Goal: Task Accomplishment & Management: Use online tool/utility

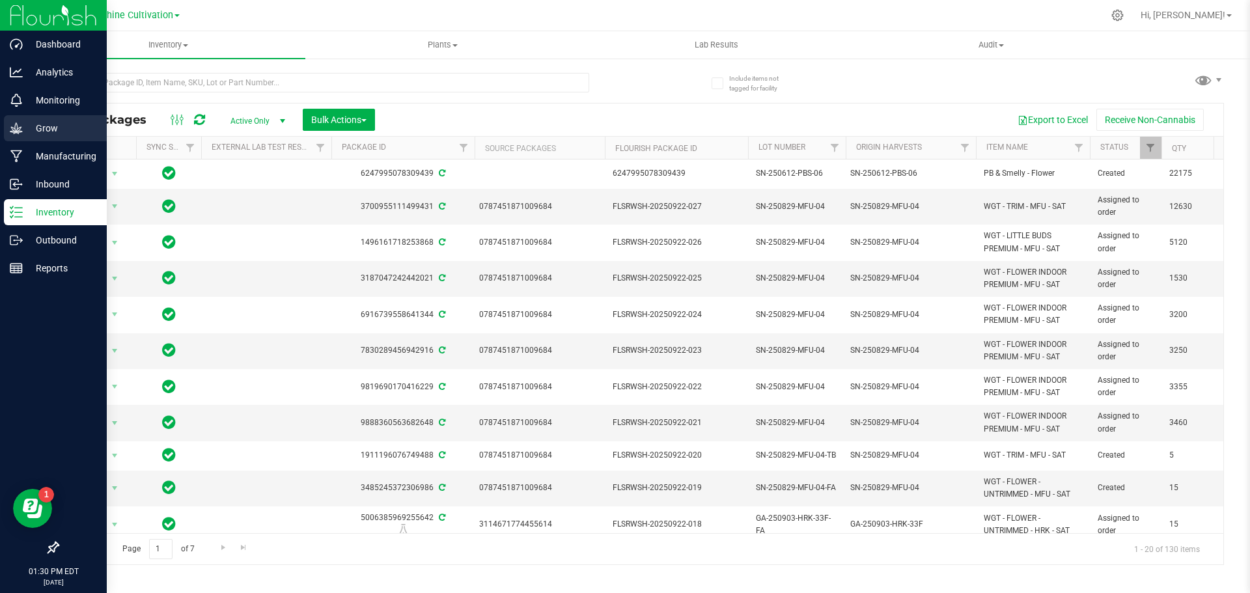
click at [51, 122] on p "Grow" at bounding box center [62, 128] width 78 height 16
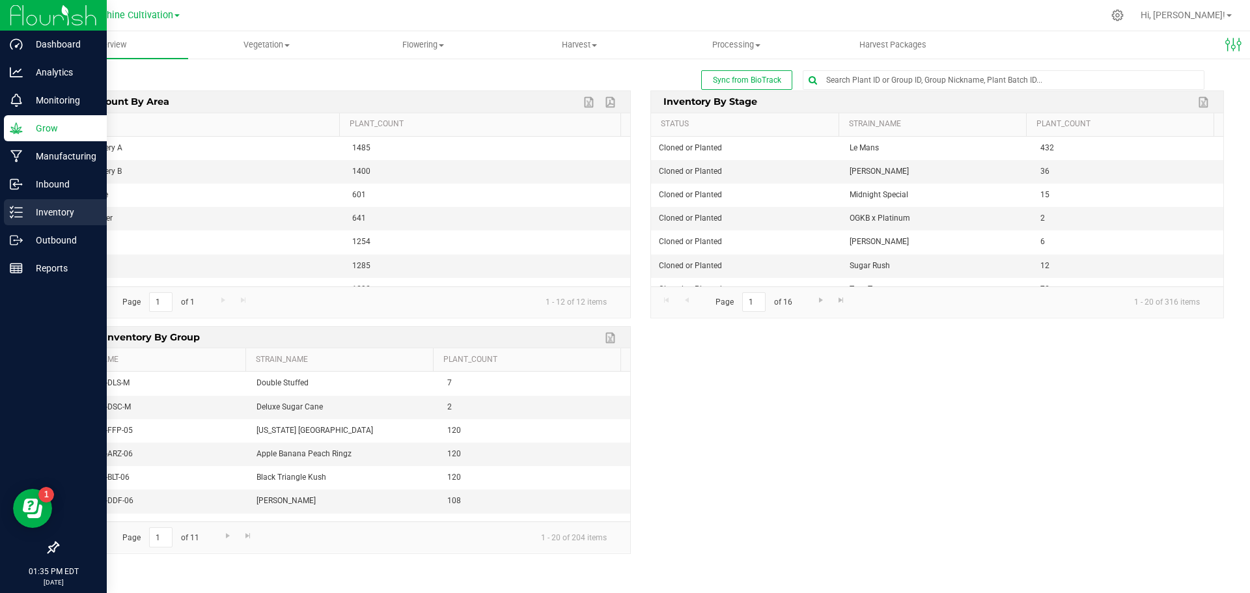
click at [21, 212] on line at bounding box center [18, 212] width 7 height 0
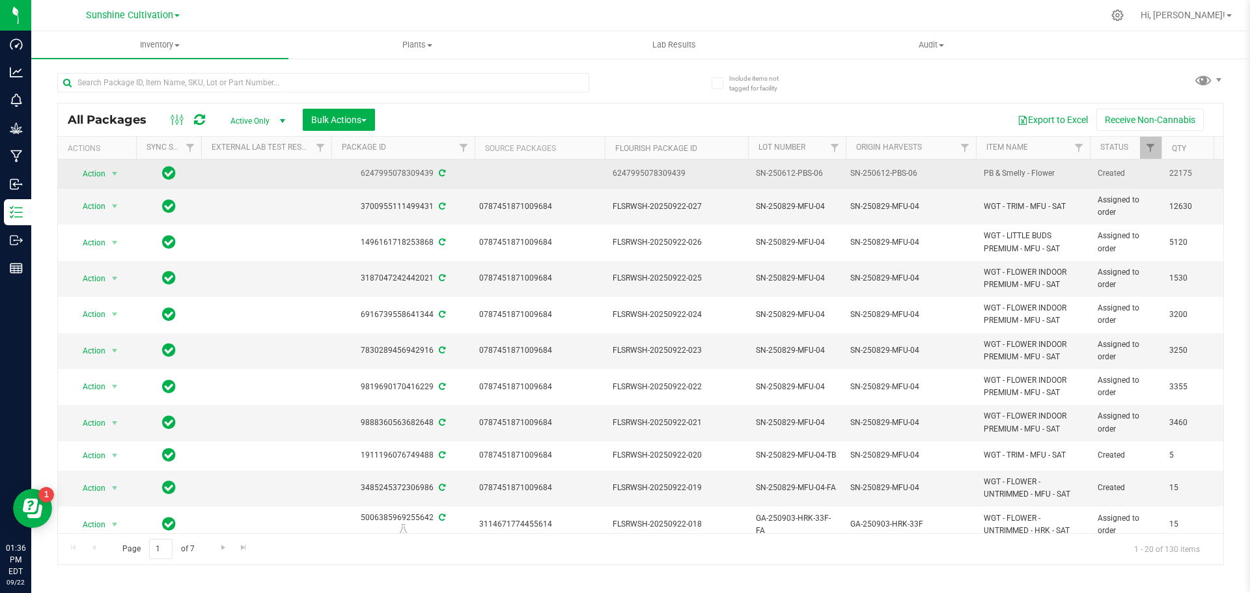
click at [530, 172] on td at bounding box center [540, 174] width 130 height 29
click at [98, 170] on span "Action" at bounding box center [88, 174] width 35 height 18
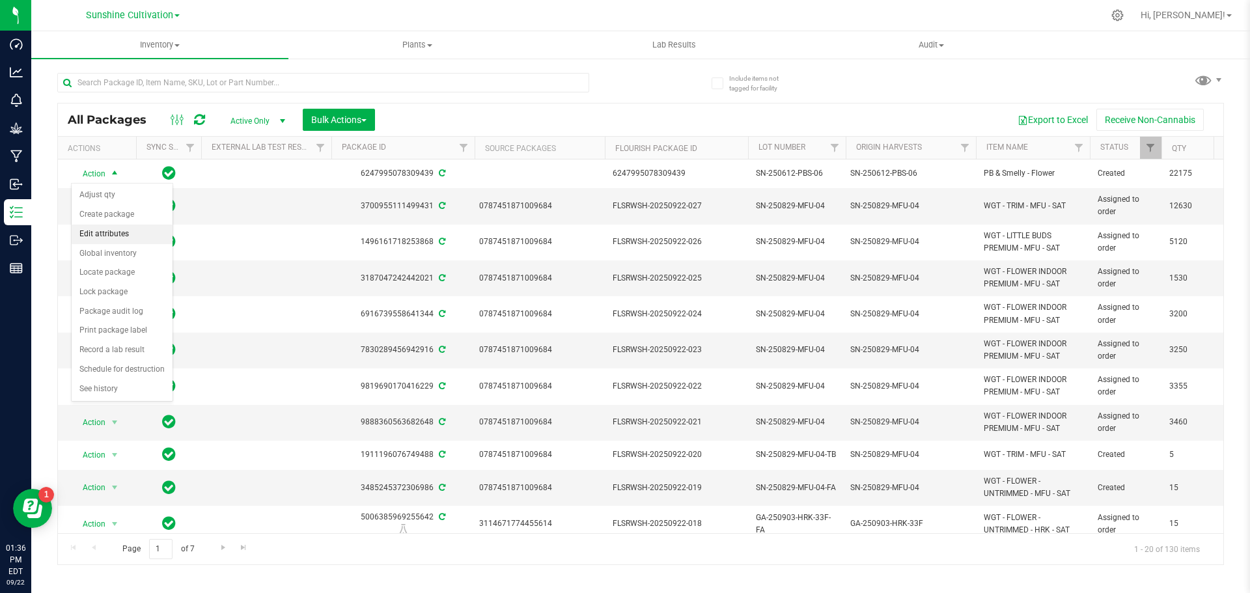
click at [110, 238] on li "Edit attributes" at bounding box center [122, 235] width 101 height 20
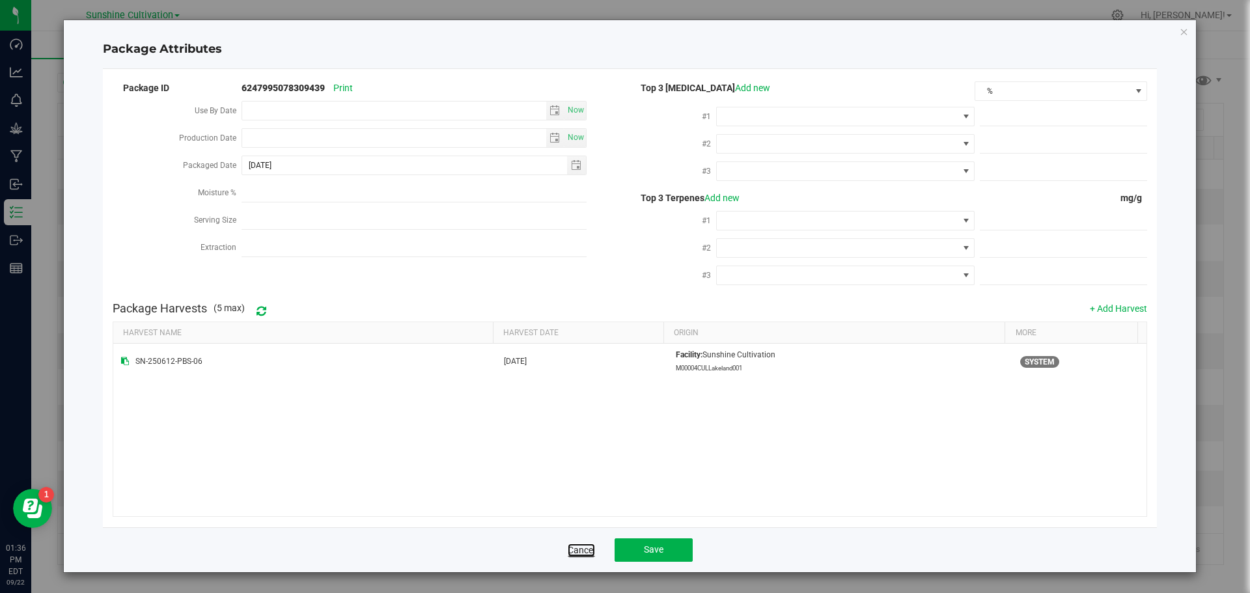
click at [571, 548] on link "Cancel" at bounding box center [581, 550] width 27 height 13
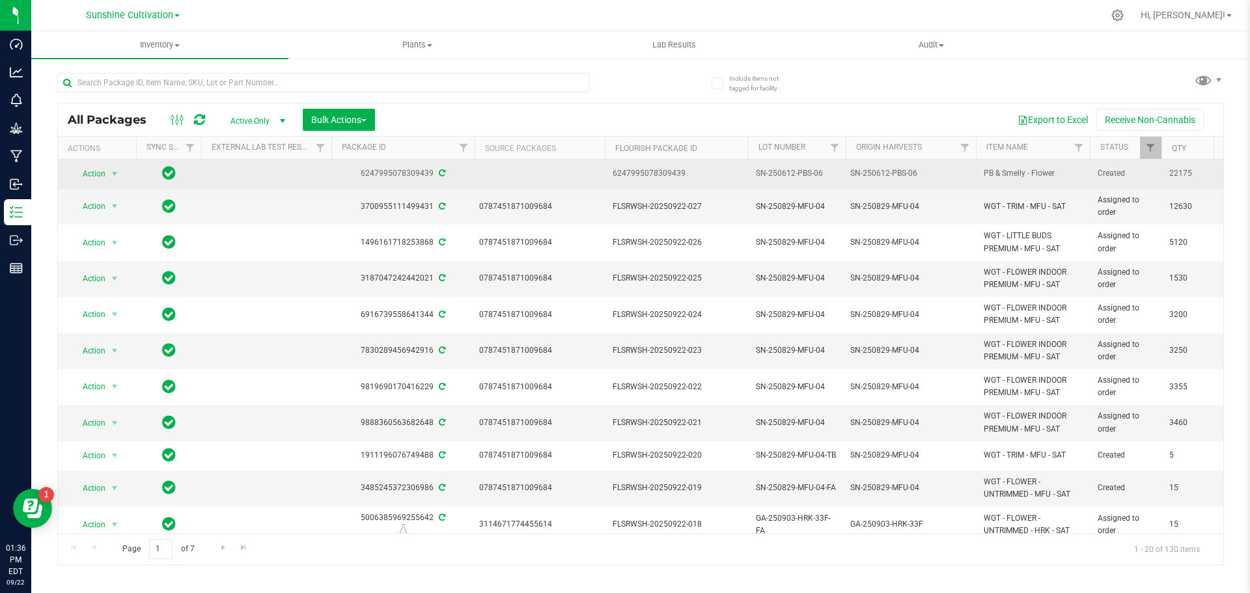
click at [542, 175] on div at bounding box center [540, 174] width 124 height 3
click at [505, 176] on td at bounding box center [540, 174] width 130 height 29
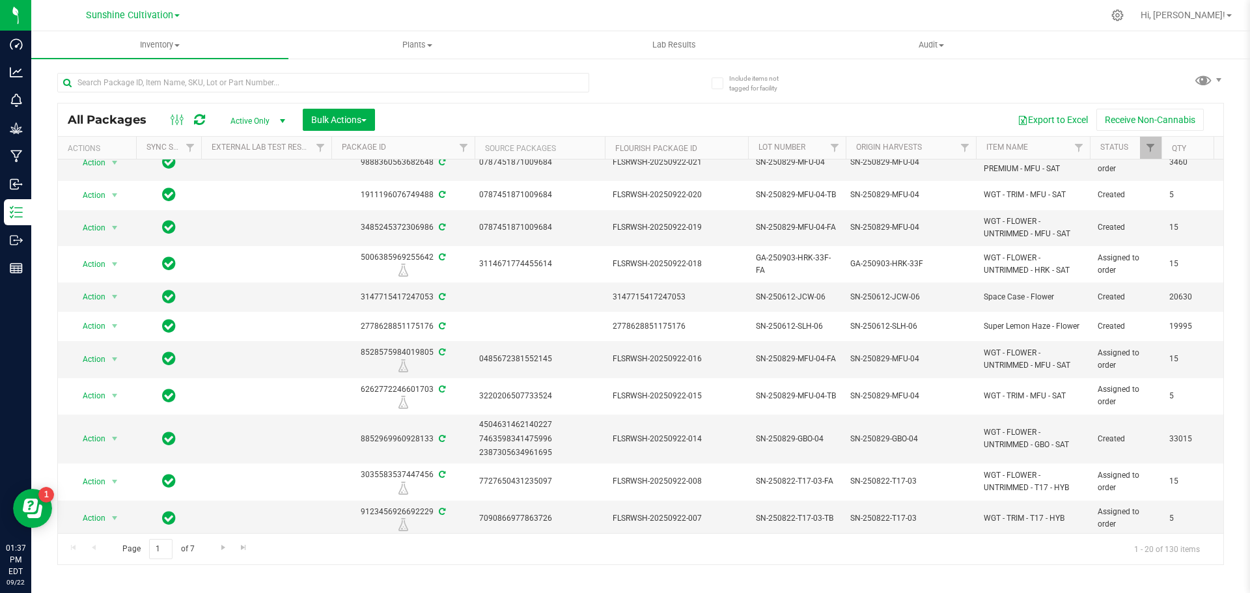
scroll to position [346, 0]
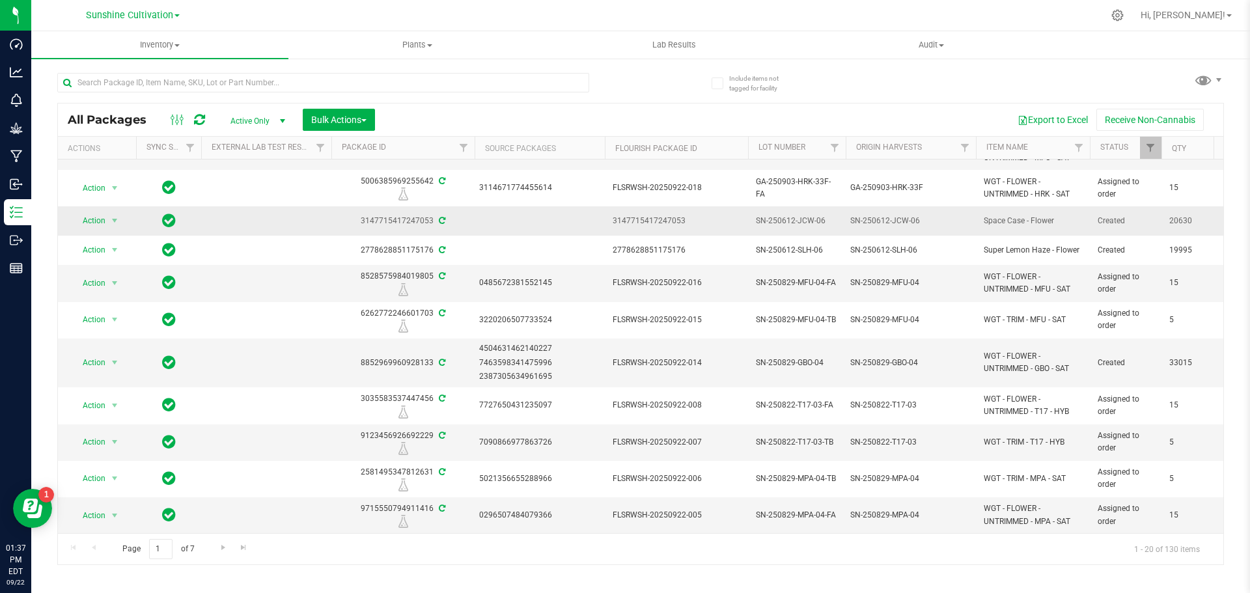
click at [519, 216] on td at bounding box center [540, 220] width 130 height 29
click at [225, 547] on span "Go to the next page" at bounding box center [223, 547] width 10 height 10
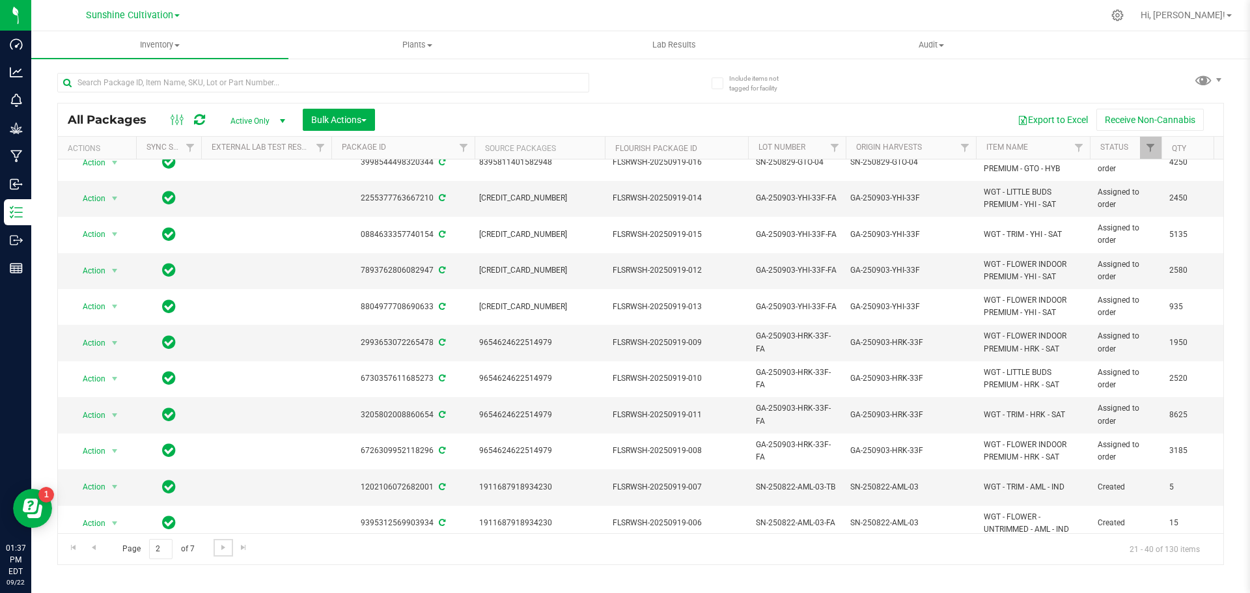
scroll to position [352, 0]
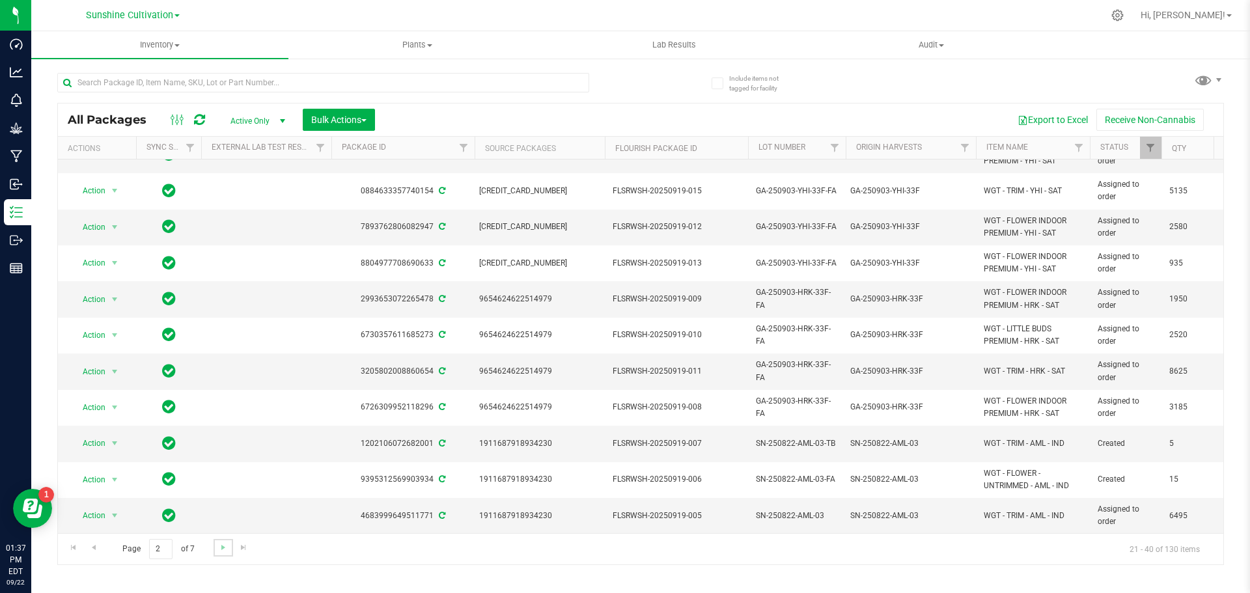
click at [221, 557] on link "Go to the next page" at bounding box center [223, 548] width 19 height 18
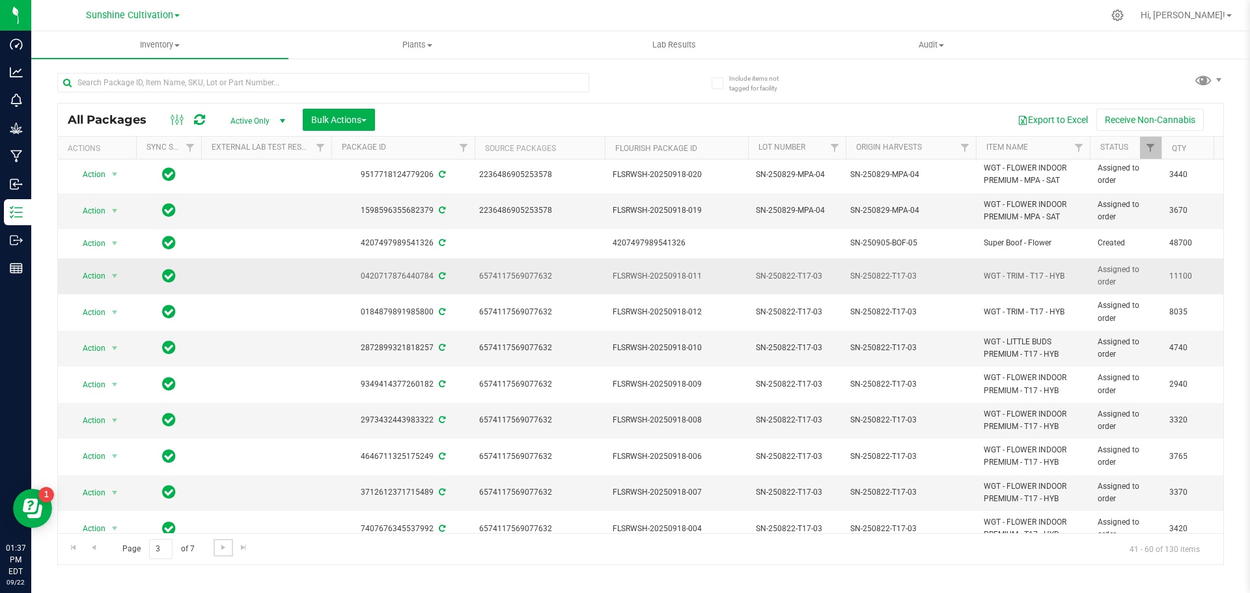
scroll to position [350, 0]
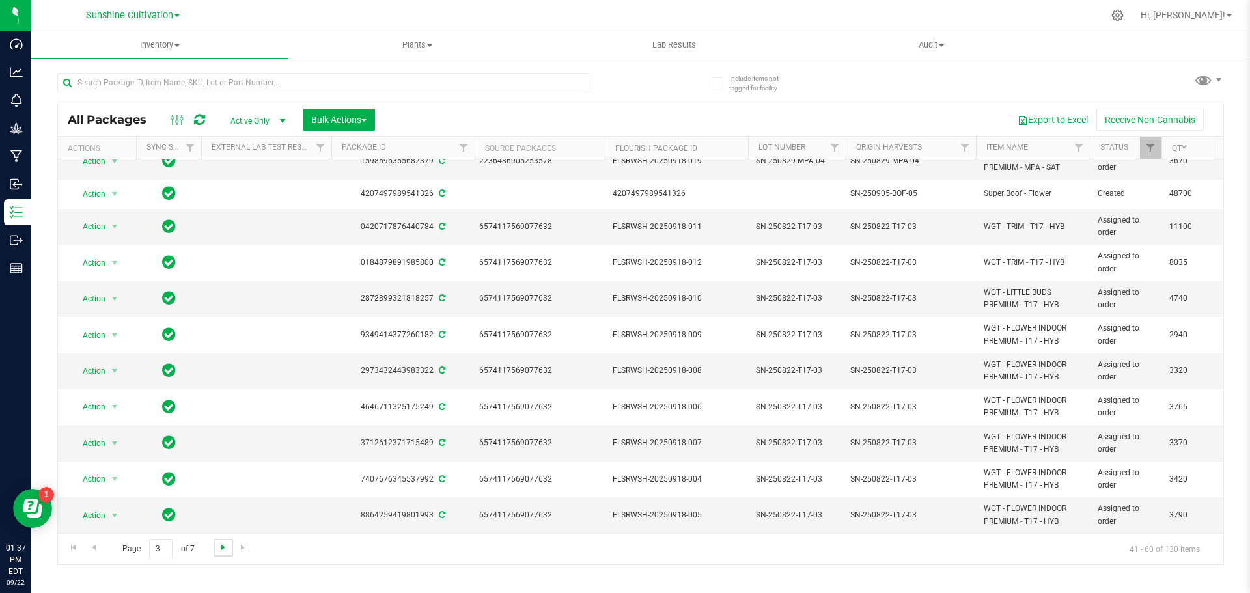
click at [218, 548] on span "Go to the next page" at bounding box center [223, 547] width 10 height 10
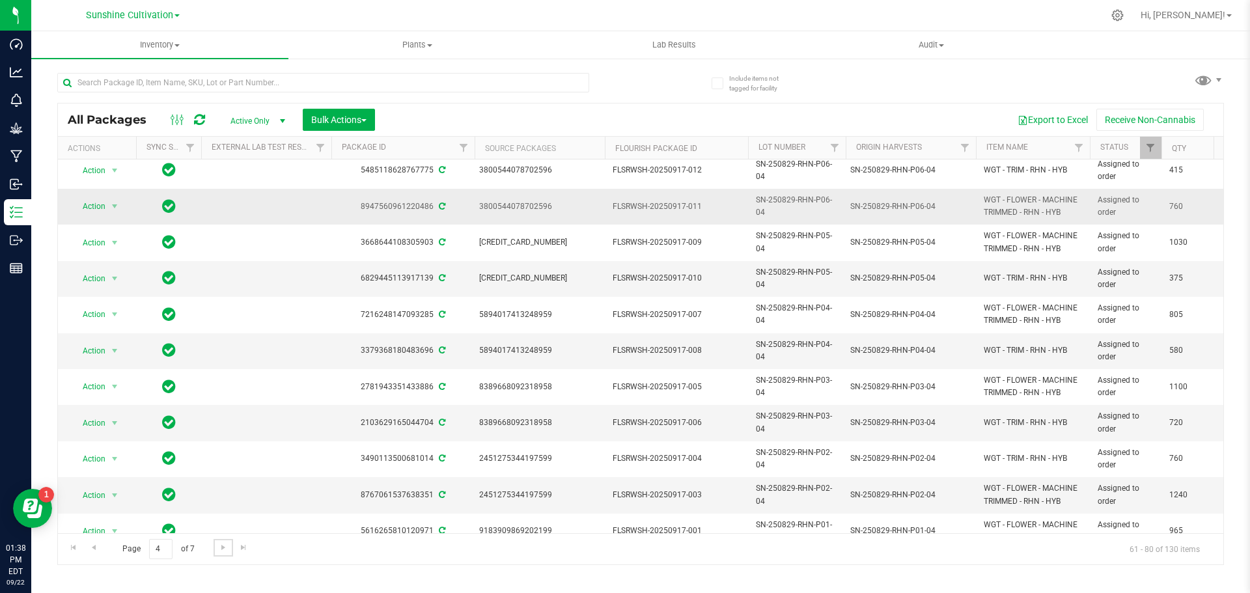
scroll to position [323, 0]
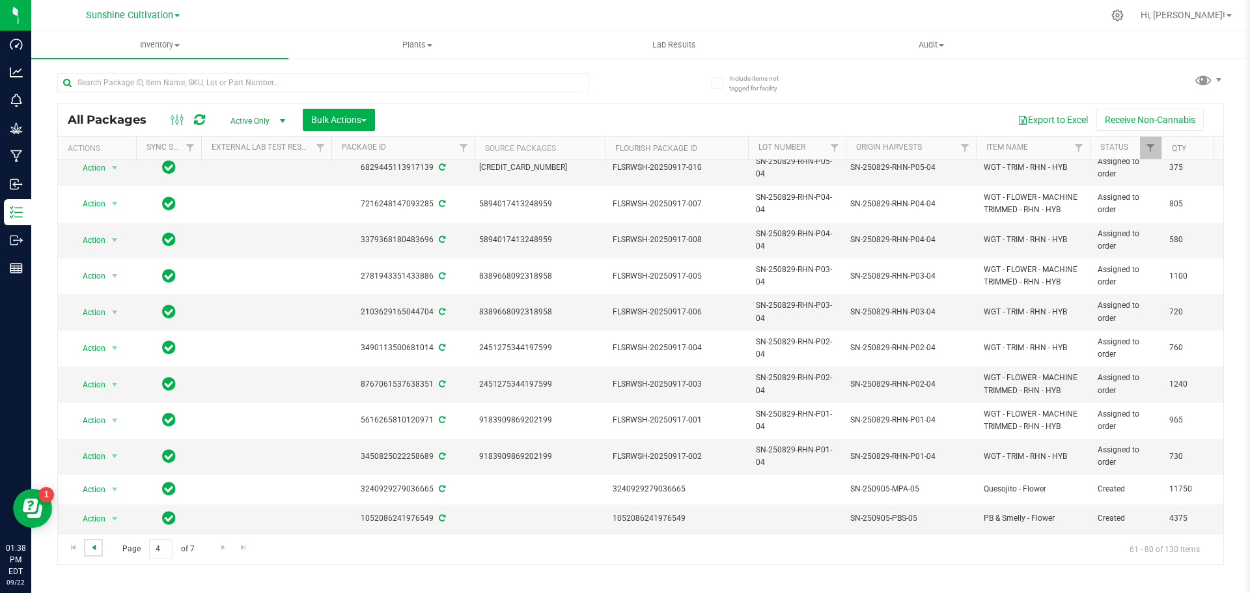
click at [90, 546] on span "Go to the previous page" at bounding box center [94, 547] width 10 height 10
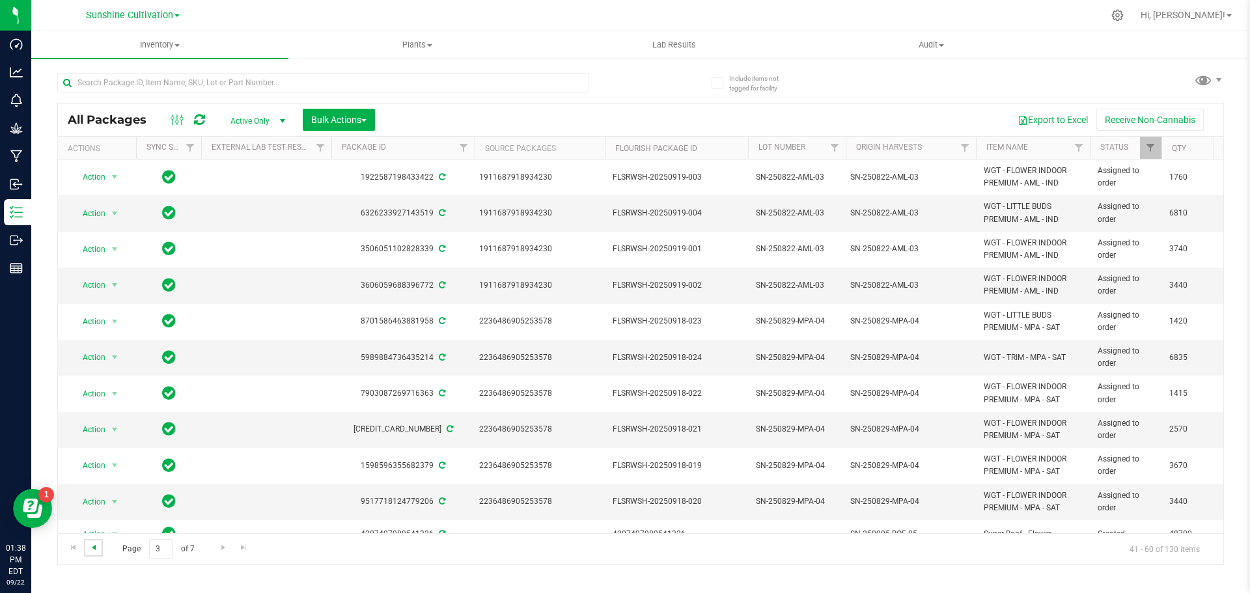
click at [90, 546] on span "Go to the previous page" at bounding box center [94, 547] width 10 height 10
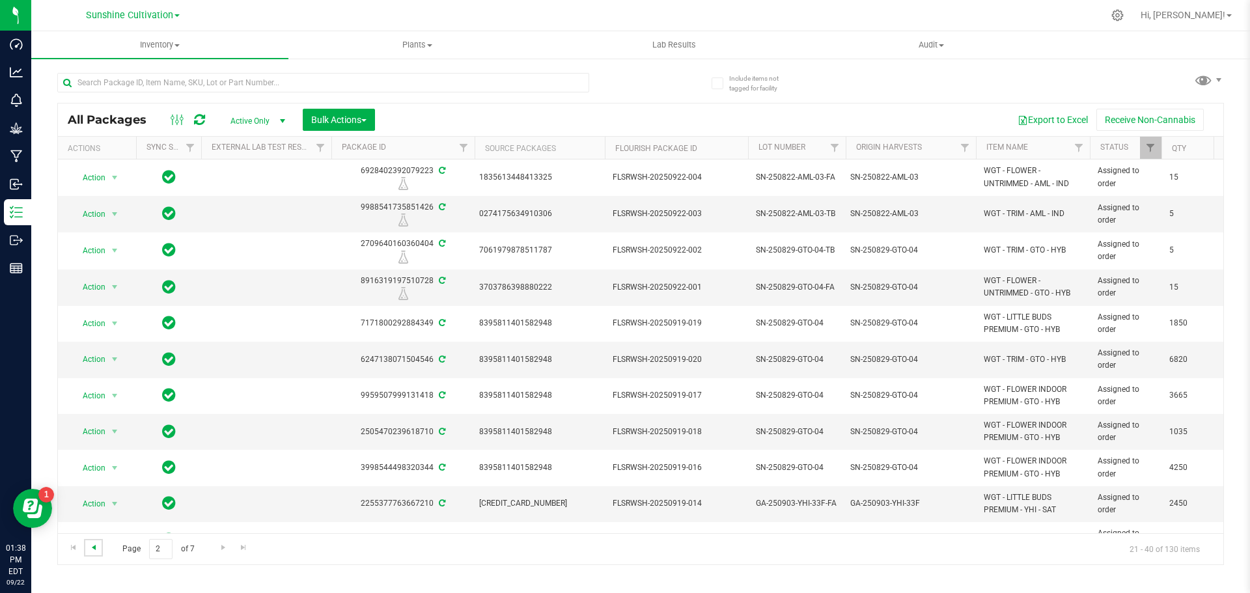
click at [90, 546] on span "Go to the previous page" at bounding box center [94, 547] width 10 height 10
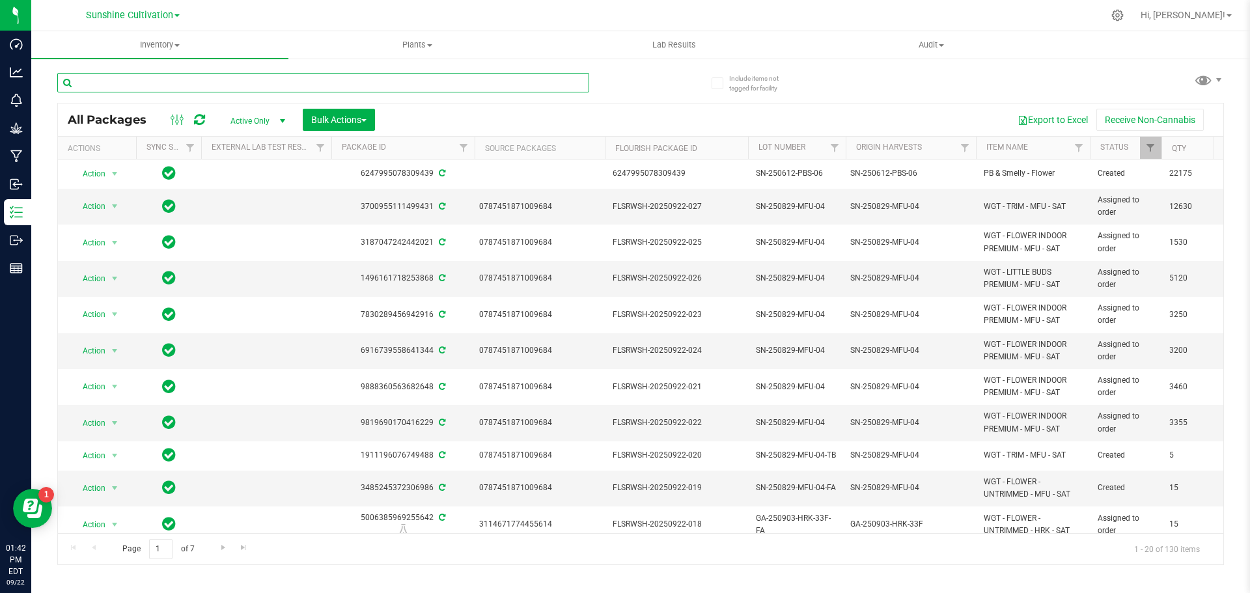
click at [201, 79] on input "text" at bounding box center [323, 83] width 532 height 20
type input "blt"
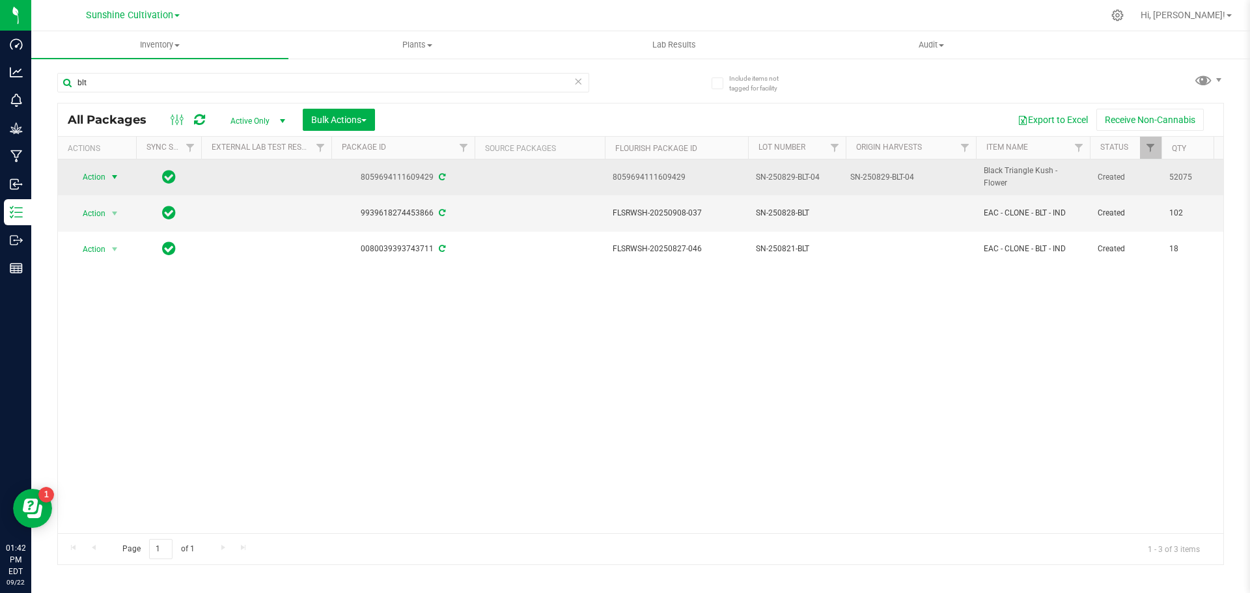
click at [91, 178] on span "Action" at bounding box center [88, 177] width 35 height 18
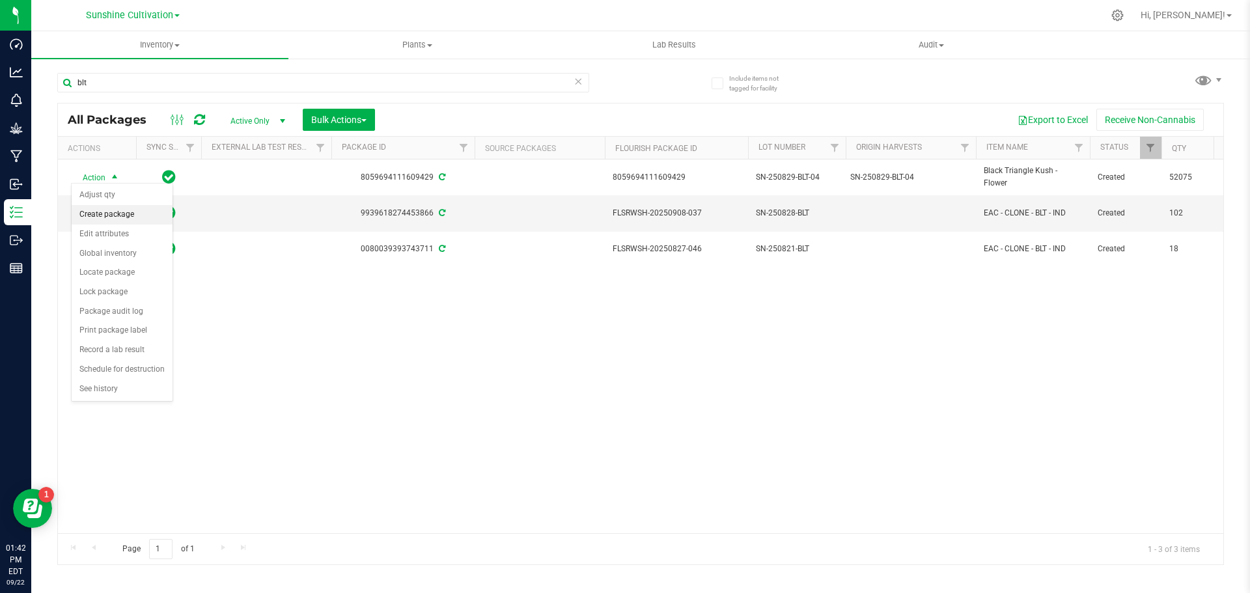
click at [120, 214] on li "Create package" at bounding box center [122, 215] width 101 height 20
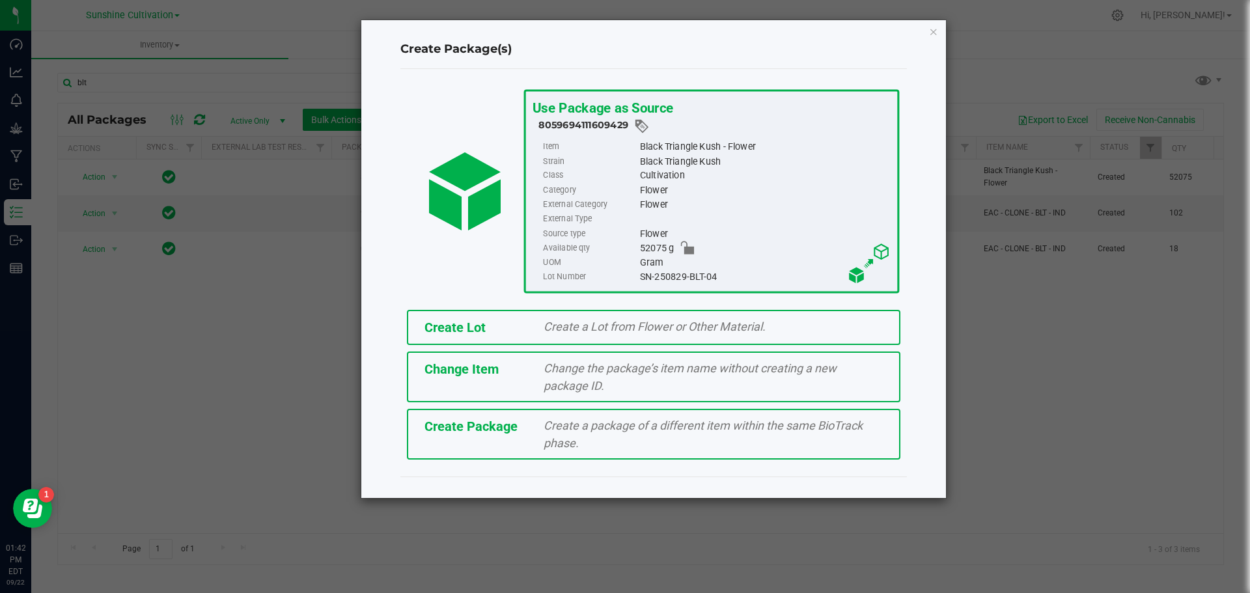
drag, startPoint x: 718, startPoint y: 275, endPoint x: 621, endPoint y: 281, distance: 97.2
click at [621, 281] on li "Lot Number SN-250829-BLT-04" at bounding box center [717, 277] width 348 height 14
copy li "SN-250829-BLT-04"
click at [677, 436] on div "Create a package of a different item within the same BioTrack phase." at bounding box center [713, 434] width 359 height 35
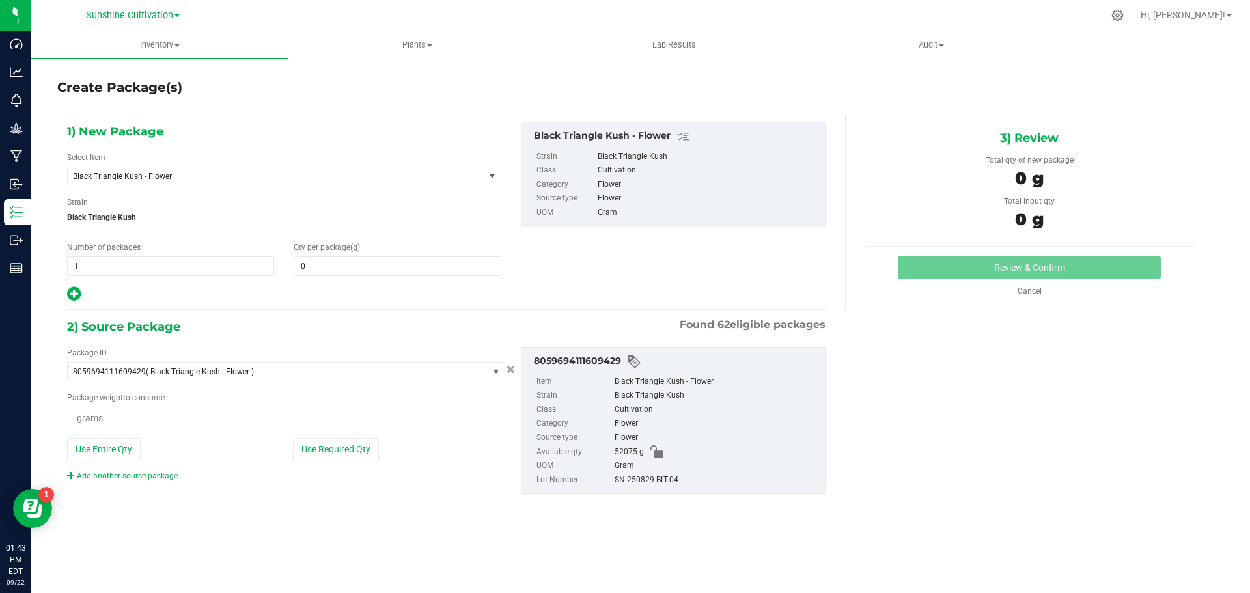
type input "0.0000"
click at [288, 175] on span "Black Triangle Kush - Flower" at bounding box center [268, 176] width 390 height 9
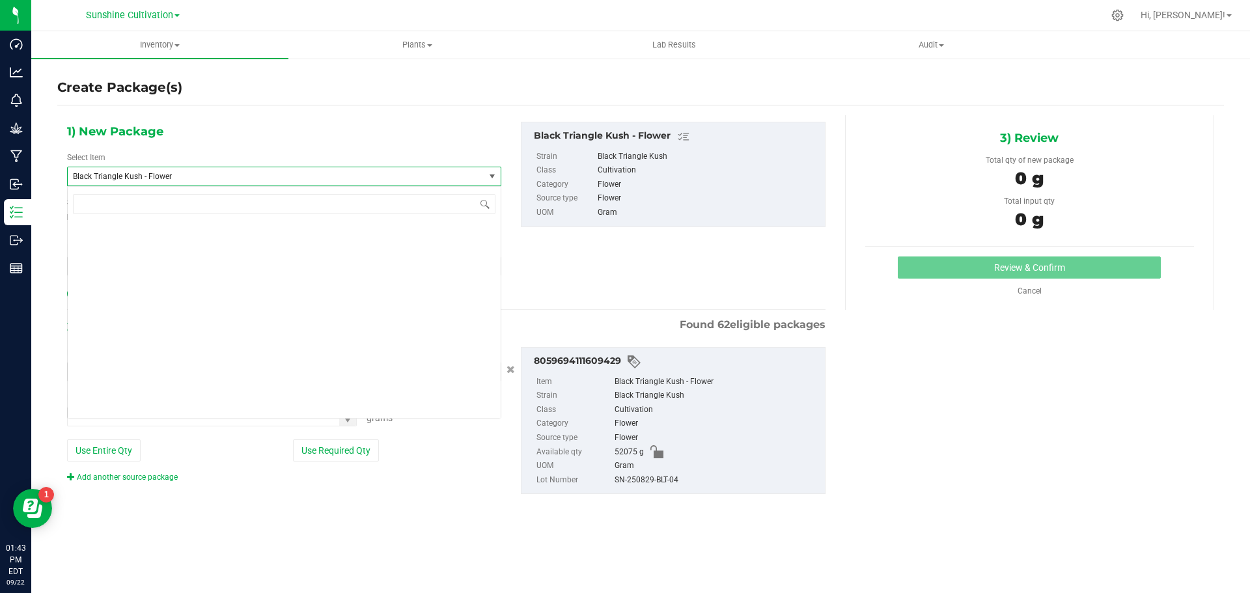
scroll to position [583, 0]
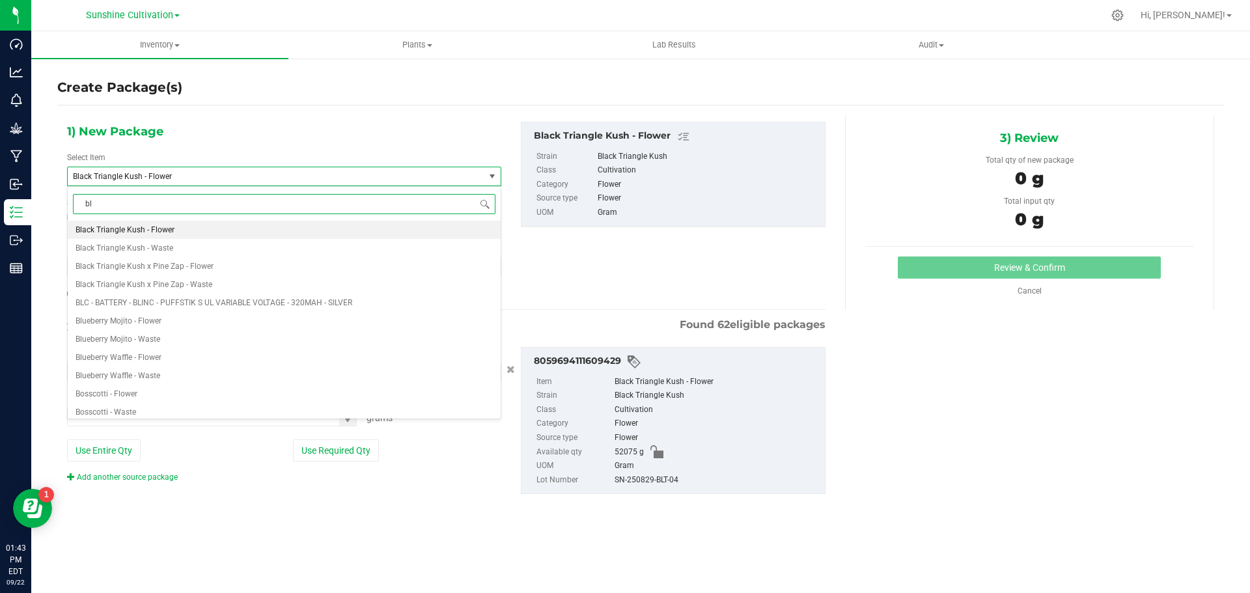
type input "blt"
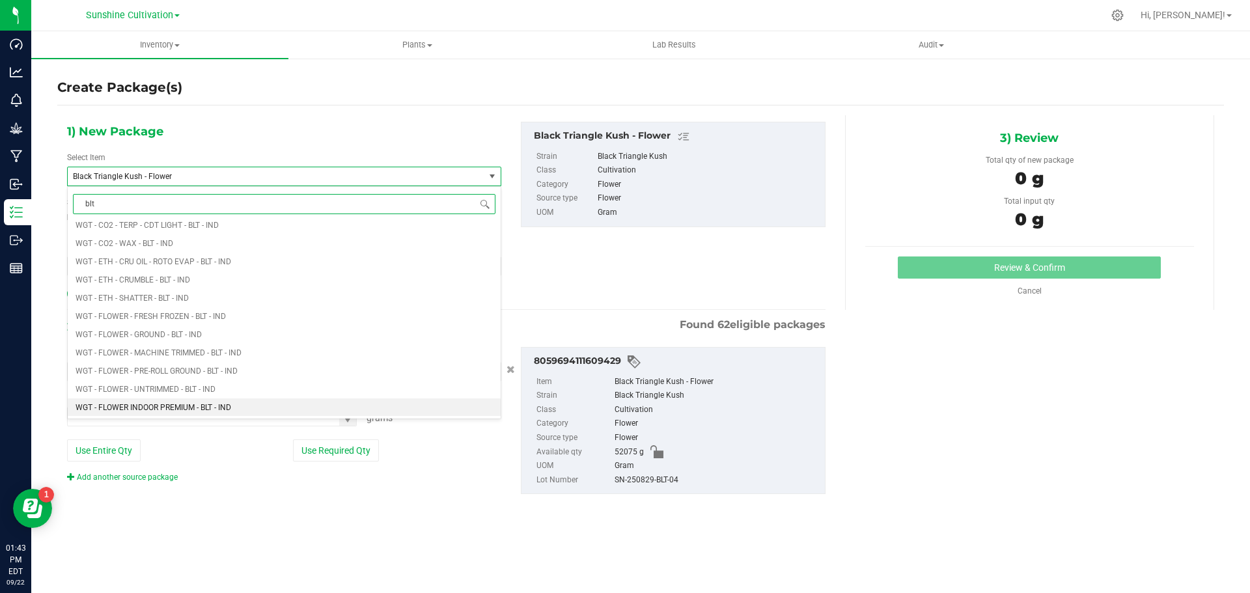
scroll to position [1433, 0]
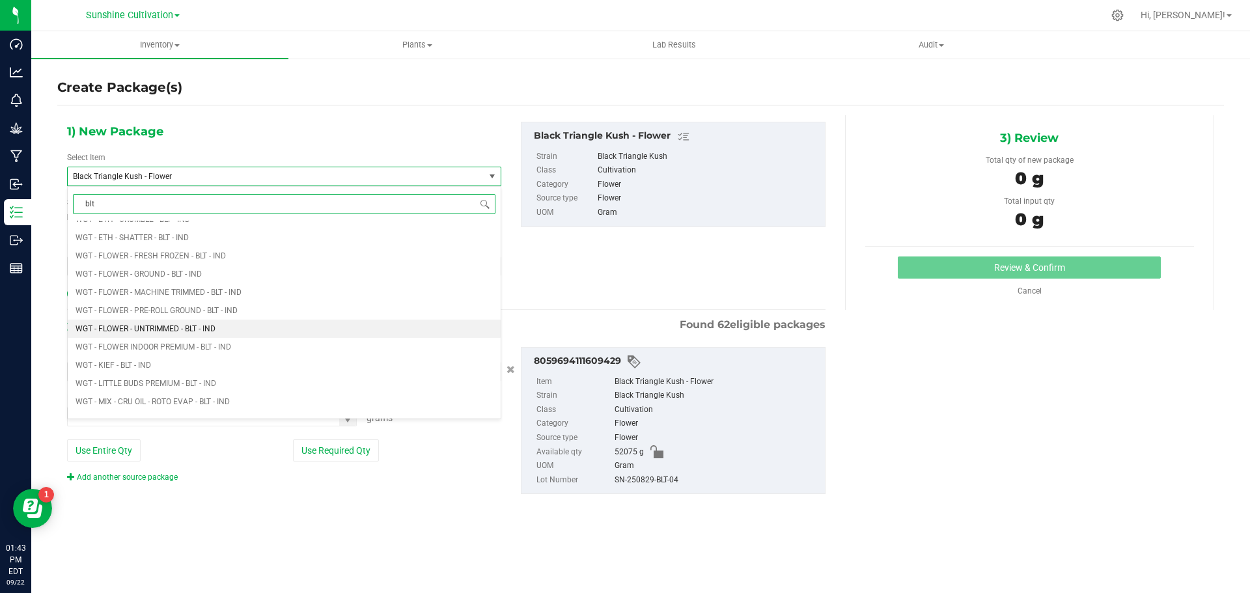
click at [195, 331] on span "WGT - FLOWER - UNTRIMMED - BLT - IND" at bounding box center [146, 328] width 140 height 9
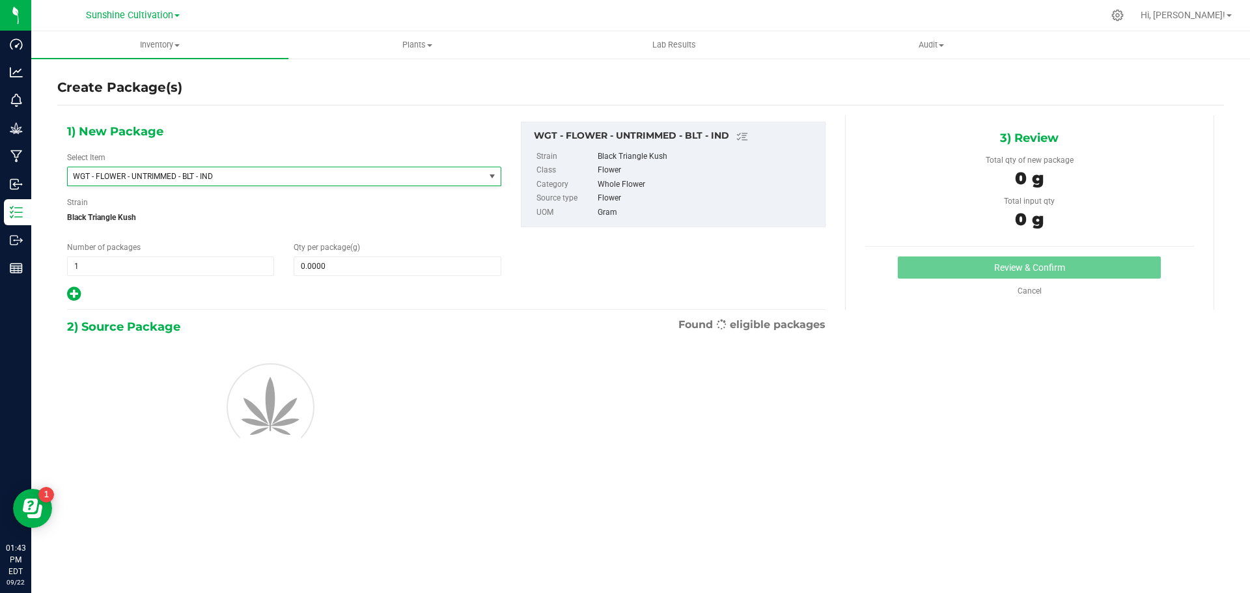
type input "0.0000"
click at [377, 265] on span at bounding box center [397, 267] width 207 height 20
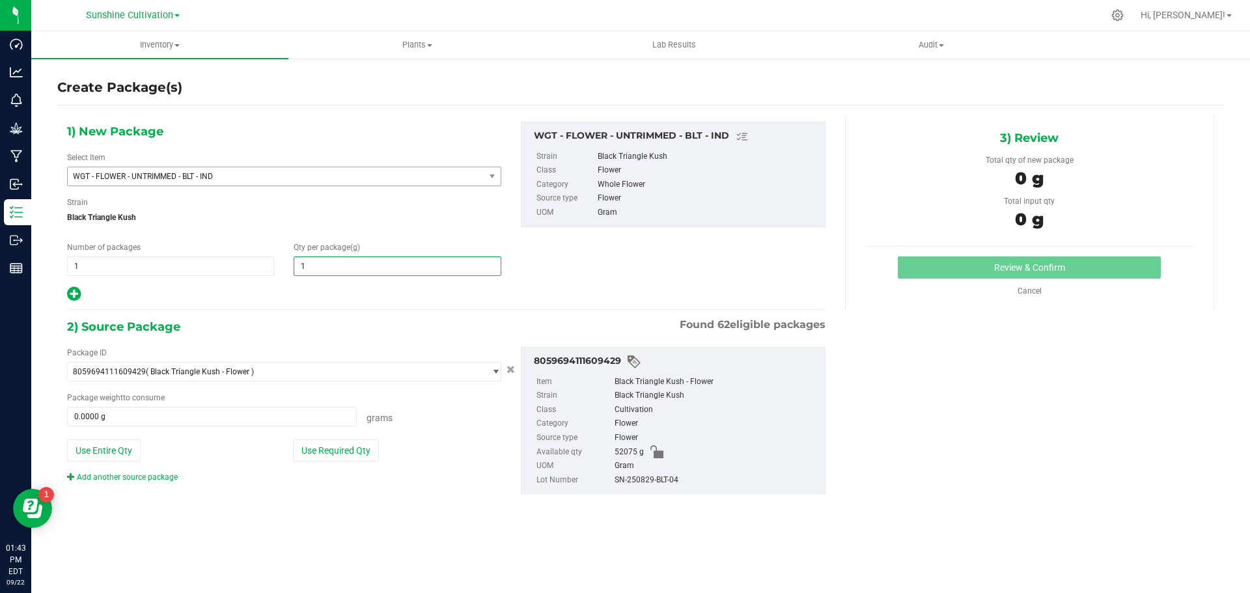
type input "15"
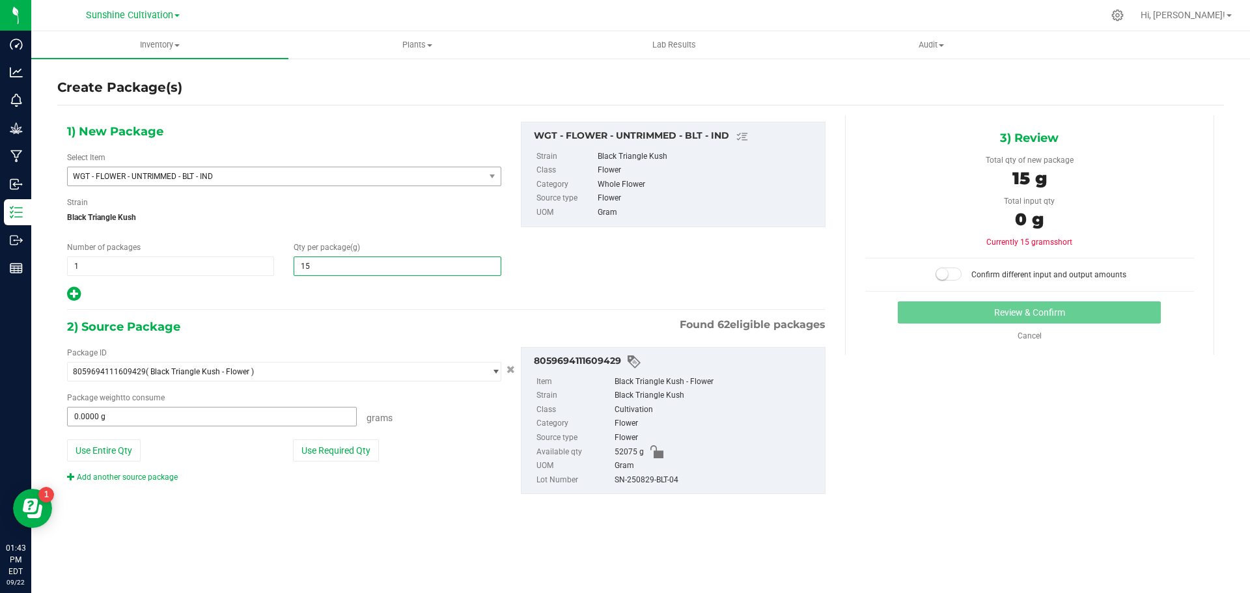
type input "15.0000"
click at [246, 421] on span at bounding box center [212, 417] width 290 height 20
type input "15"
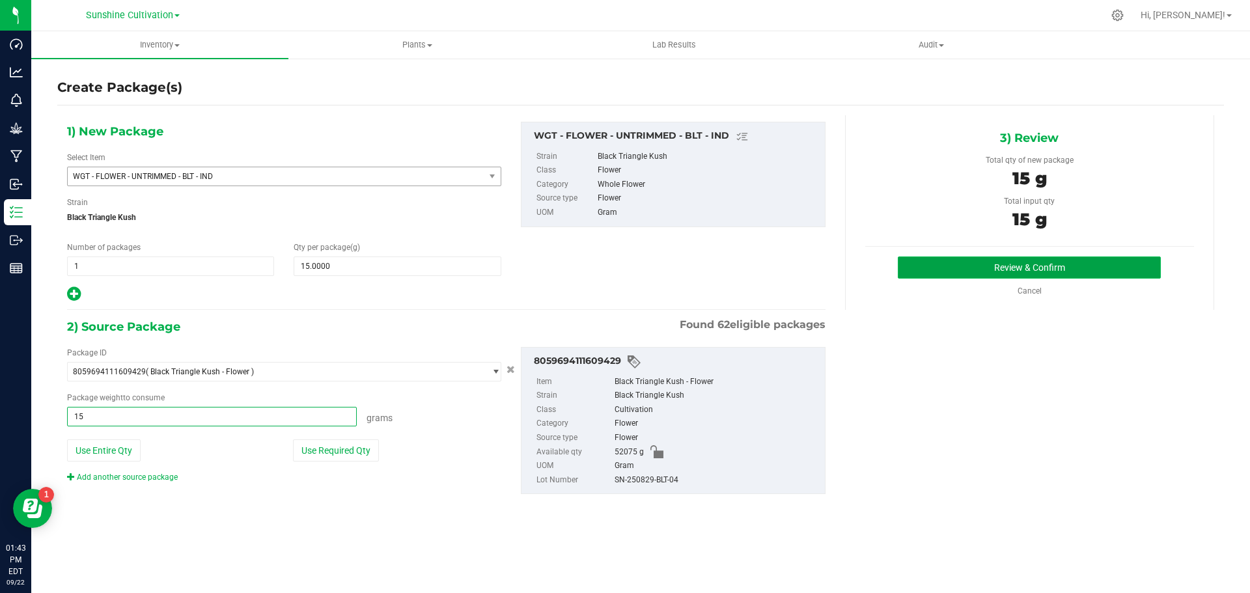
type input "15.0000 g"
click at [973, 267] on button "Review & Confirm" at bounding box center [1029, 268] width 263 height 22
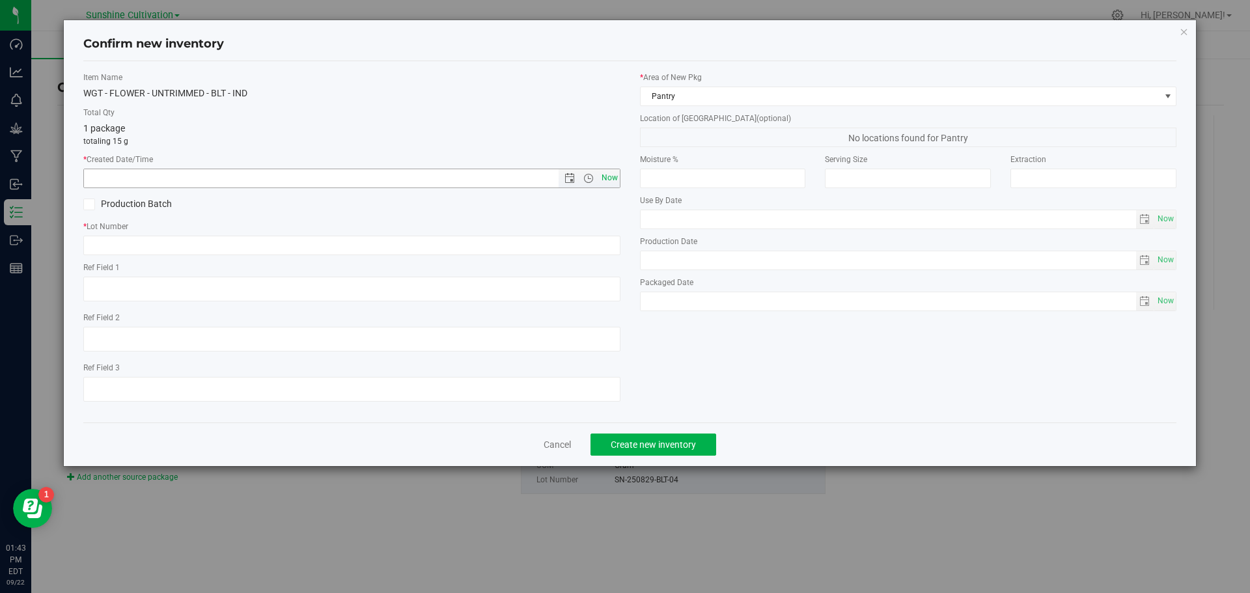
click at [613, 175] on span "Now" at bounding box center [609, 178] width 22 height 19
type input "[DATE] 1:43 PM"
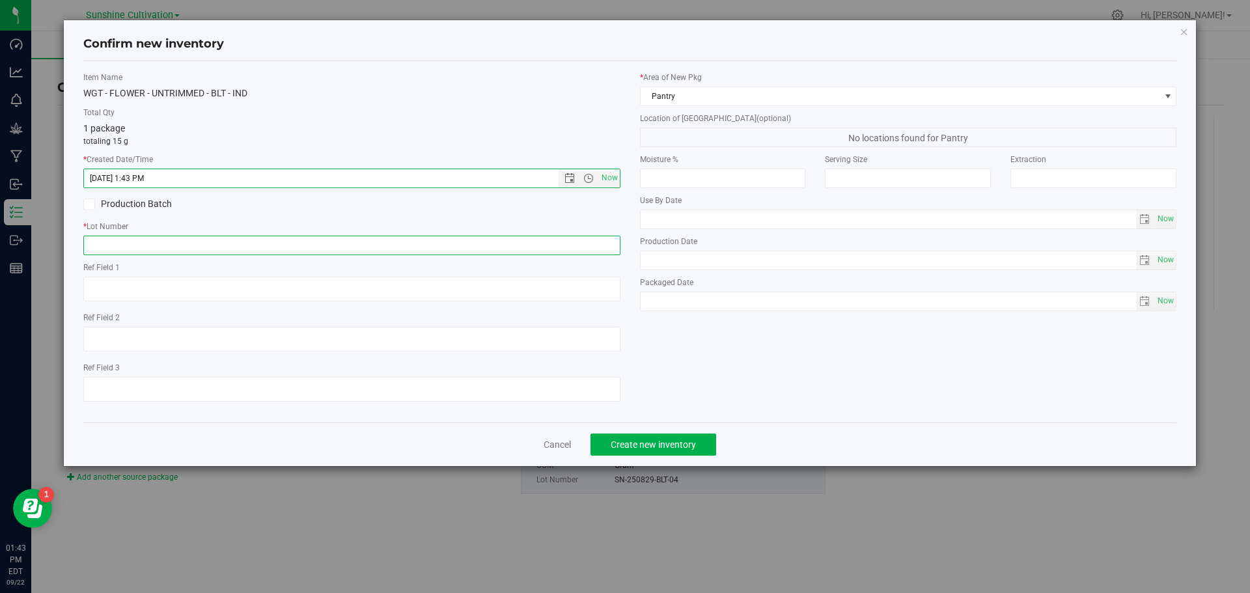
click at [555, 249] on input "text" at bounding box center [351, 246] width 537 height 20
paste input "SN-250829-BLT-04"
type input "SN-250829-BLT-04-FA"
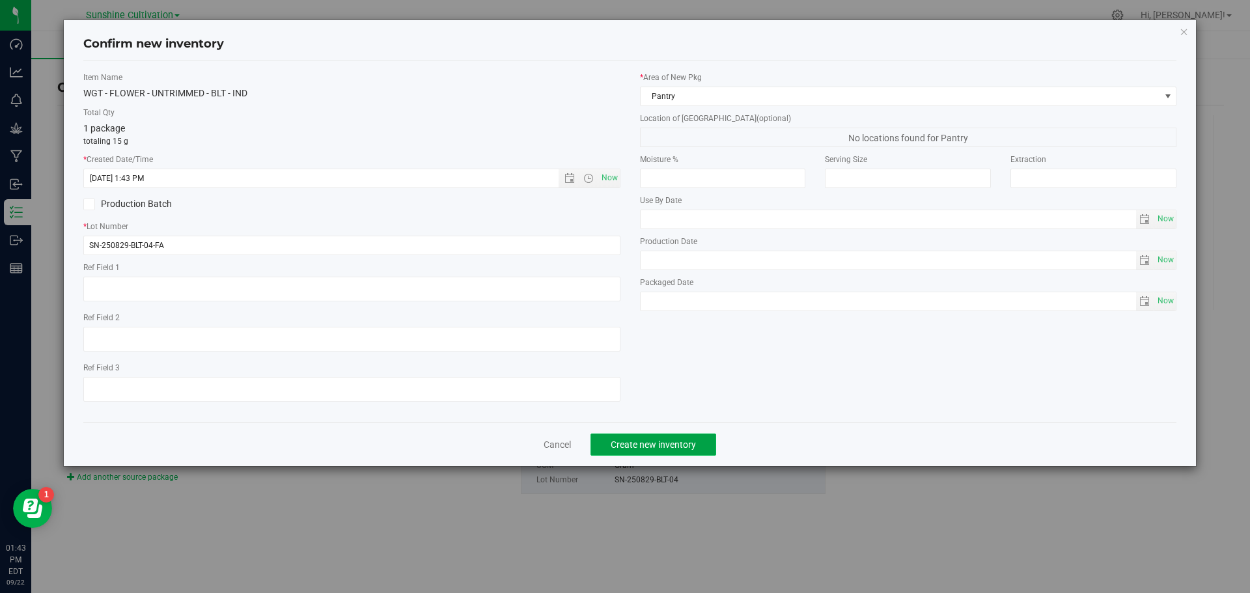
click at [710, 440] on button "Create new inventory" at bounding box center [654, 445] width 126 height 22
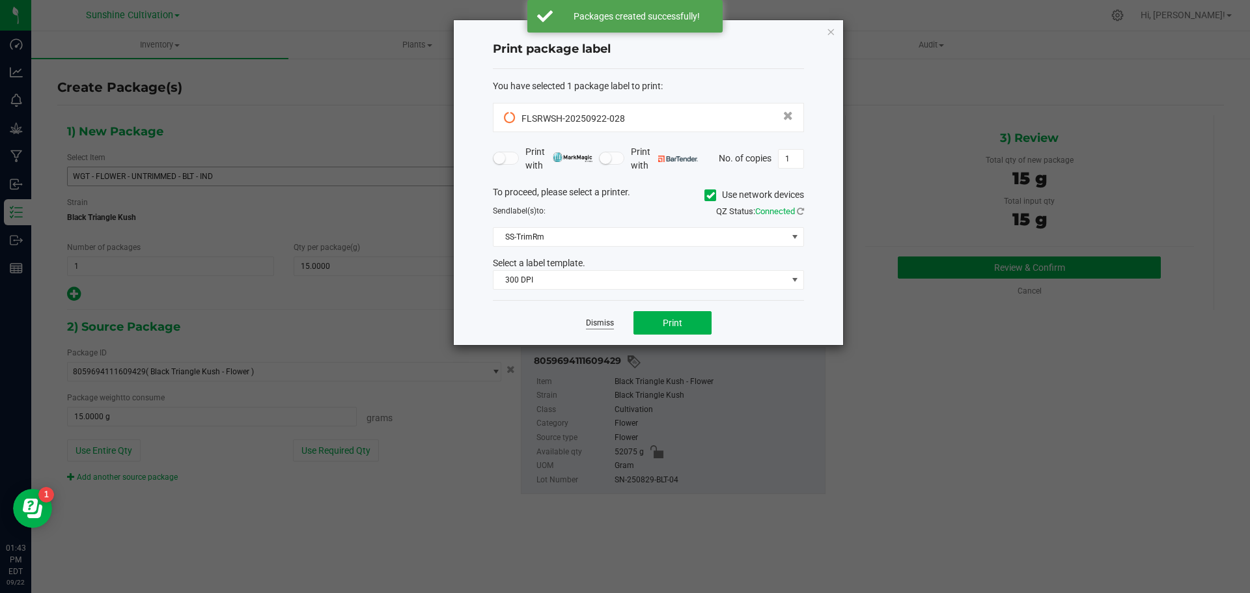
click at [596, 324] on link "Dismiss" at bounding box center [600, 323] width 28 height 11
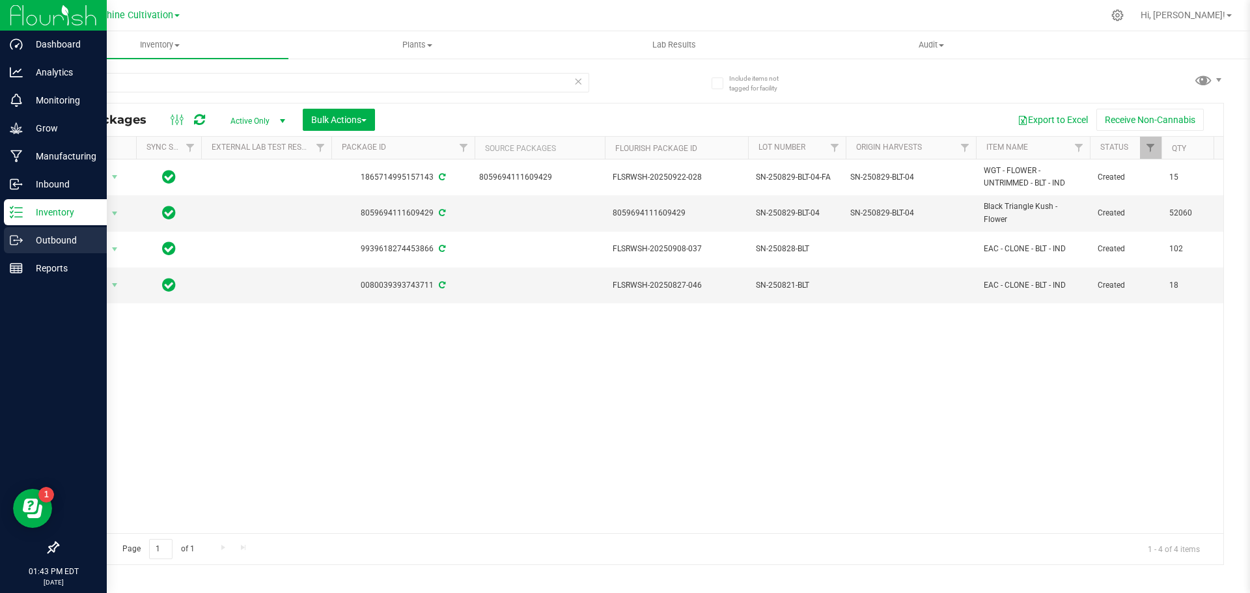
click at [18, 235] on icon at bounding box center [16, 240] width 13 height 13
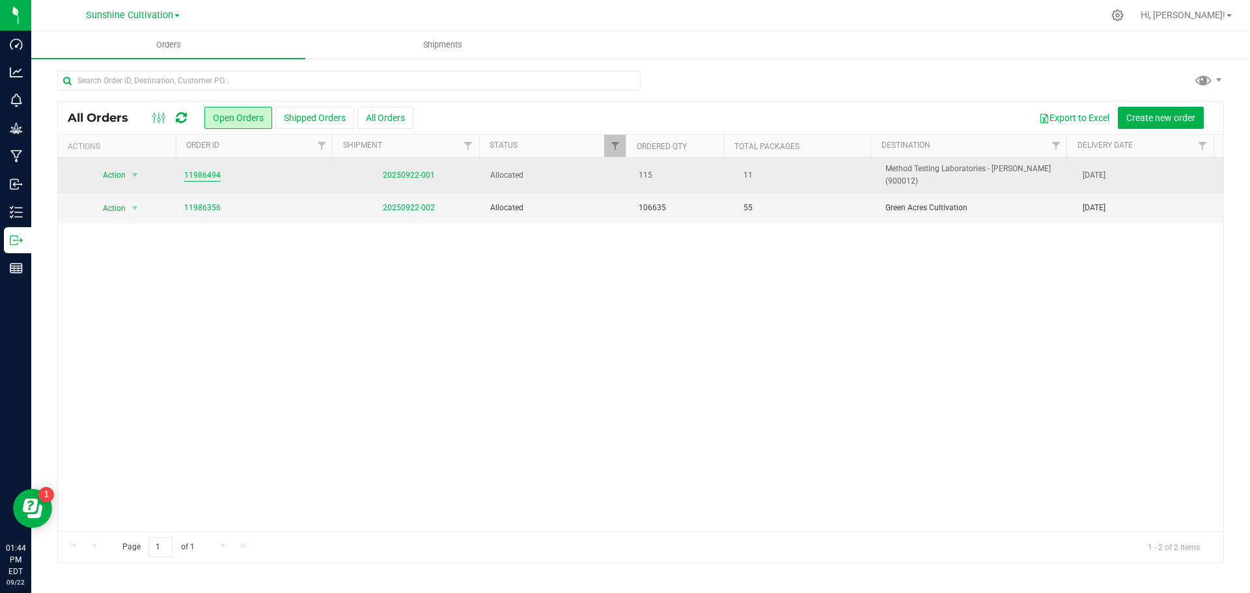
click at [204, 170] on link "11986494" at bounding box center [202, 175] width 36 height 12
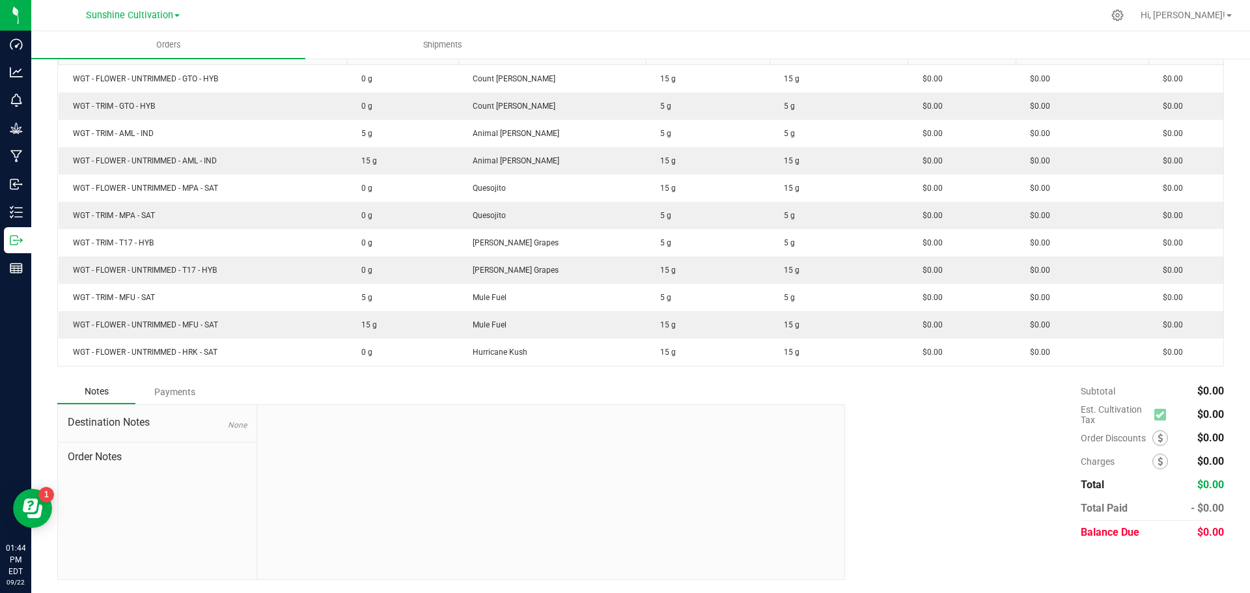
scroll to position [22, 0]
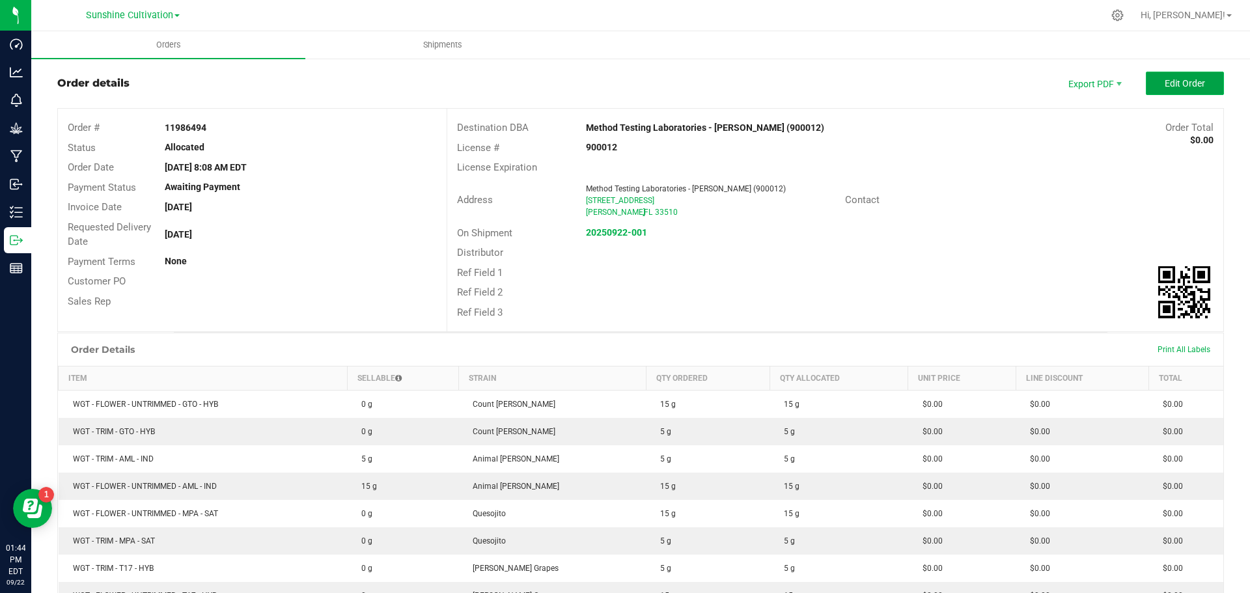
click at [1194, 76] on button "Edit Order" at bounding box center [1185, 83] width 78 height 23
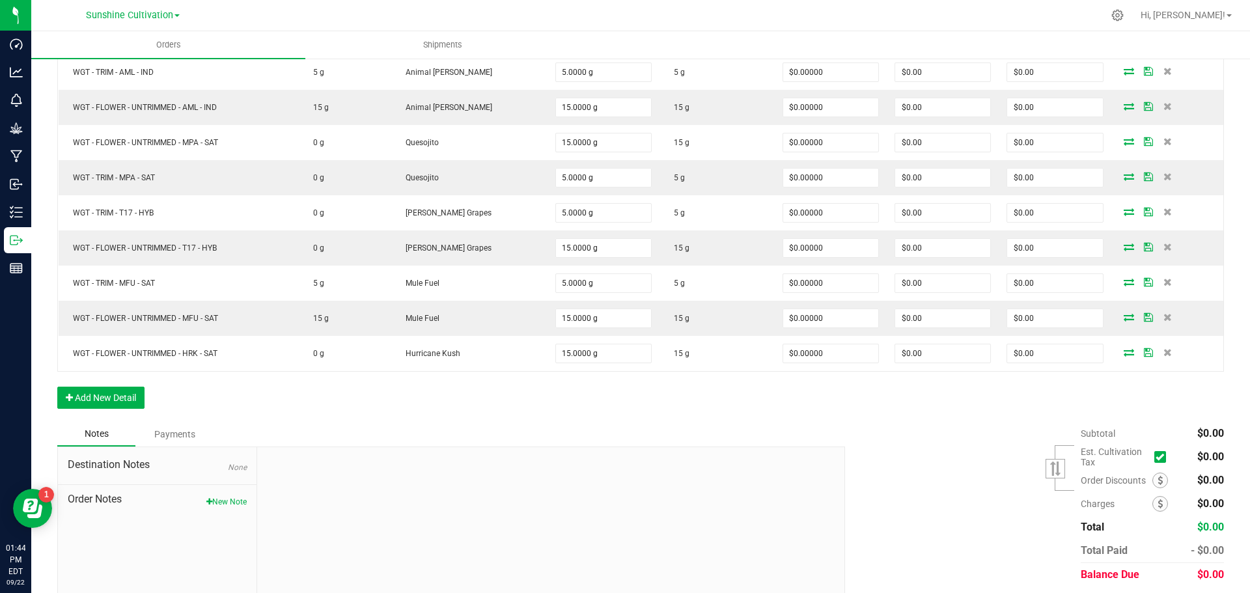
scroll to position [496, 0]
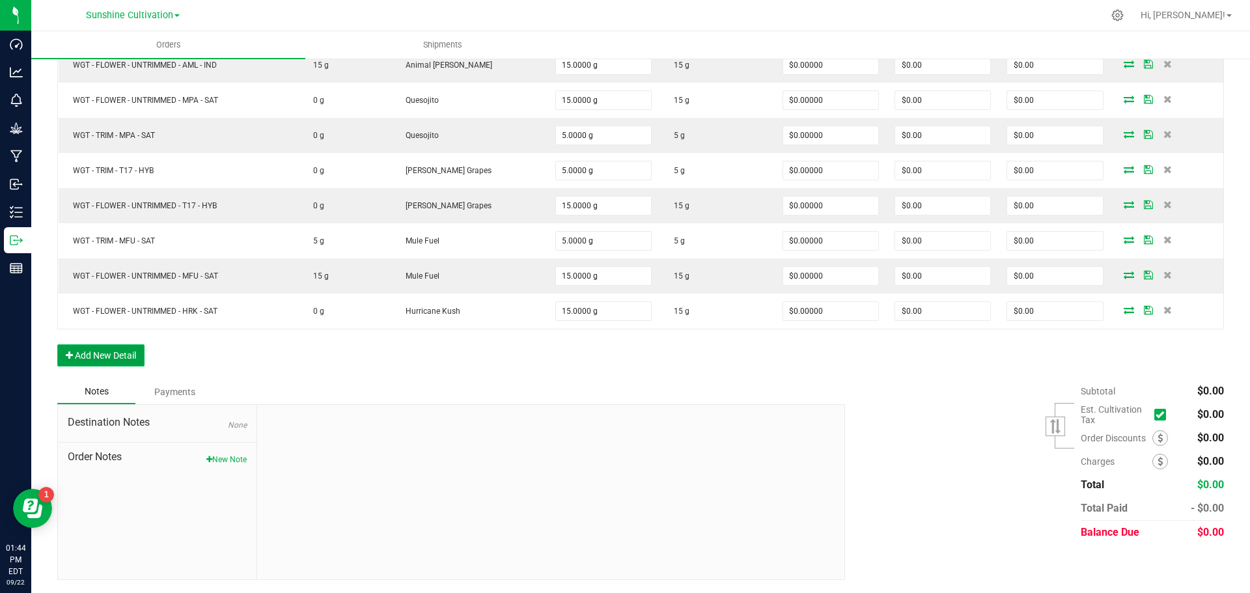
click at [92, 358] on button "Add New Detail" at bounding box center [100, 355] width 87 height 22
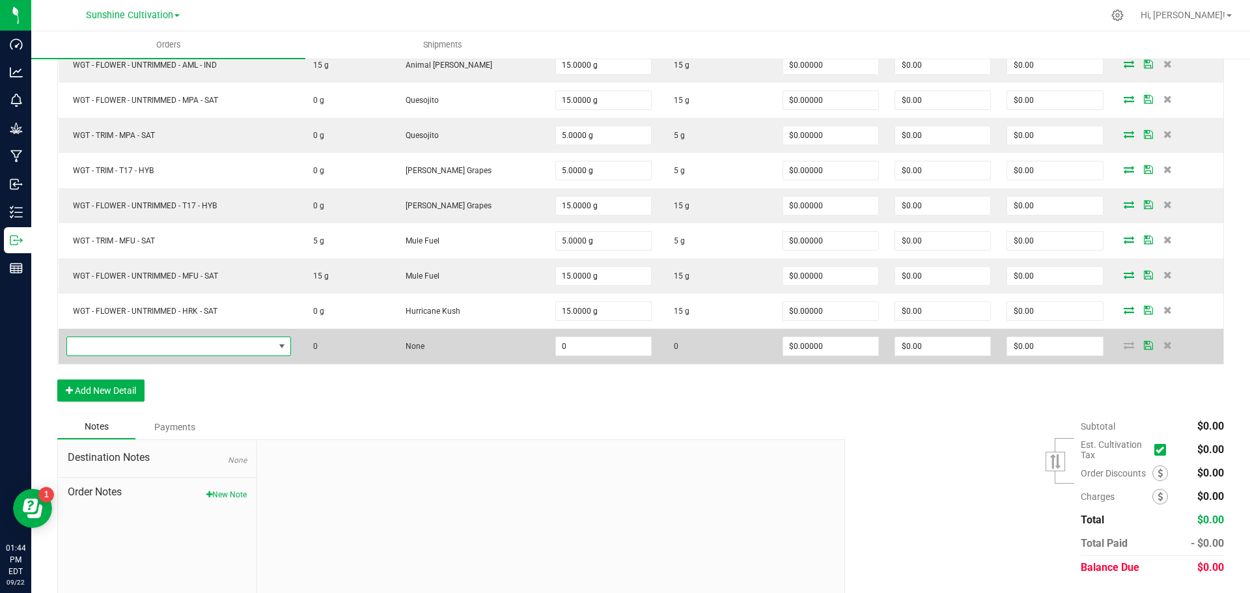
click at [135, 342] on span "NO DATA FOUND" at bounding box center [170, 346] width 207 height 18
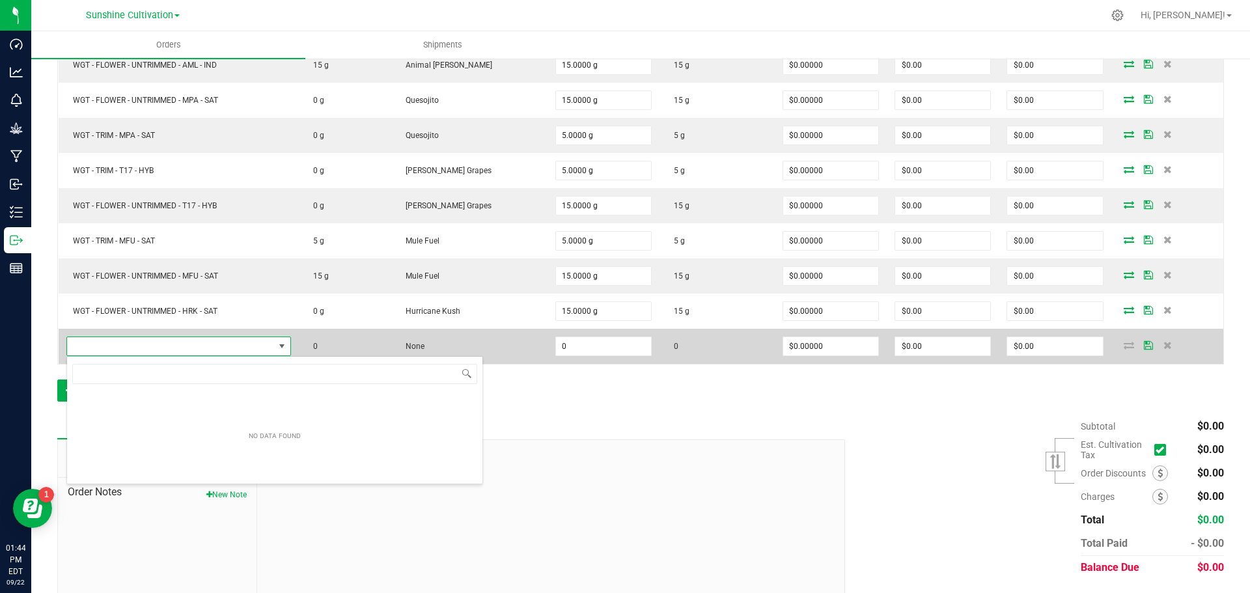
scroll to position [20, 232]
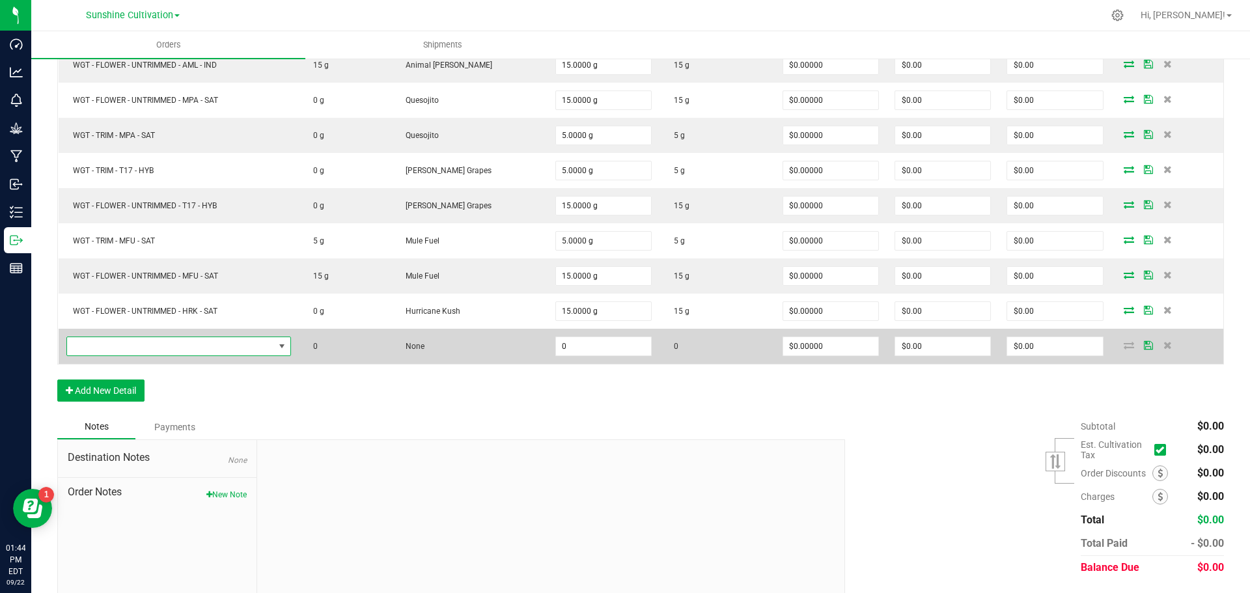
click at [206, 354] on span "NO DATA FOUND" at bounding box center [170, 346] width 207 height 18
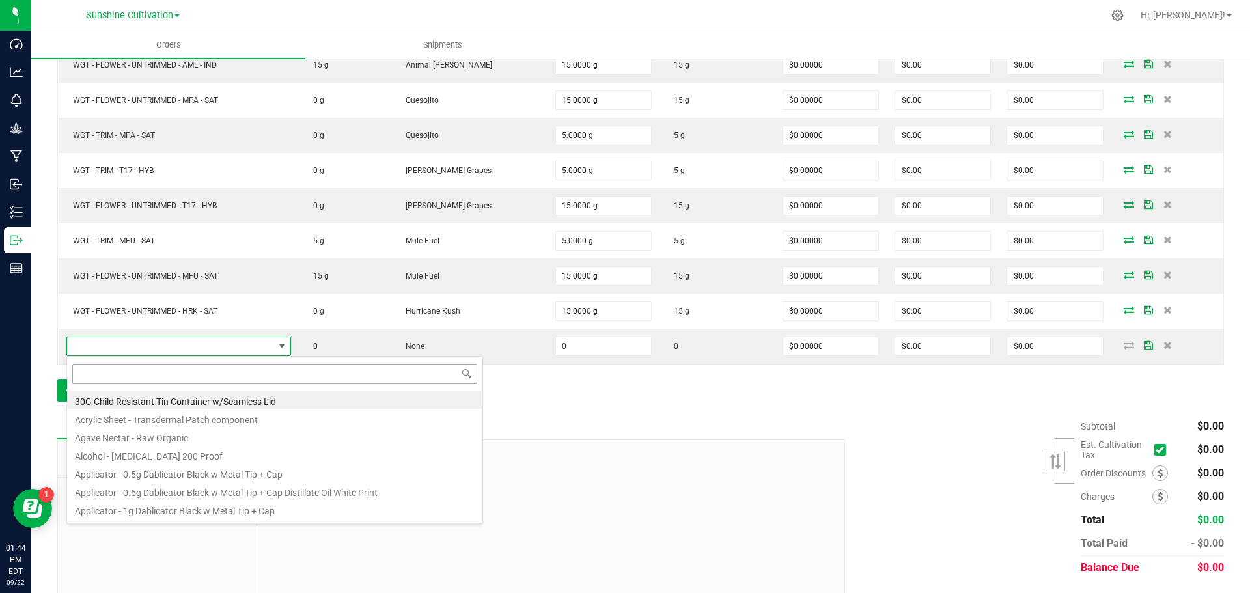
scroll to position [20, 230]
click at [206, 365] on input at bounding box center [274, 374] width 405 height 20
type input "WGT - TRIM - BLT - IND"
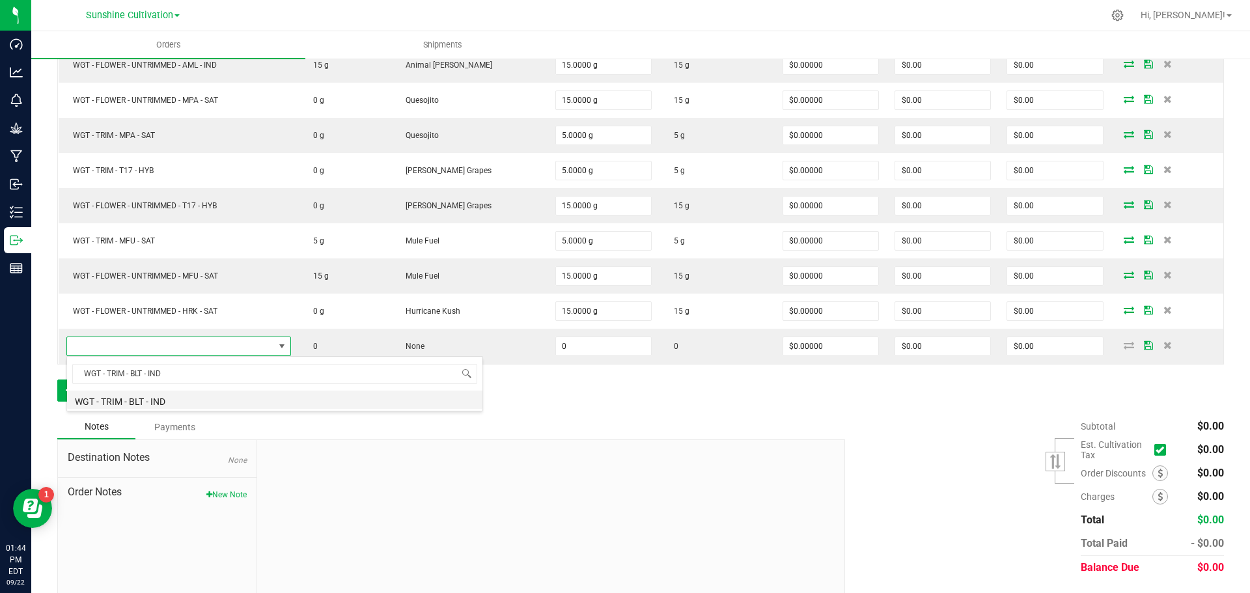
click at [236, 404] on li "WGT - TRIM - BLT - IND" at bounding box center [274, 400] width 415 height 18
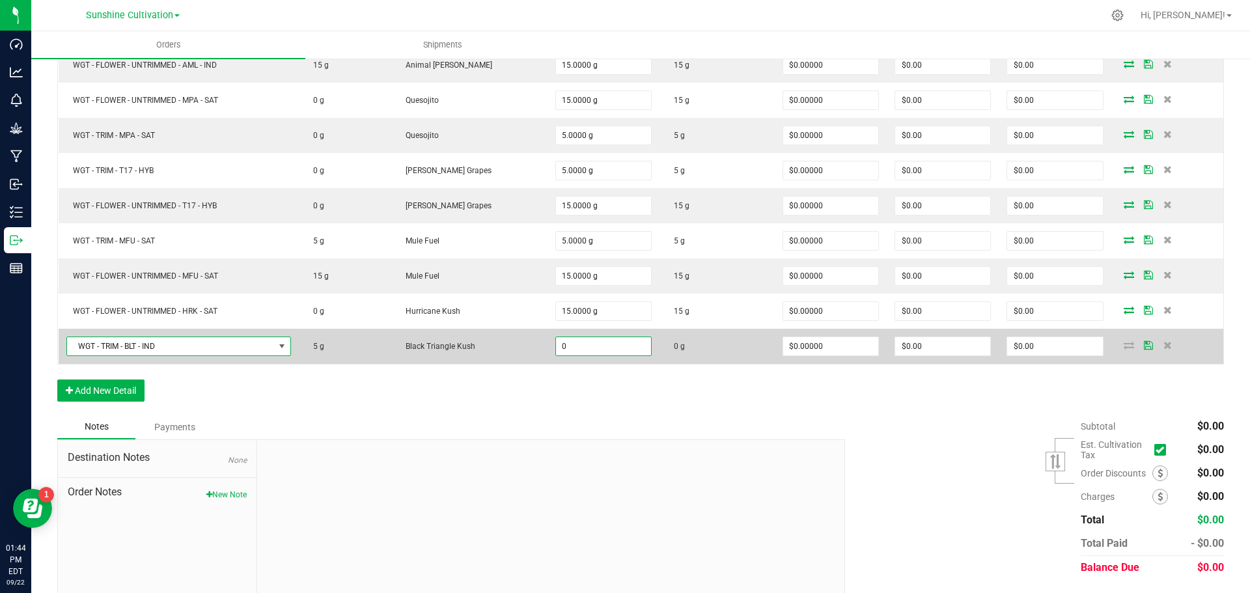
click at [600, 351] on input "0" at bounding box center [603, 346] width 95 height 18
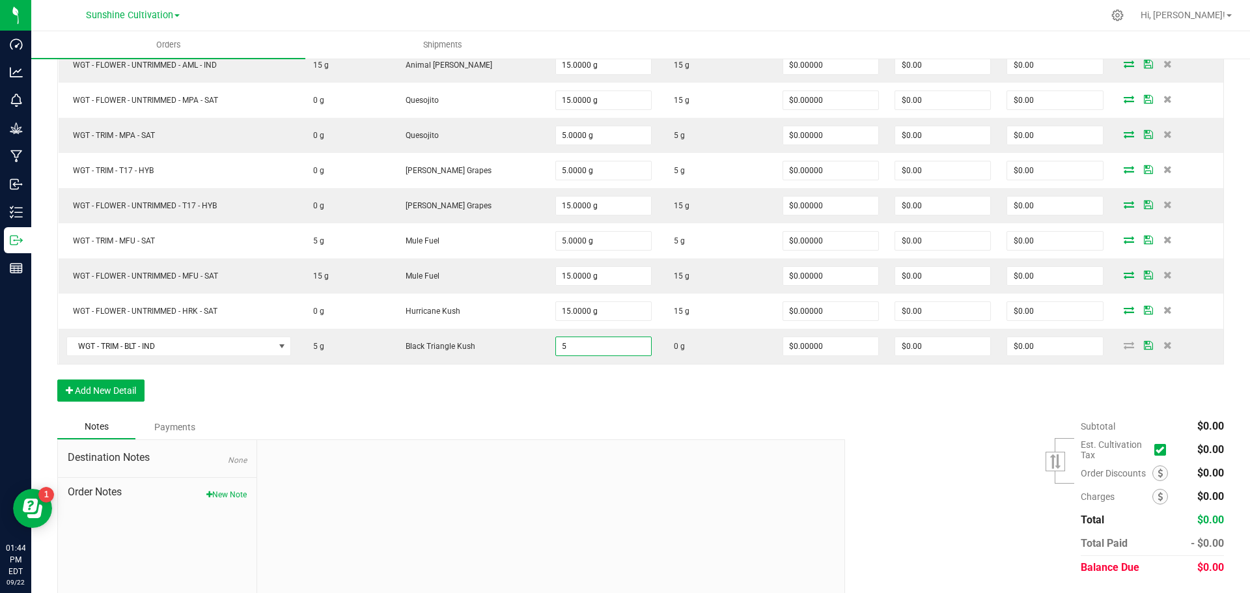
type input "5.0000 g"
click at [610, 369] on div "Order Details Print All Labels Item Sellable Strain Qty Ordered Qty Allocated U…" at bounding box center [640, 149] width 1167 height 531
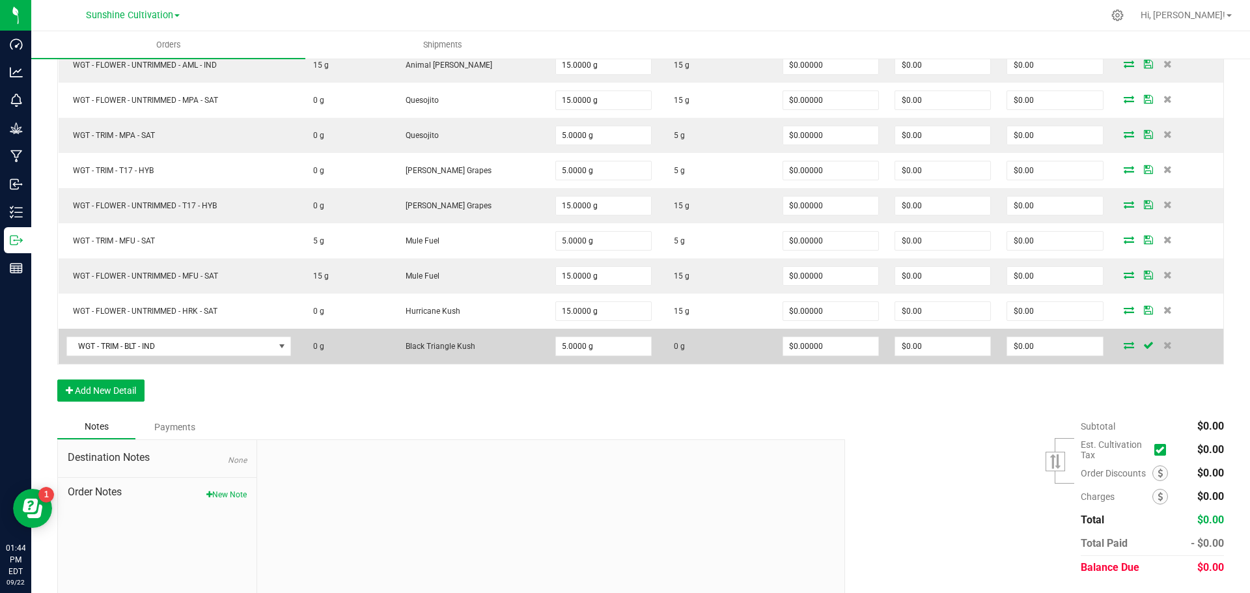
click at [1124, 345] on icon at bounding box center [1129, 345] width 10 height 8
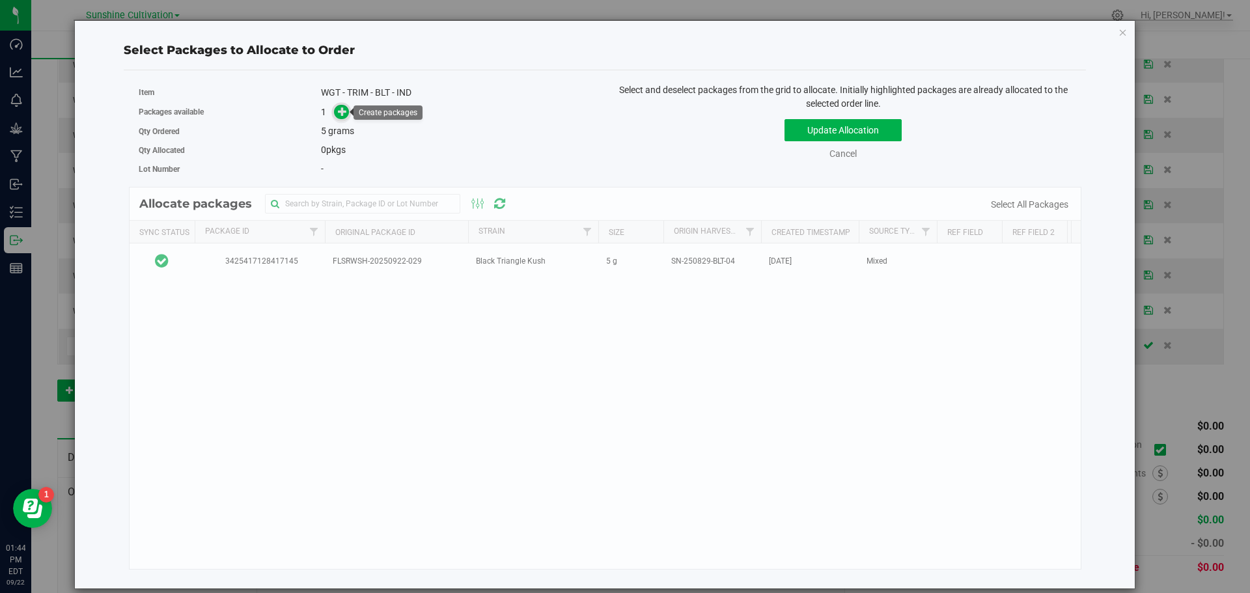
click at [341, 107] on icon at bounding box center [342, 111] width 9 height 9
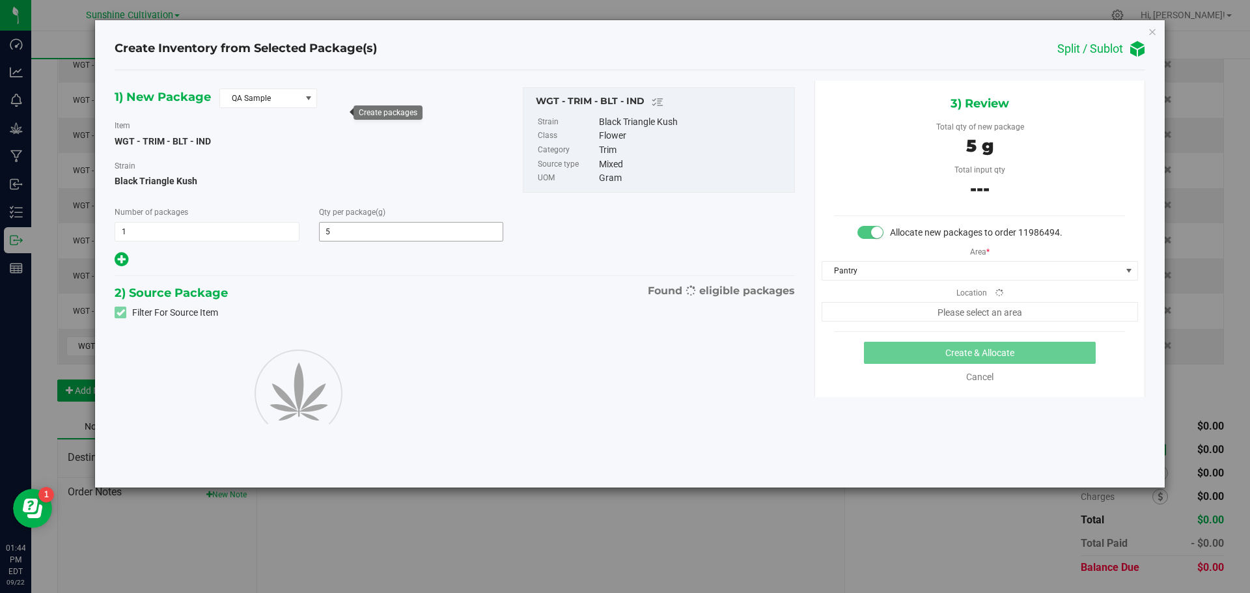
type input "5.0000"
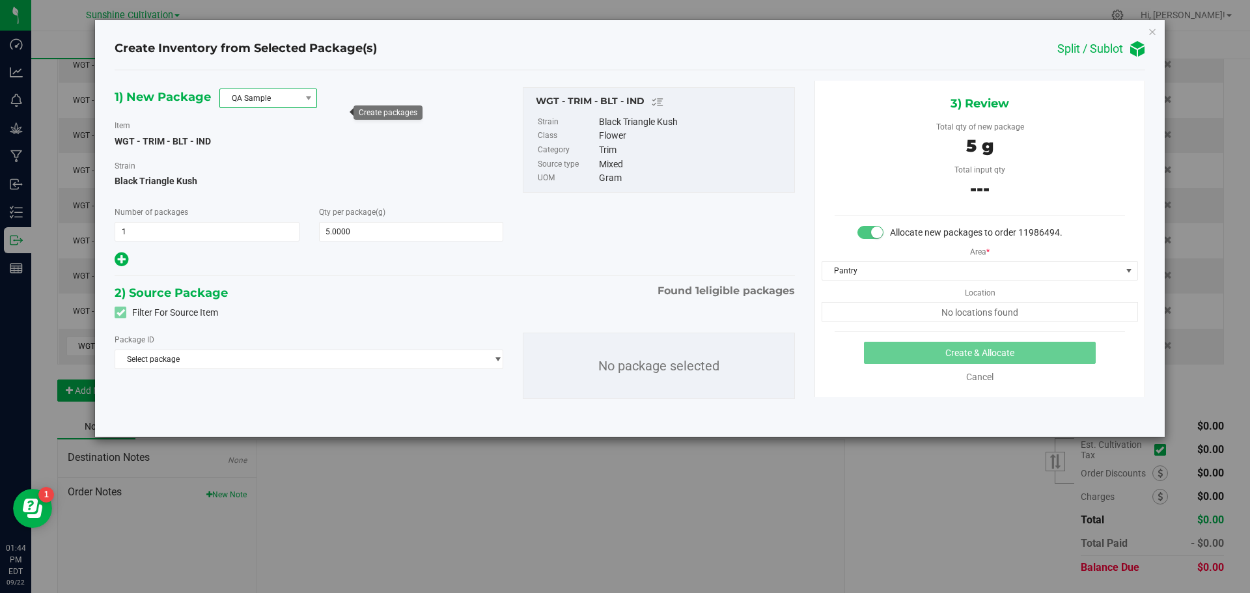
click at [282, 108] on span "QA Sample" at bounding box center [268, 99] width 98 height 20
click at [272, 155] on li "R&D Sample" at bounding box center [268, 157] width 96 height 18
click at [310, 356] on span "Select package" at bounding box center [300, 359] width 371 height 18
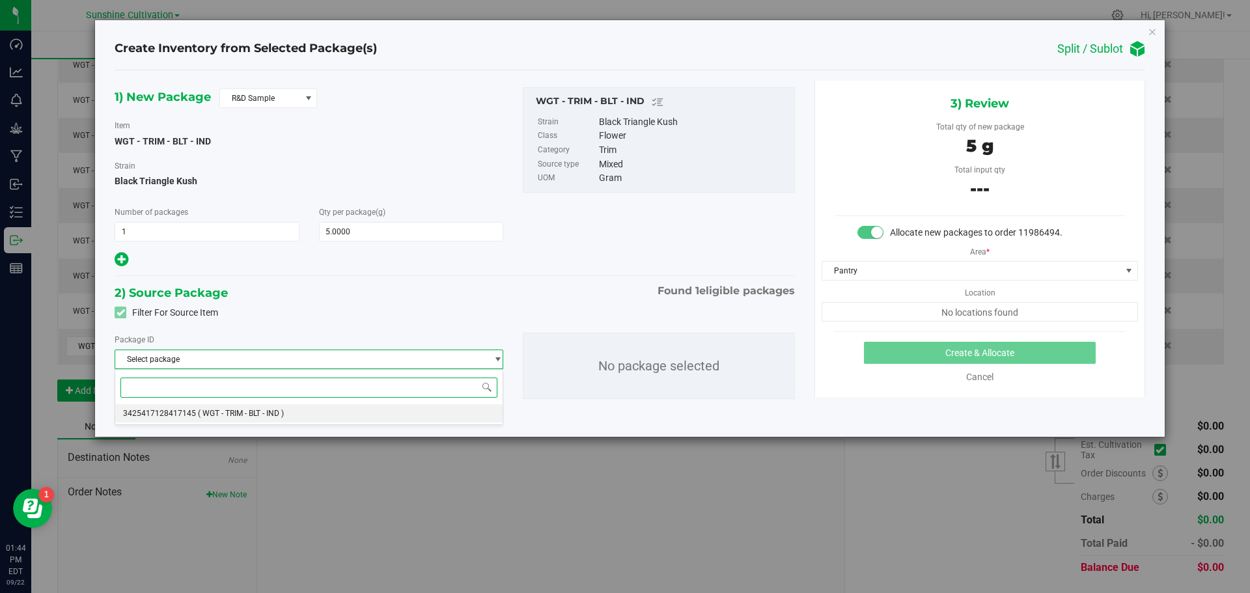
click at [224, 412] on span "( WGT - TRIM - BLT - IND )" at bounding box center [241, 413] width 86 height 9
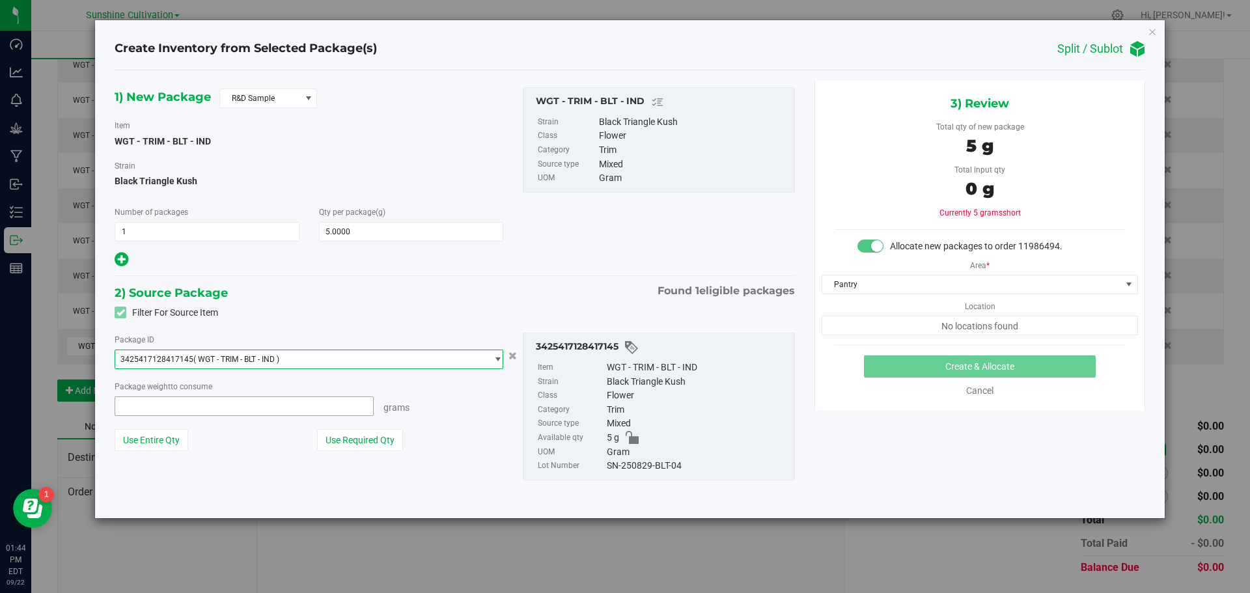
click at [216, 408] on span at bounding box center [244, 407] width 259 height 20
type input "5"
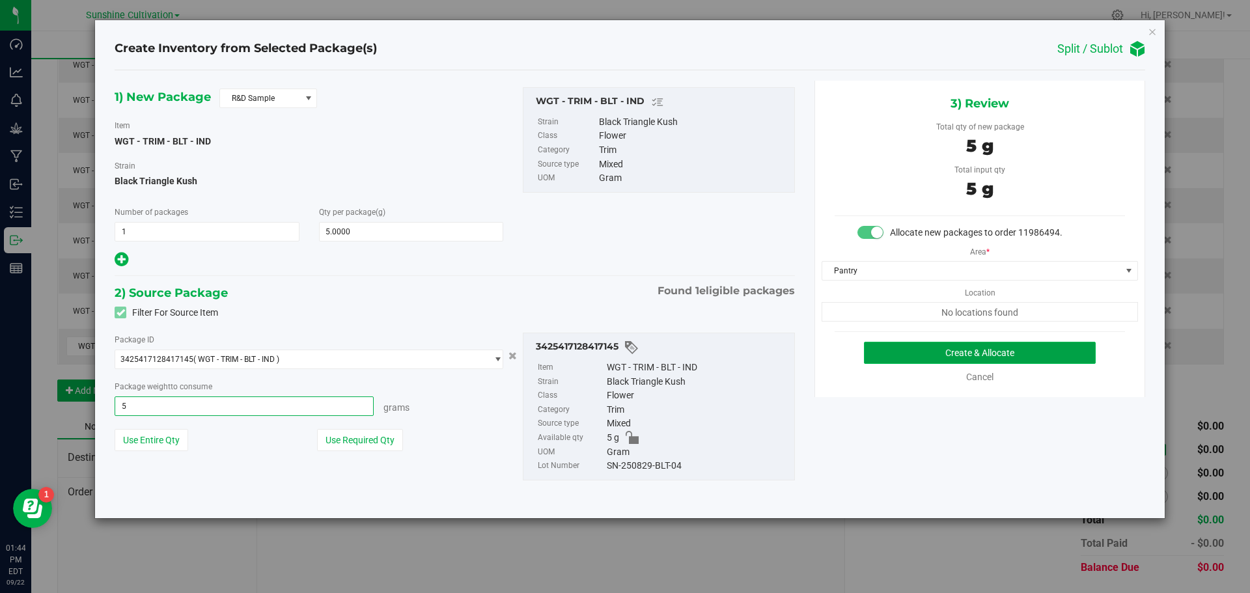
type input "5.0000 g"
click at [953, 351] on button "Create & Allocate" at bounding box center [980, 353] width 232 height 22
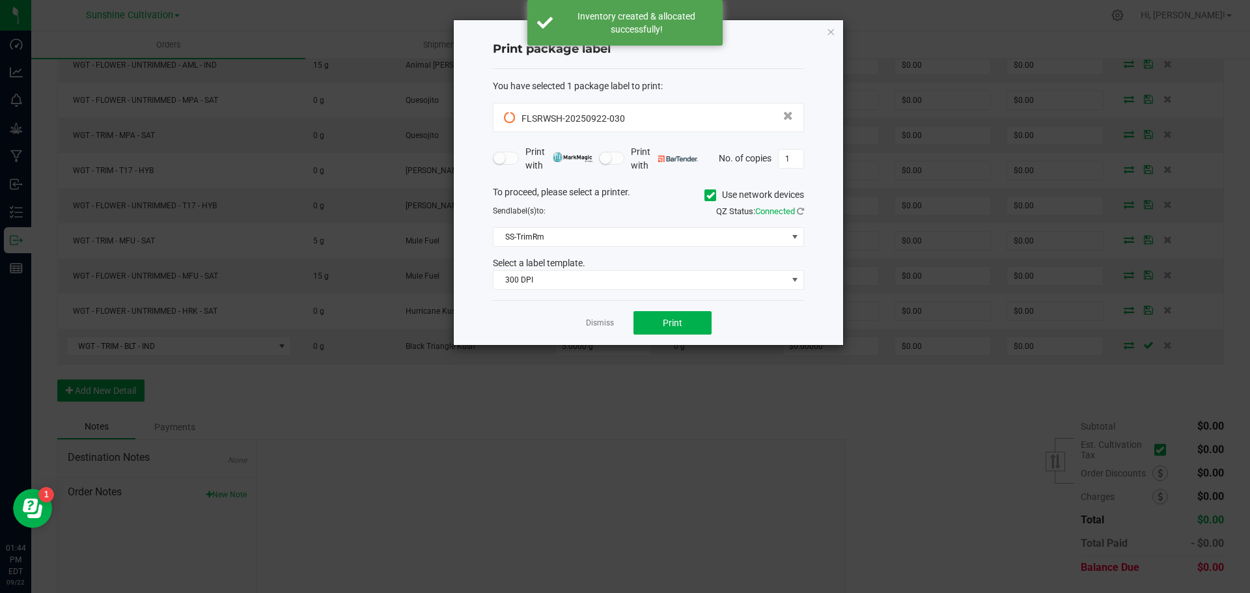
click at [602, 316] on app-cancel-button "Dismiss" at bounding box center [600, 323] width 28 height 14
click at [591, 324] on link "Dismiss" at bounding box center [600, 323] width 28 height 11
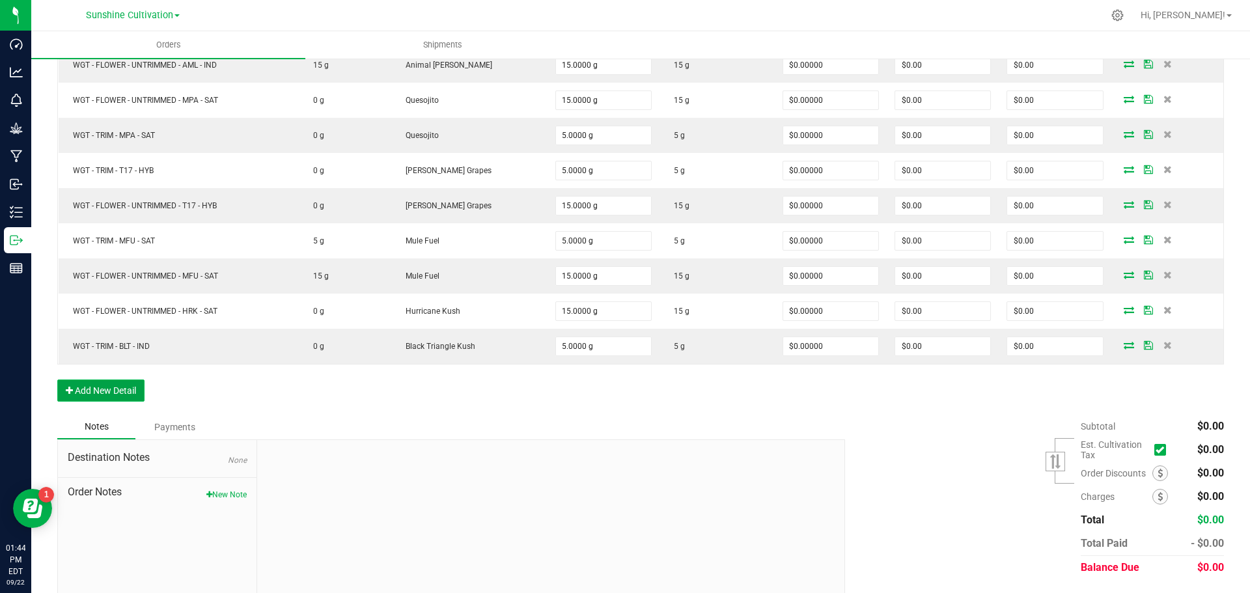
click at [96, 388] on button "Add New Detail" at bounding box center [100, 391] width 87 height 22
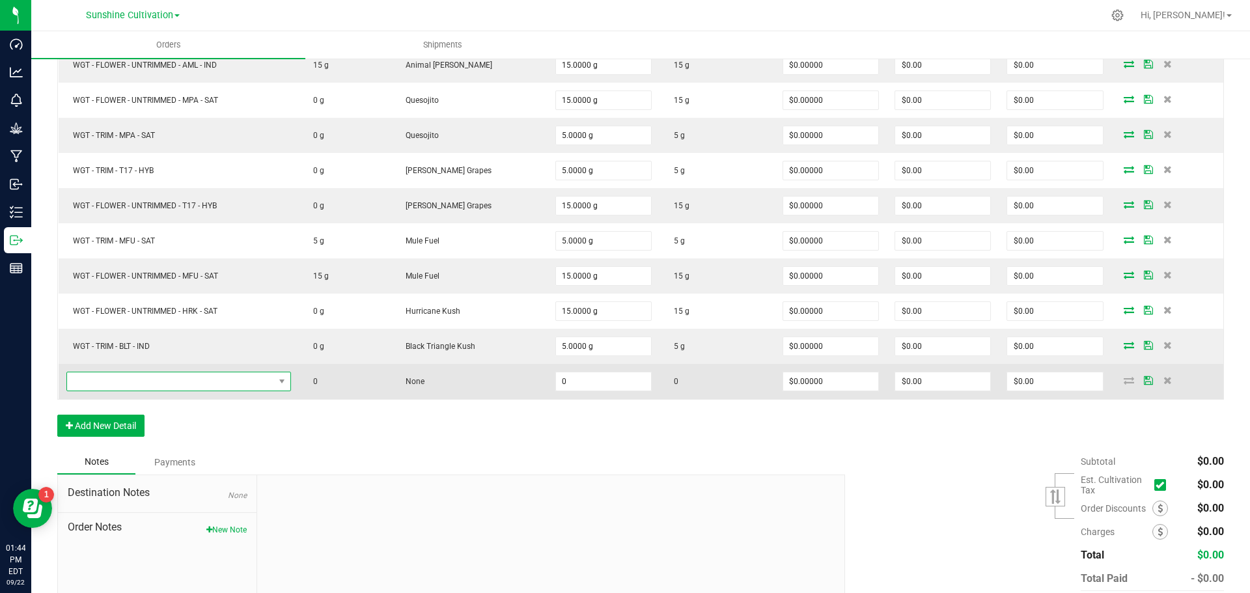
click at [163, 375] on span "NO DATA FOUND" at bounding box center [170, 381] width 207 height 18
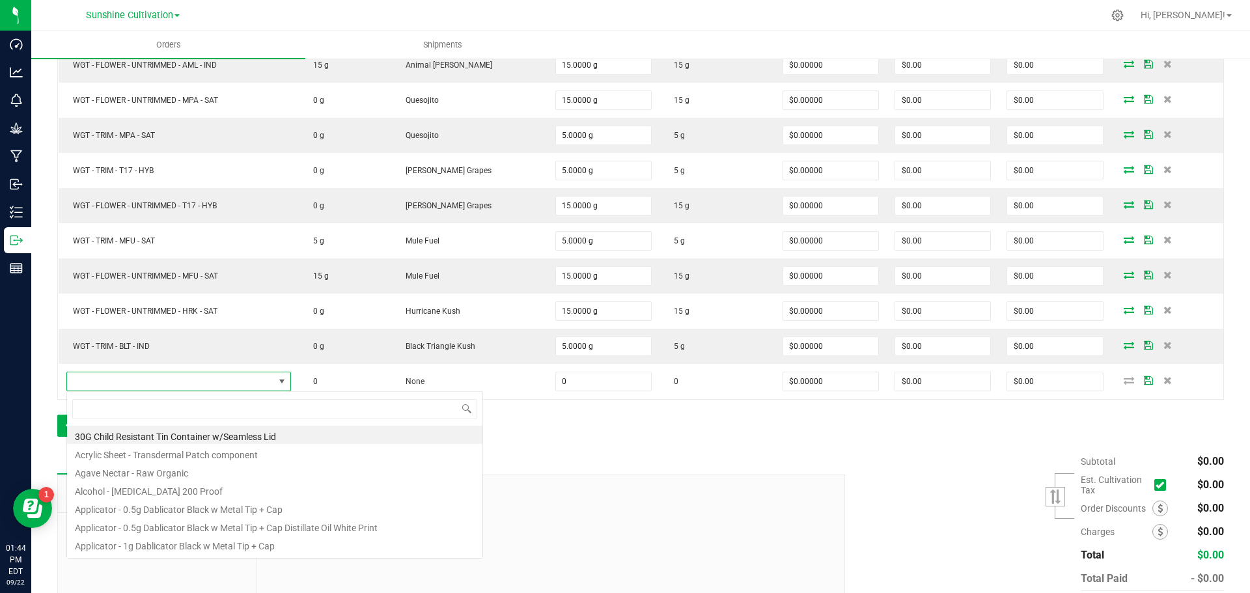
scroll to position [20, 227]
click at [128, 402] on input at bounding box center [274, 409] width 405 height 20
type input "WGT - FLOWER - UNTRIMMED - BLT - IND"
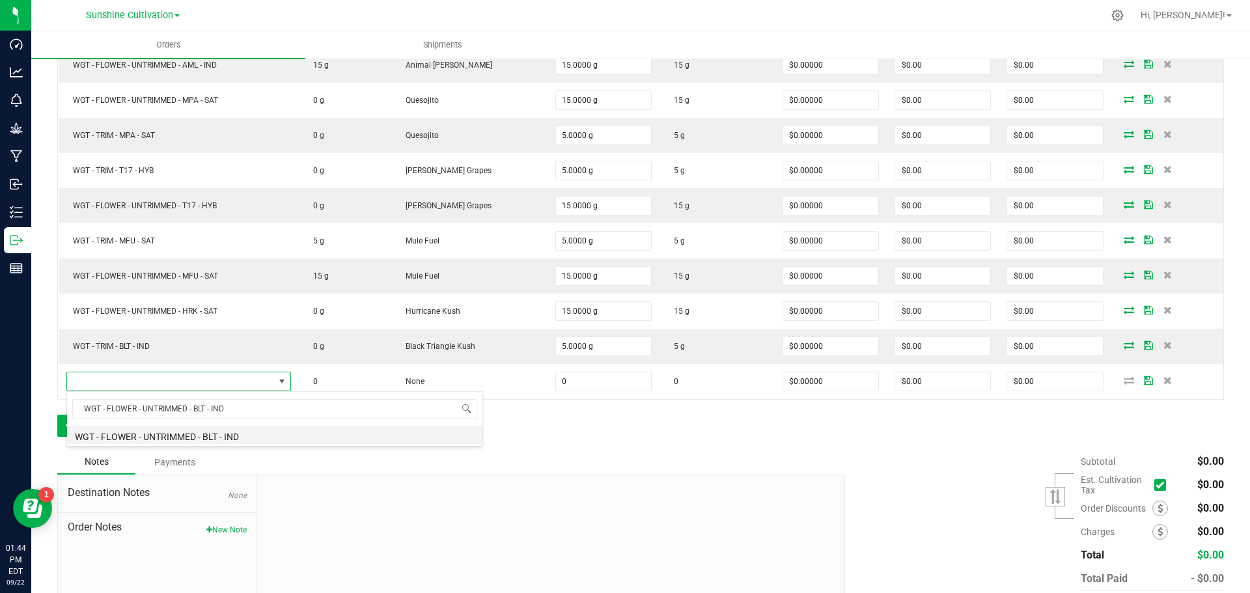
click at [358, 434] on li "WGT - FLOWER - UNTRIMMED - BLT - IND" at bounding box center [274, 435] width 415 height 18
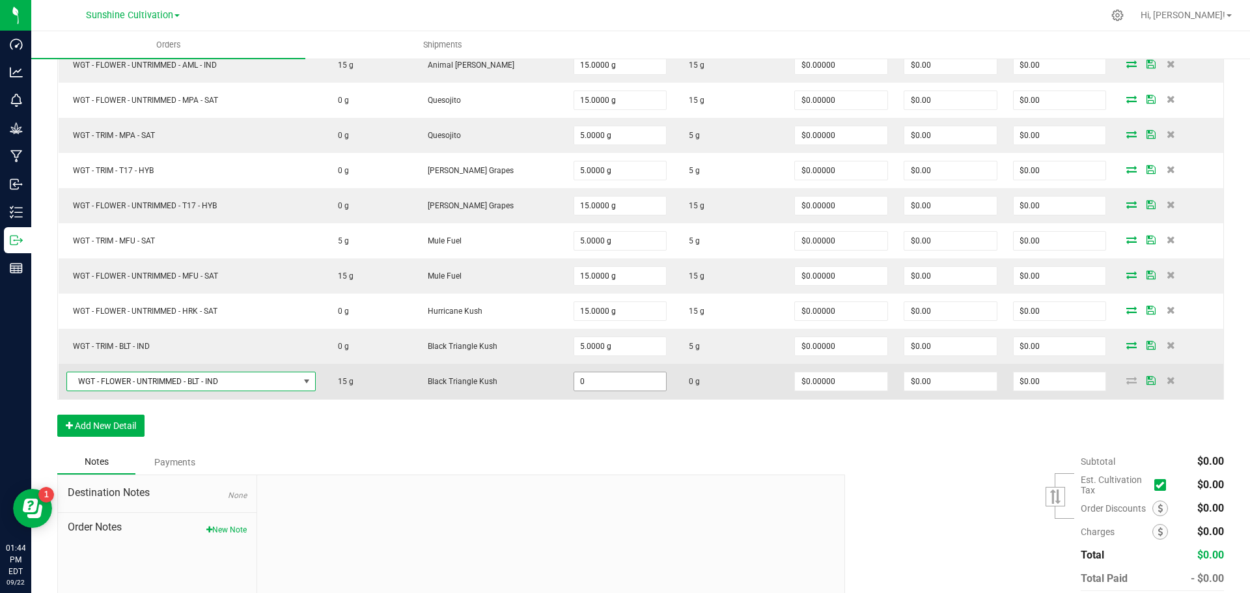
click at [621, 382] on input "0" at bounding box center [620, 381] width 92 height 18
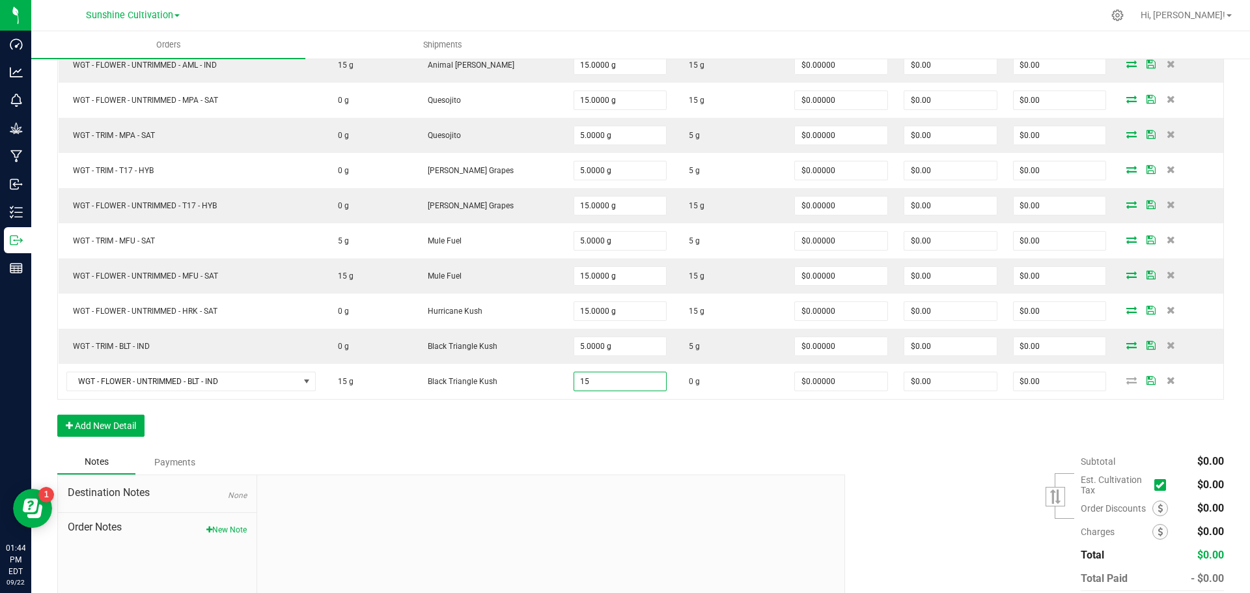
type input "15.0000 g"
drag, startPoint x: 703, startPoint y: 462, endPoint x: 751, endPoint y: 450, distance: 50.4
click at [705, 462] on div "Notes Payments" at bounding box center [446, 462] width 778 height 25
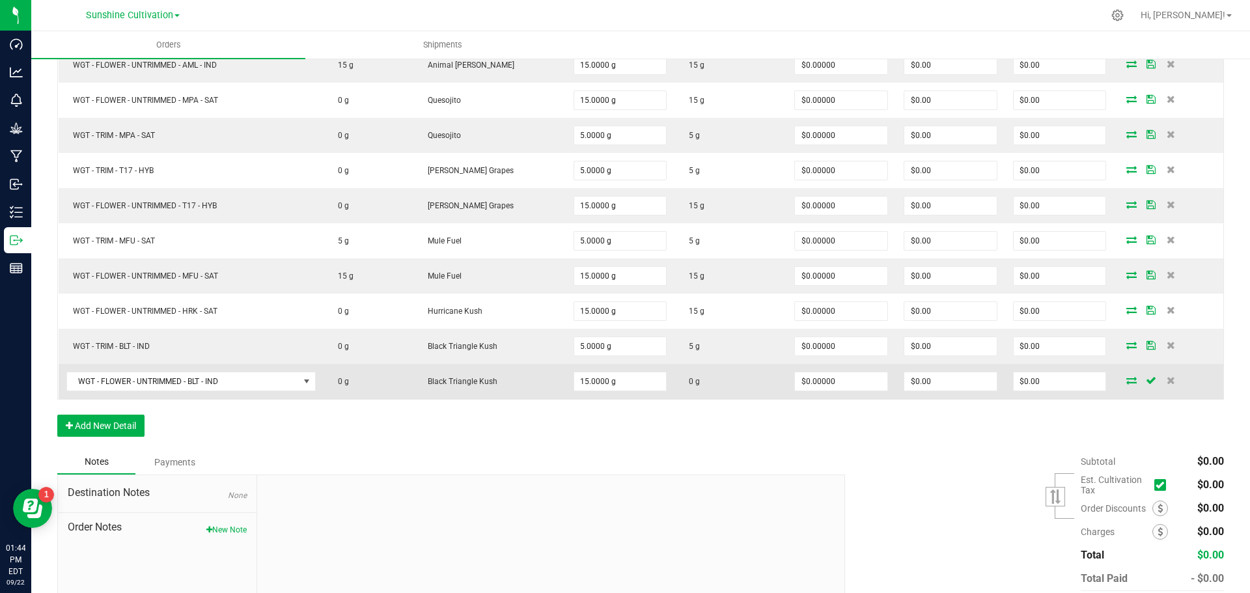
click at [1126, 380] on icon at bounding box center [1131, 380] width 10 height 8
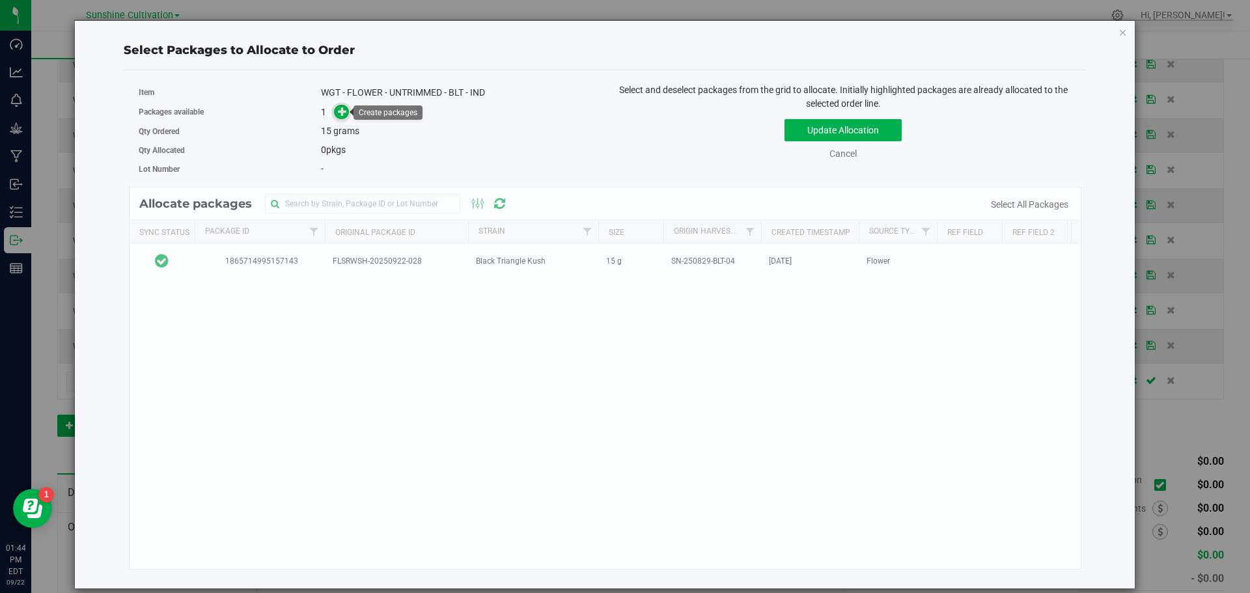
click at [342, 107] on icon at bounding box center [343, 110] width 10 height 10
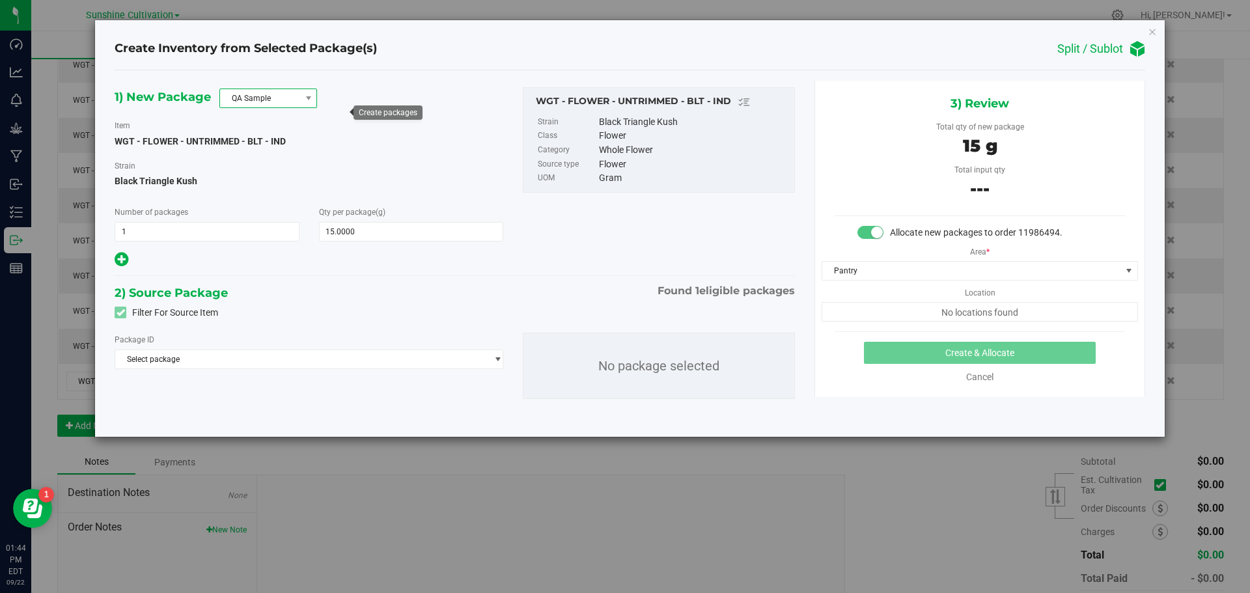
click at [283, 91] on span "QA Sample" at bounding box center [260, 98] width 80 height 18
click at [260, 165] on li "R&D Sample" at bounding box center [268, 157] width 96 height 18
click at [299, 349] on div "Package ID Select package 1865714995157143" at bounding box center [309, 351] width 389 height 36
click at [296, 365] on span "Select package" at bounding box center [300, 359] width 371 height 18
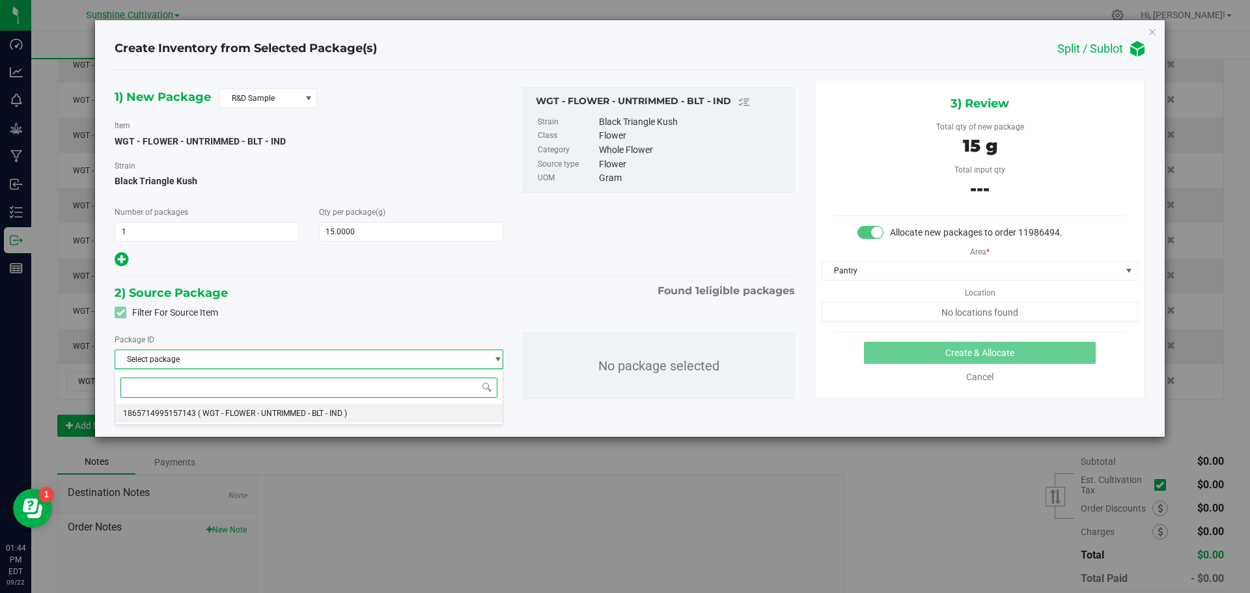
click at [269, 406] on li "1865714995157143 ( WGT - FLOWER - UNTRIMMED - BLT - IND )" at bounding box center [308, 413] width 387 height 18
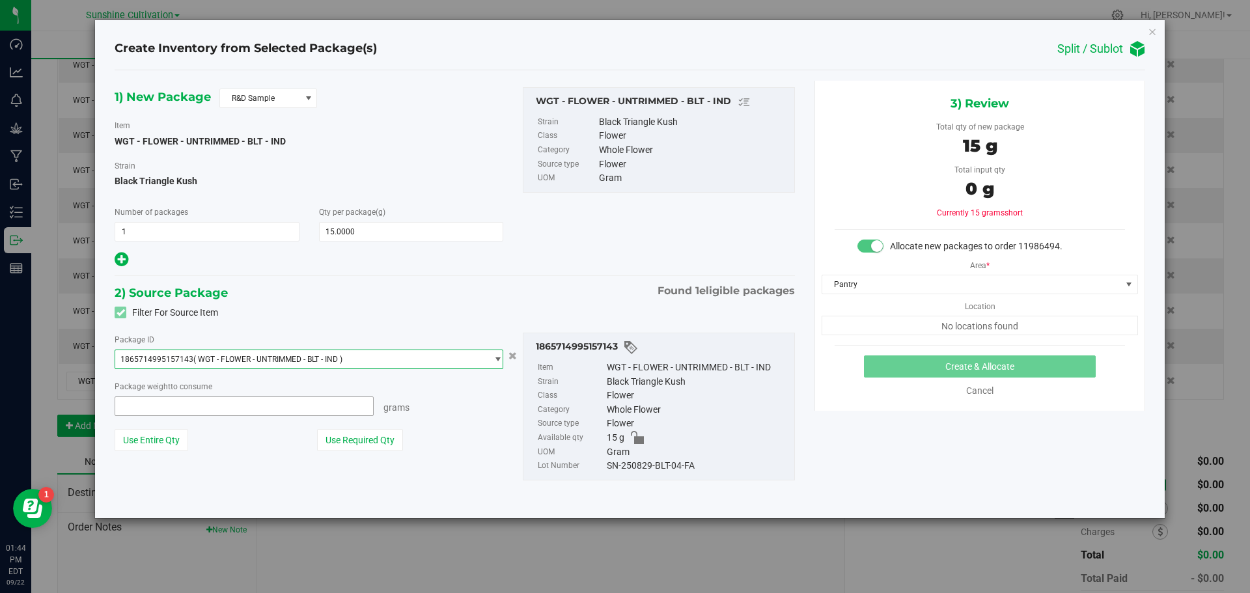
click at [242, 404] on span at bounding box center [244, 407] width 259 height 20
type input "5"
type input "5.0000 g"
click at [354, 234] on span "15.0000 15" at bounding box center [411, 232] width 185 height 20
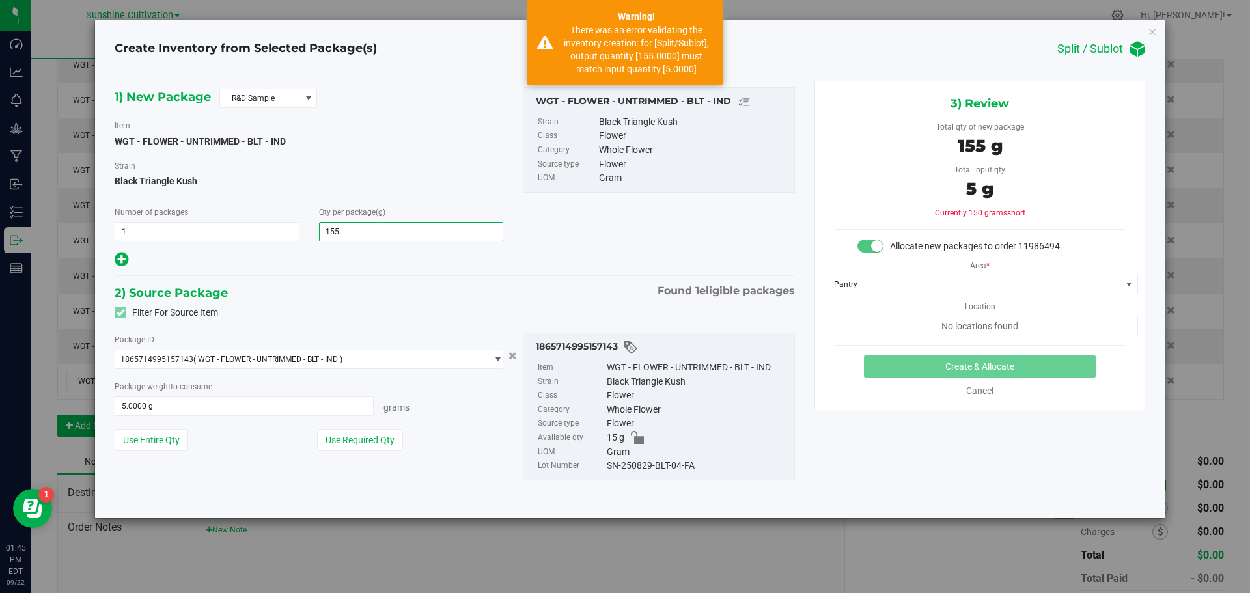
type input "15"
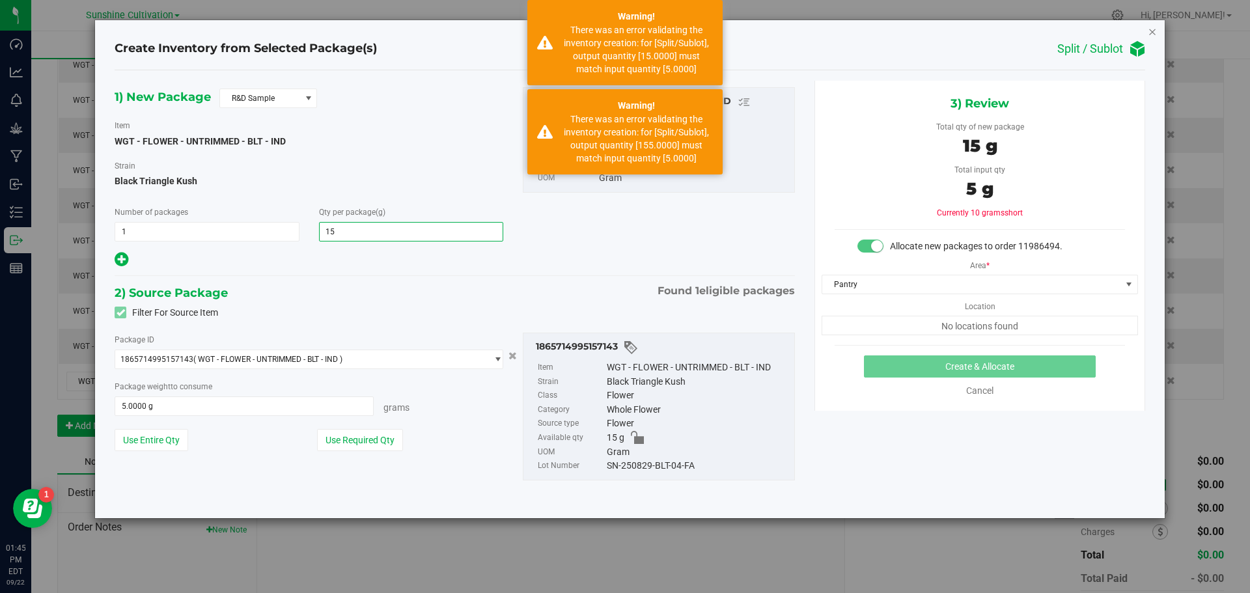
click at [1149, 30] on icon "button" at bounding box center [1152, 31] width 9 height 16
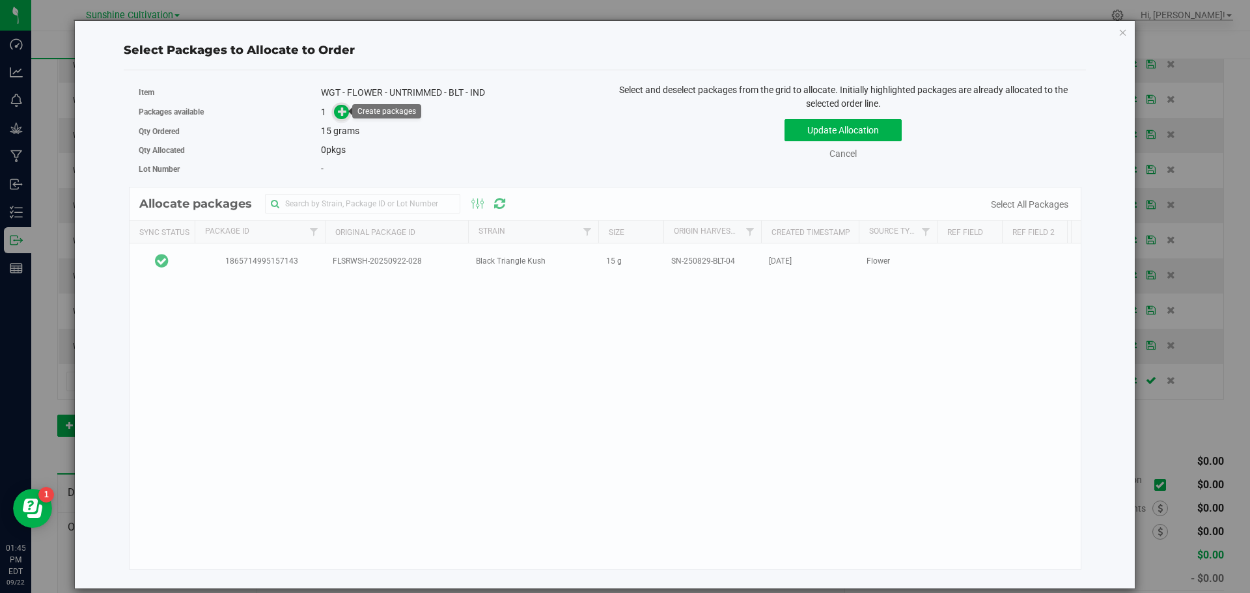
click at [346, 110] on icon at bounding box center [342, 111] width 9 height 9
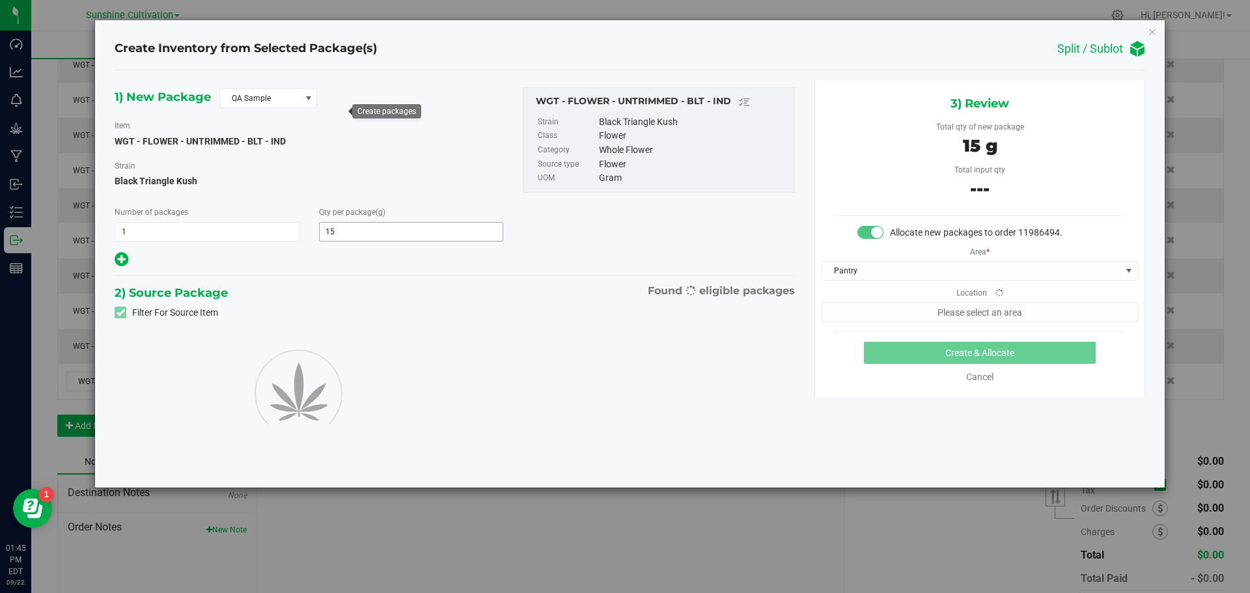
type input "15.0000"
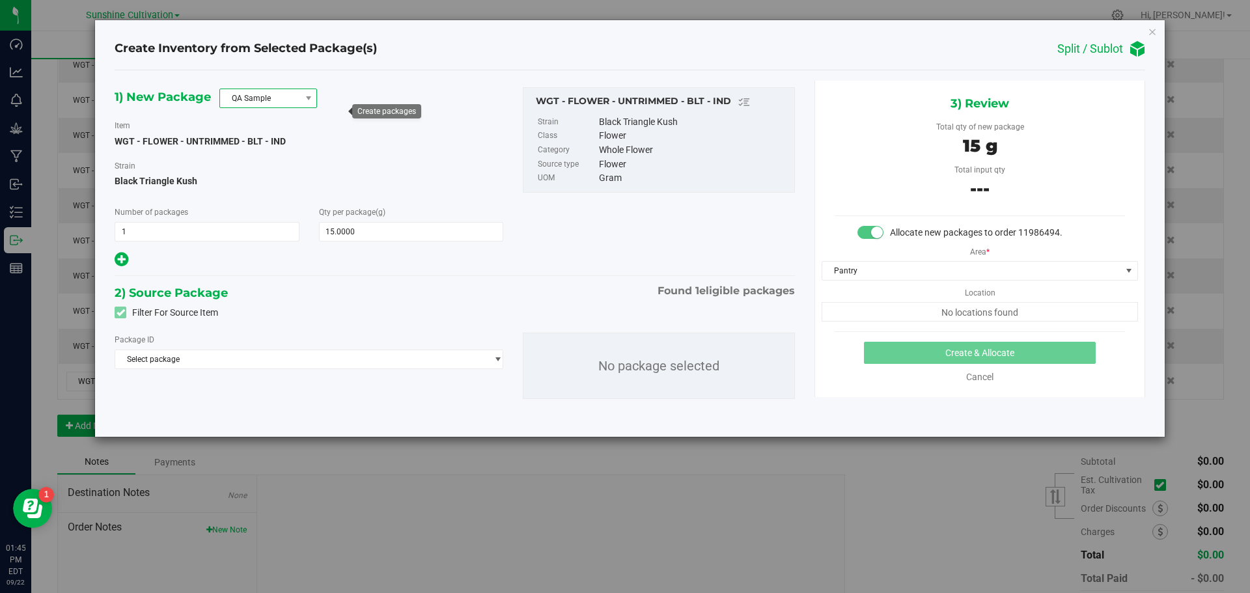
click at [276, 104] on span "QA Sample" at bounding box center [260, 98] width 80 height 18
click at [254, 156] on li "R&D Sample" at bounding box center [268, 157] width 96 height 18
click at [265, 357] on span "Select package" at bounding box center [300, 359] width 371 height 18
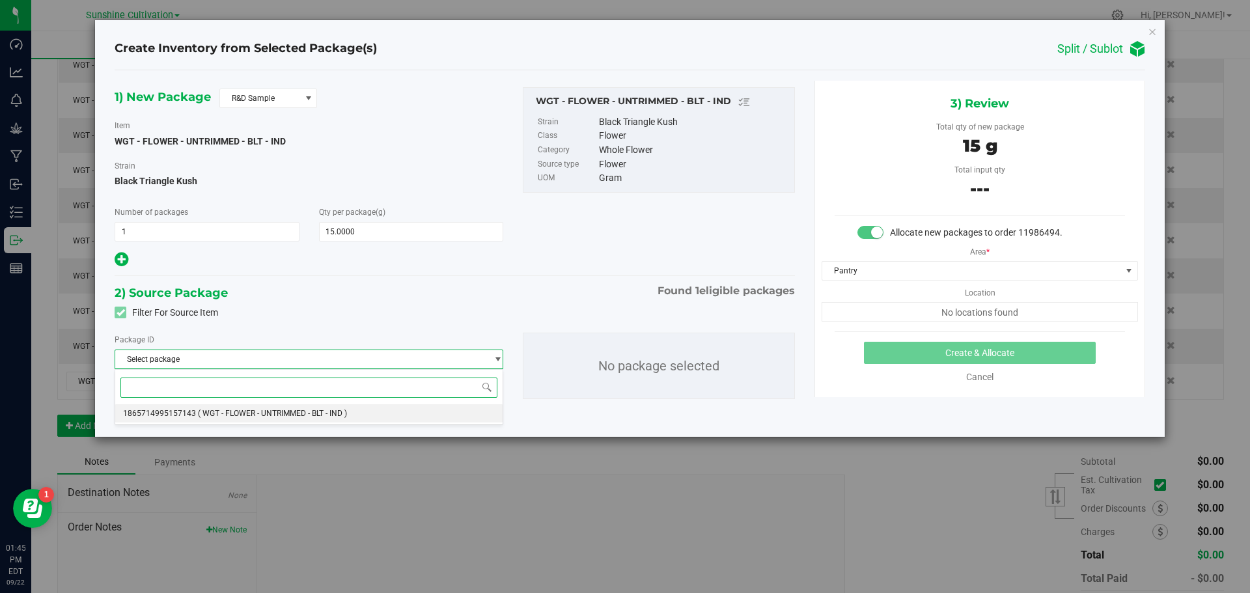
click at [222, 413] on span "( WGT - FLOWER - UNTRIMMED - BLT - IND )" at bounding box center [272, 413] width 149 height 9
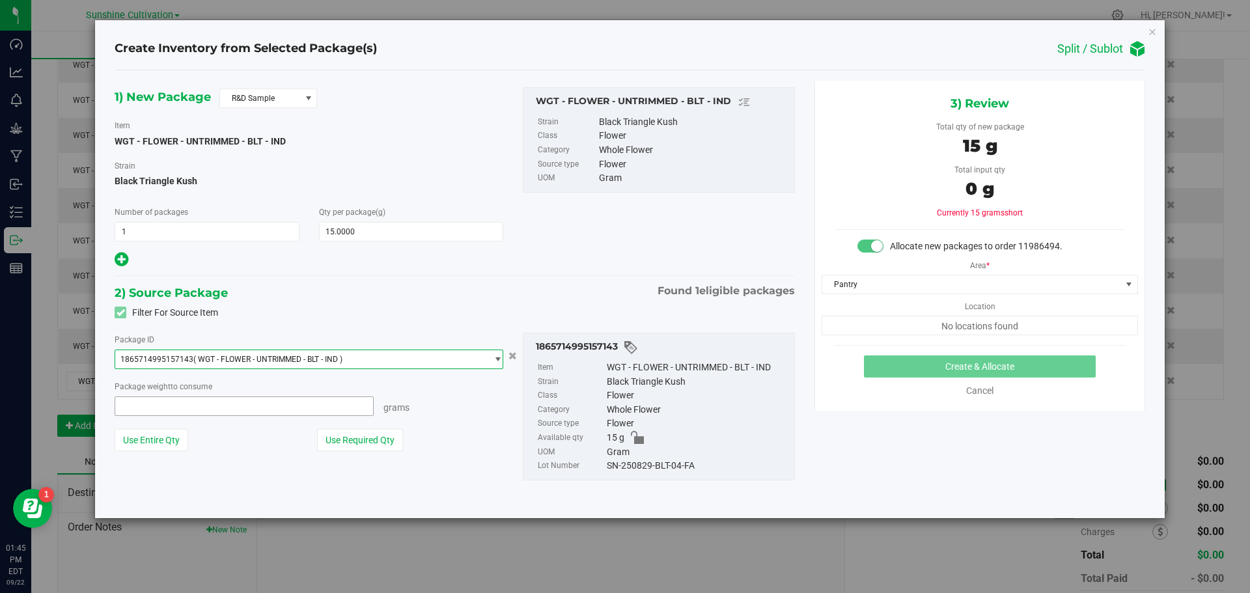
click at [208, 405] on span at bounding box center [244, 407] width 259 height 20
type input "15"
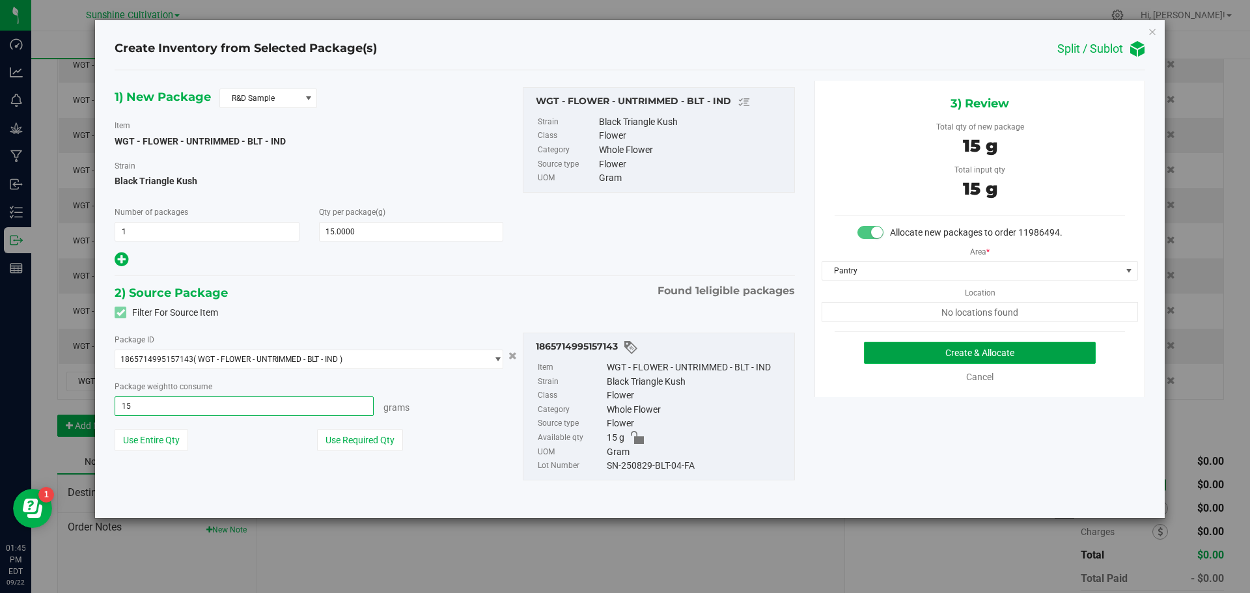
type input "15.0000 g"
click at [970, 350] on button "Create & Allocate" at bounding box center [980, 353] width 232 height 22
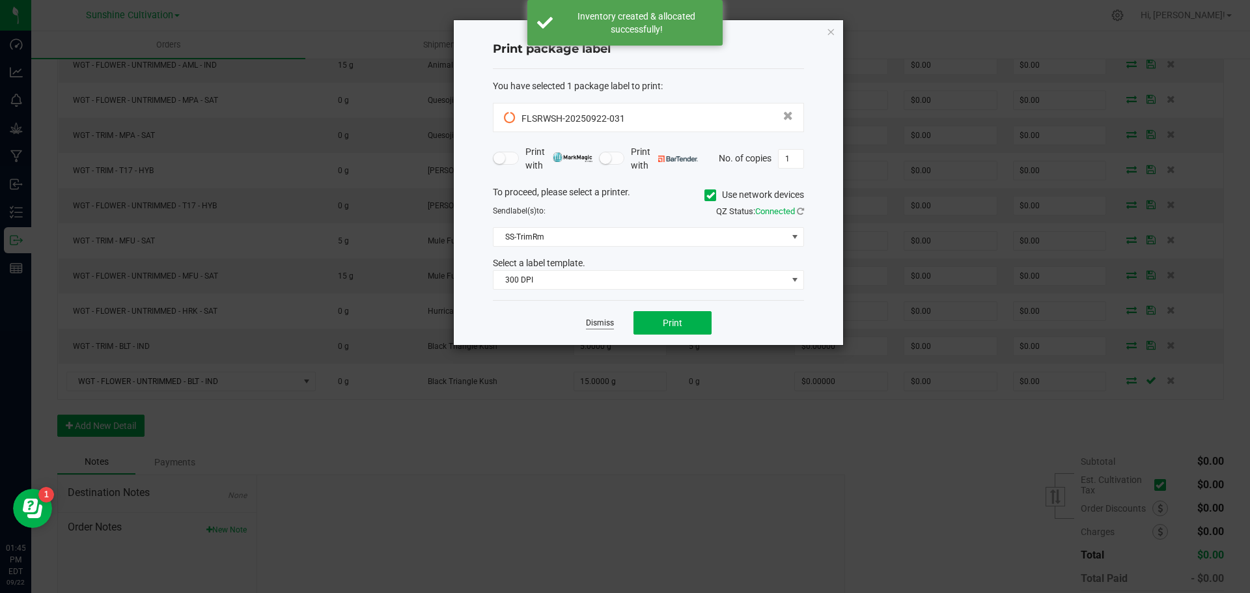
click at [588, 322] on link "Dismiss" at bounding box center [600, 323] width 28 height 11
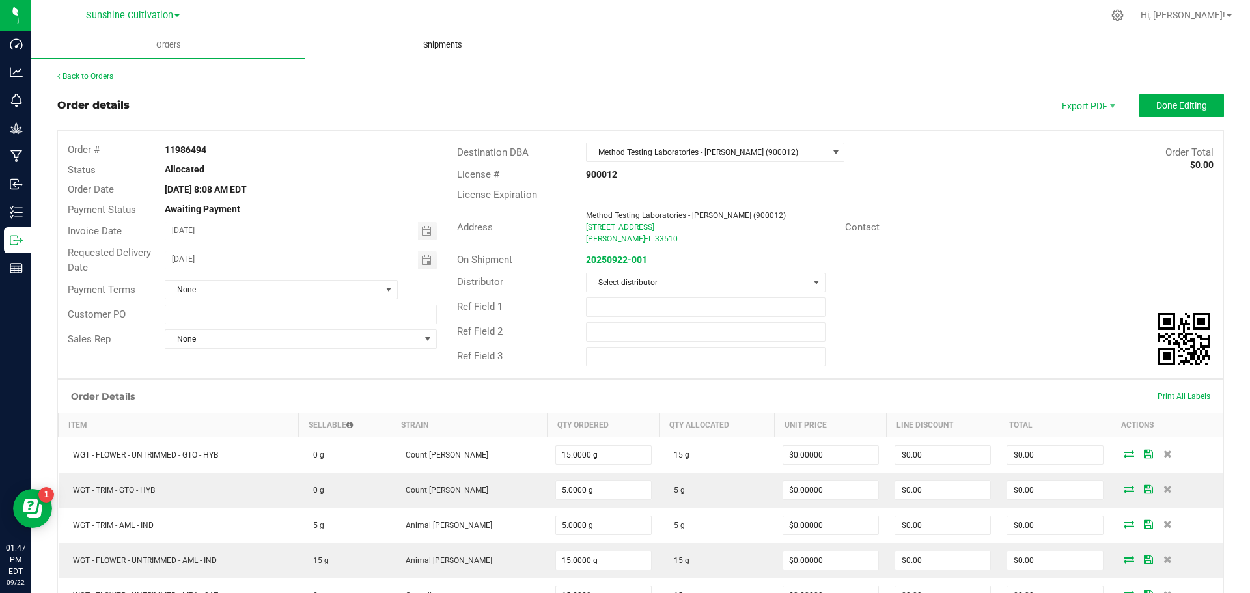
click at [450, 39] on span "Shipments" at bounding box center [443, 45] width 74 height 12
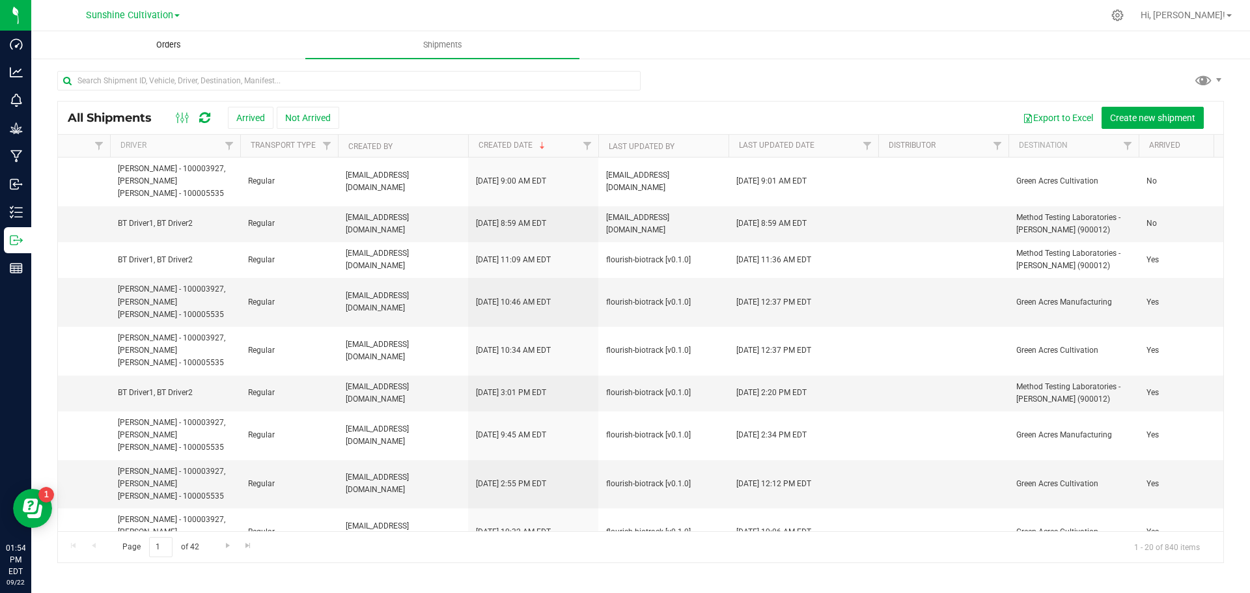
click at [198, 46] on span "Orders" at bounding box center [169, 45] width 60 height 12
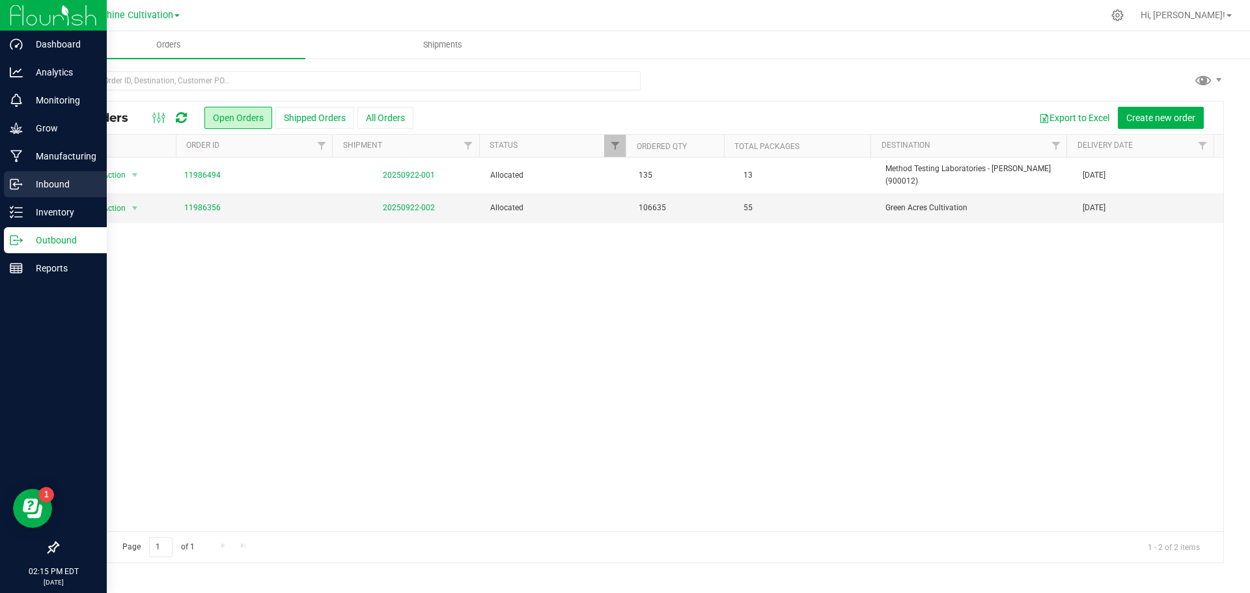
click at [48, 188] on p "Inbound" at bounding box center [62, 184] width 78 height 16
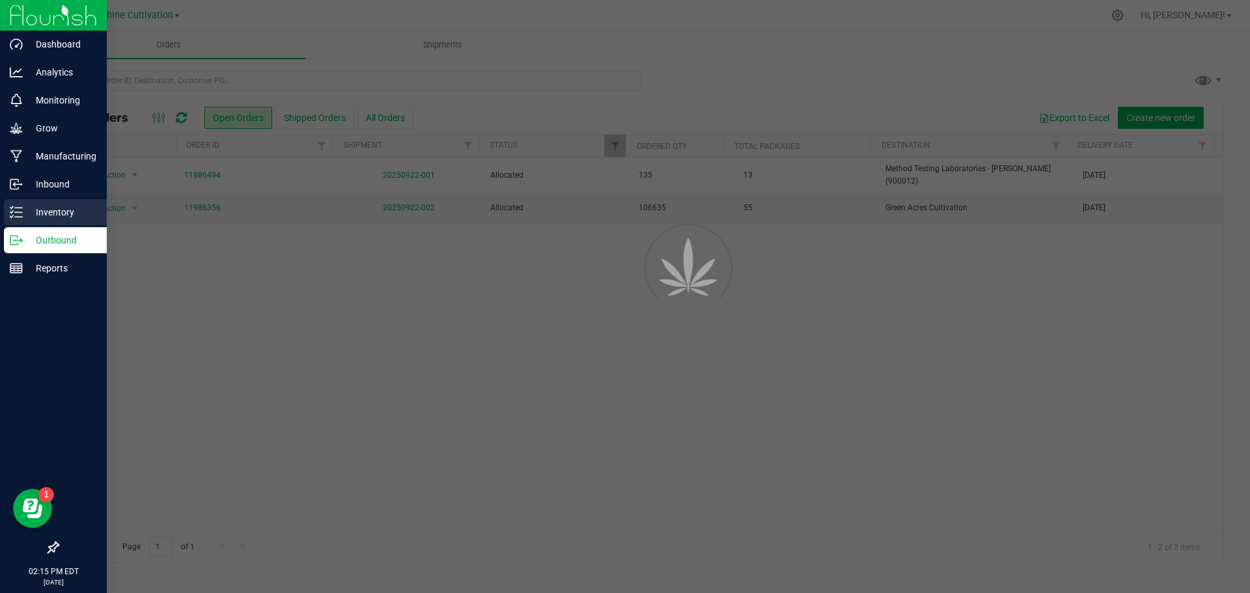
click at [51, 208] on p "Inventory" at bounding box center [62, 212] width 78 height 16
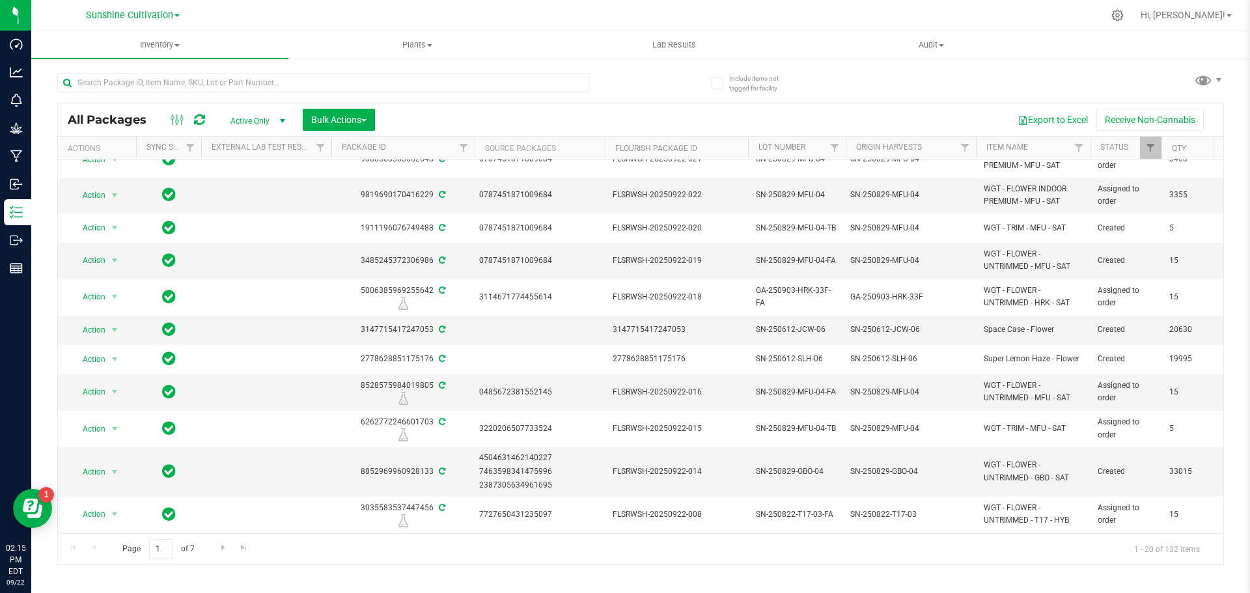
scroll to position [346, 0]
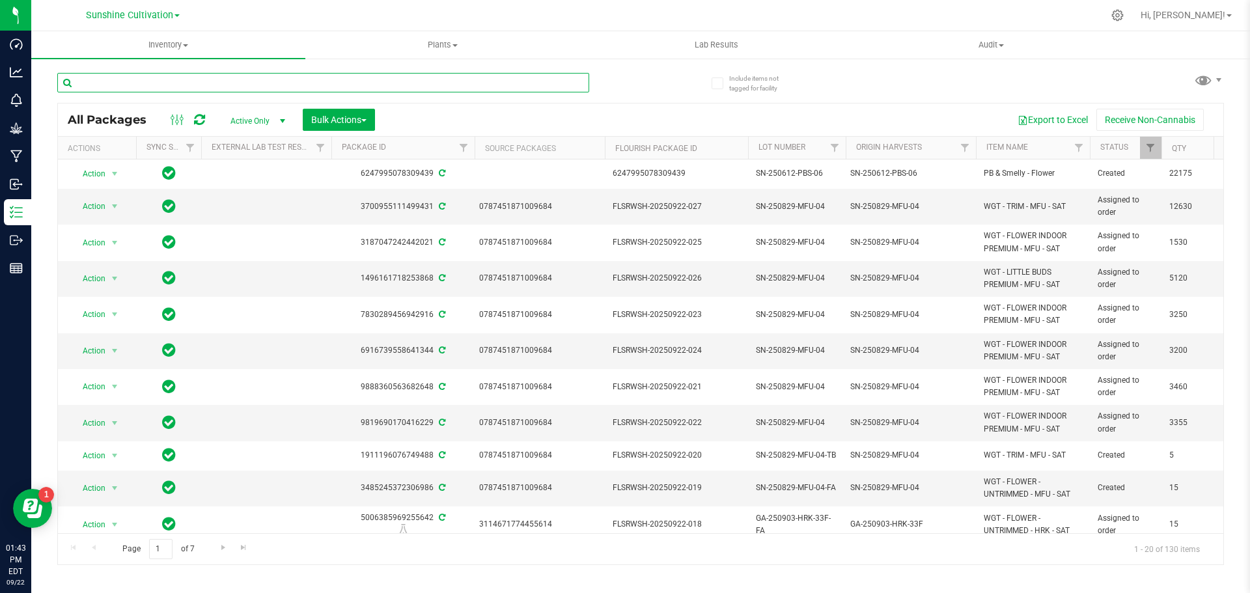
click at [267, 81] on input "text" at bounding box center [323, 83] width 532 height 20
type input "blt"
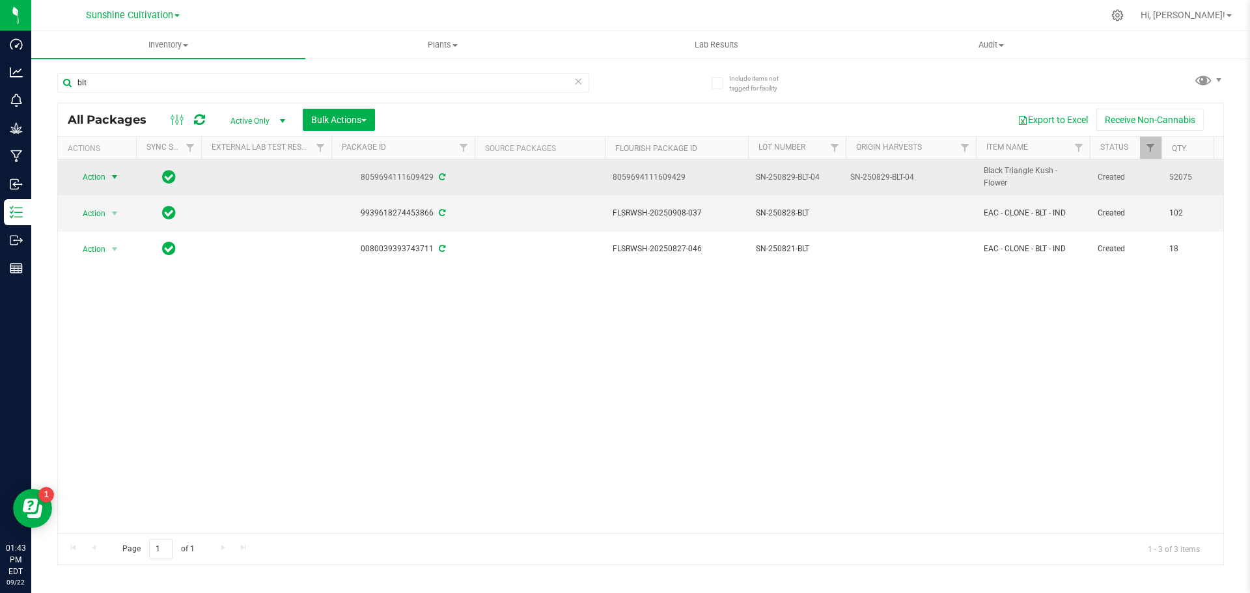
click at [107, 176] on span "select" at bounding box center [115, 177] width 16 height 18
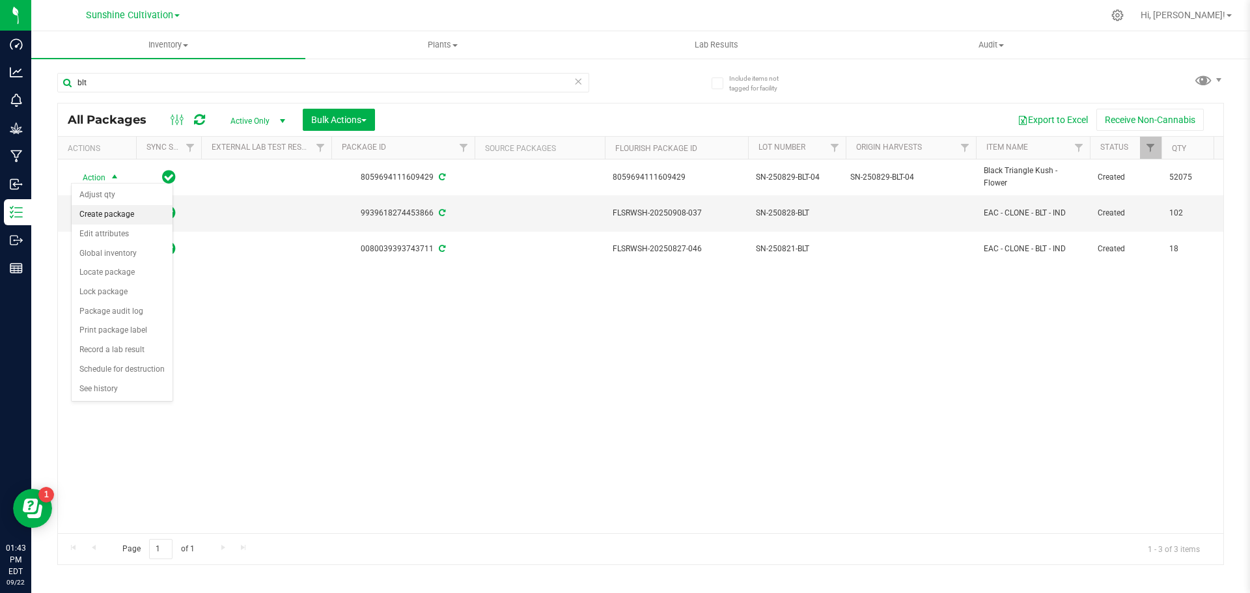
click at [123, 212] on li "Create package" at bounding box center [122, 215] width 101 height 20
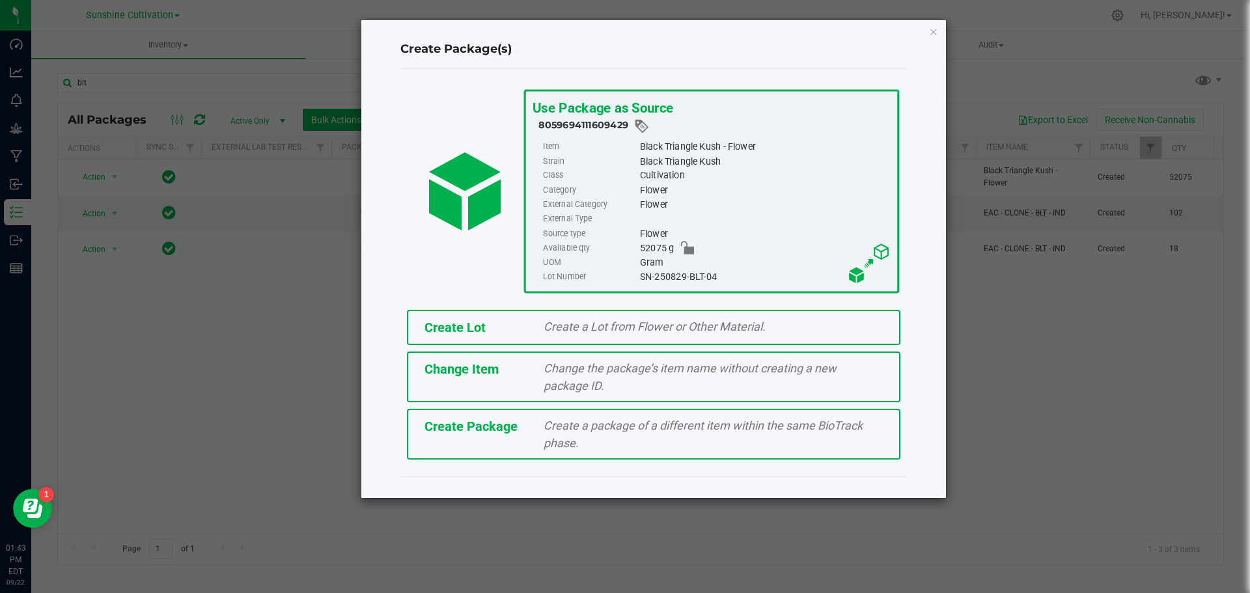
click at [556, 444] on span "Create a package of a different item within the same BioTrack phase." at bounding box center [703, 434] width 319 height 31
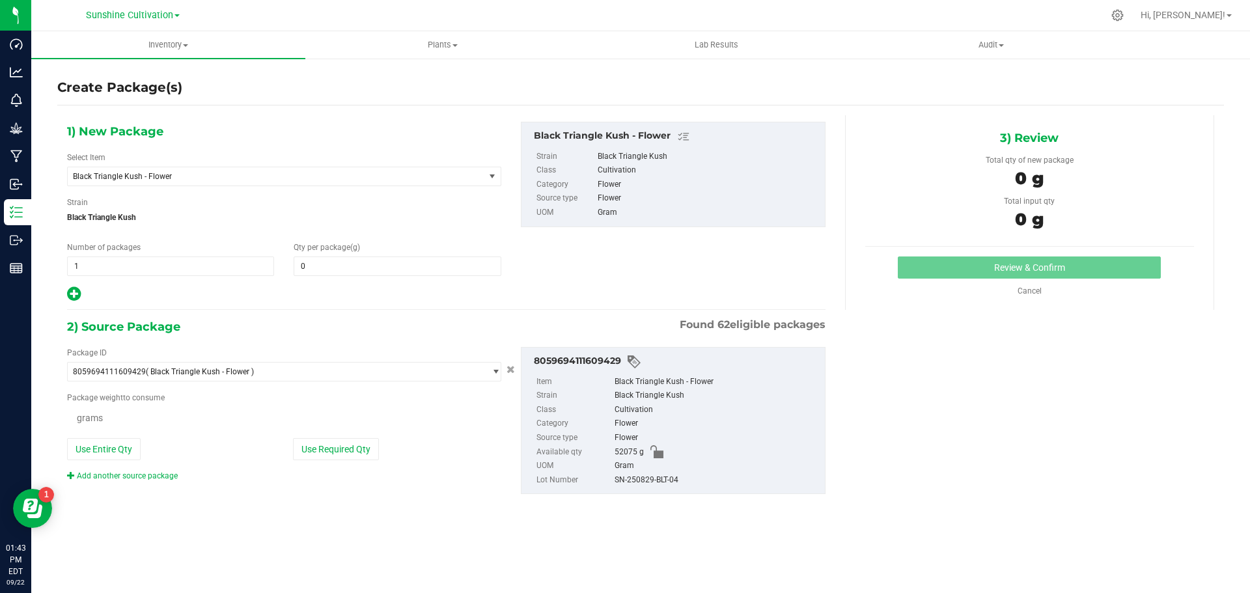
type input "0.0000"
click at [314, 170] on span "Black Triangle Kush - Flower" at bounding box center [276, 176] width 417 height 18
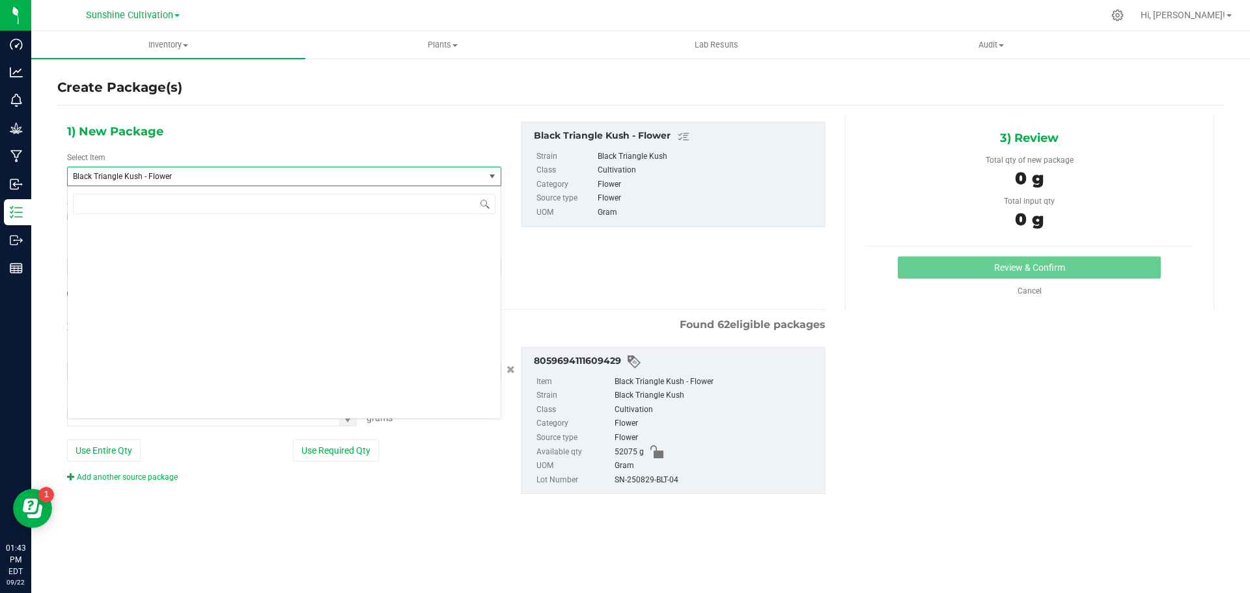
scroll to position [583, 0]
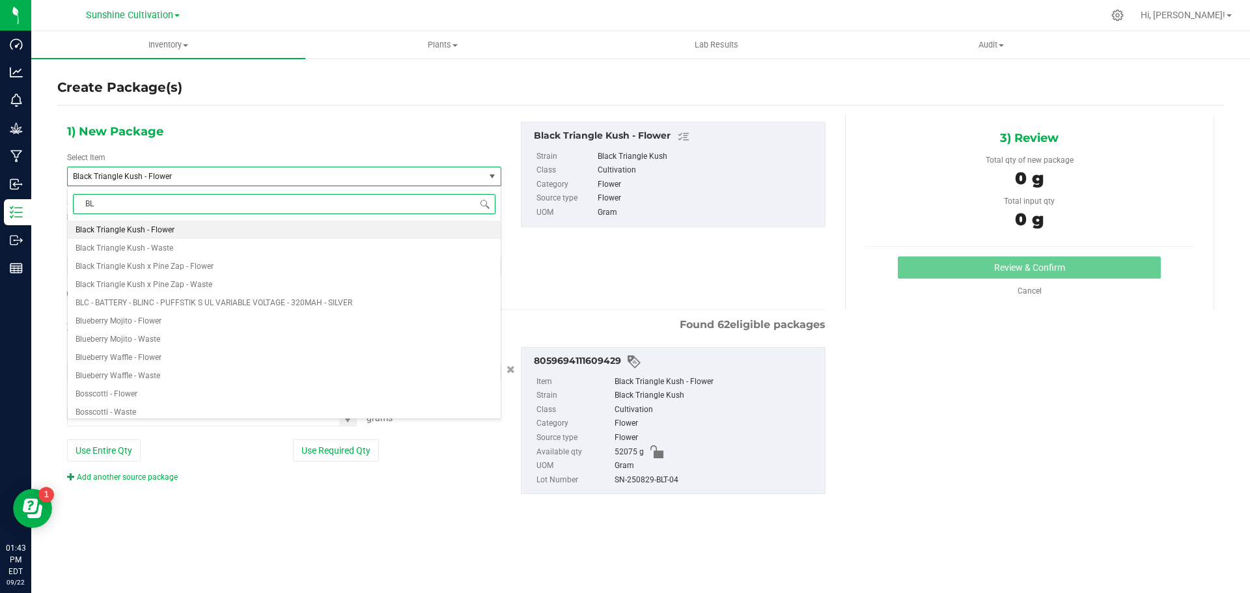
type input "BLT"
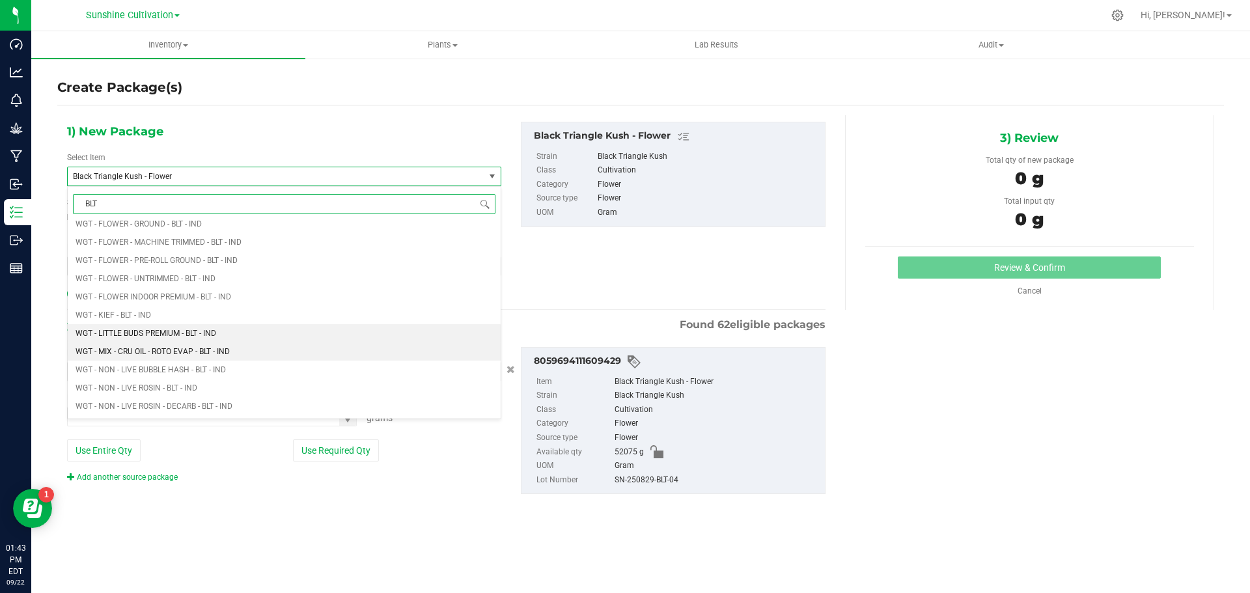
scroll to position [1498, 0]
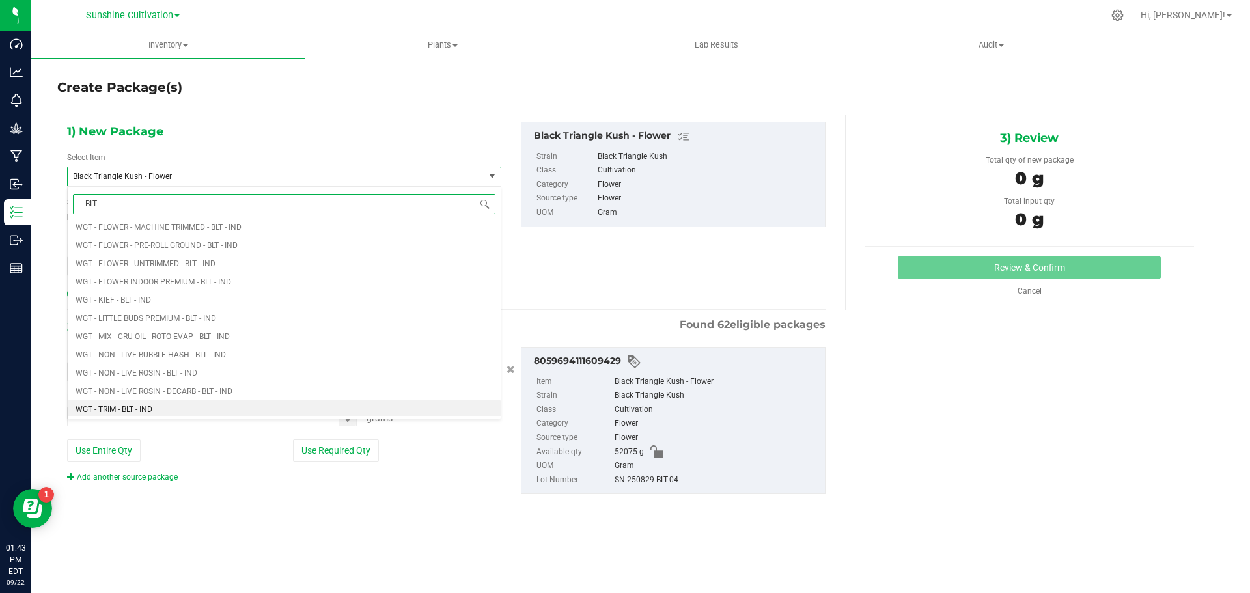
click at [154, 408] on li "WGT - TRIM - BLT - IND" at bounding box center [284, 409] width 433 height 18
type input "0.0000"
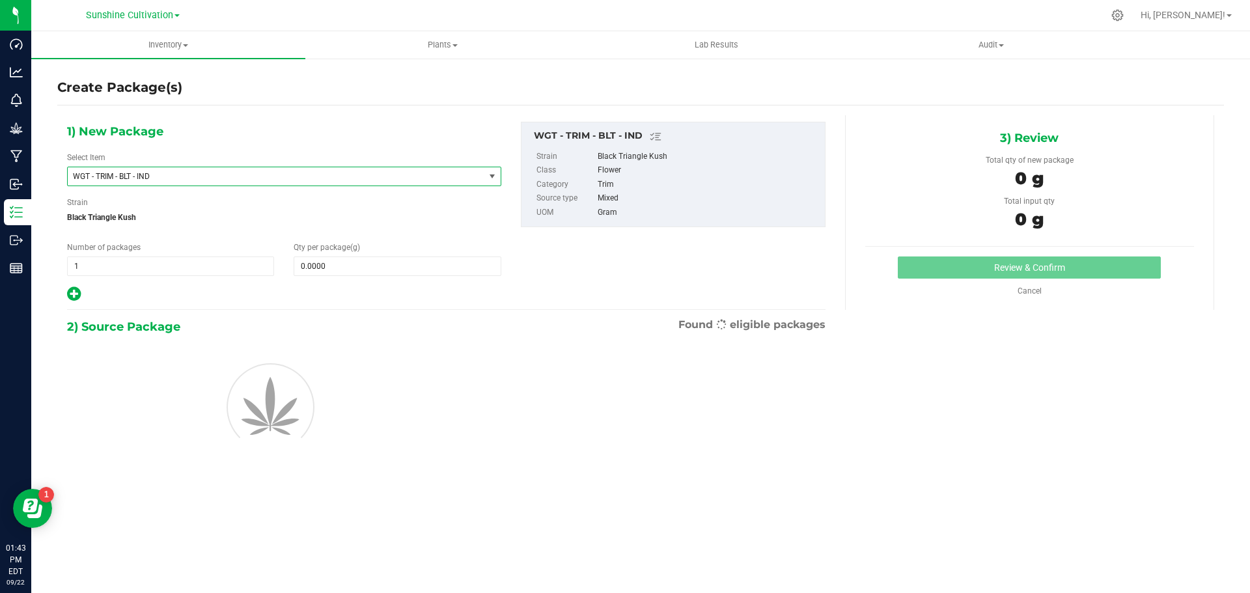
scroll to position [0, 0]
click at [320, 264] on span at bounding box center [397, 267] width 207 height 20
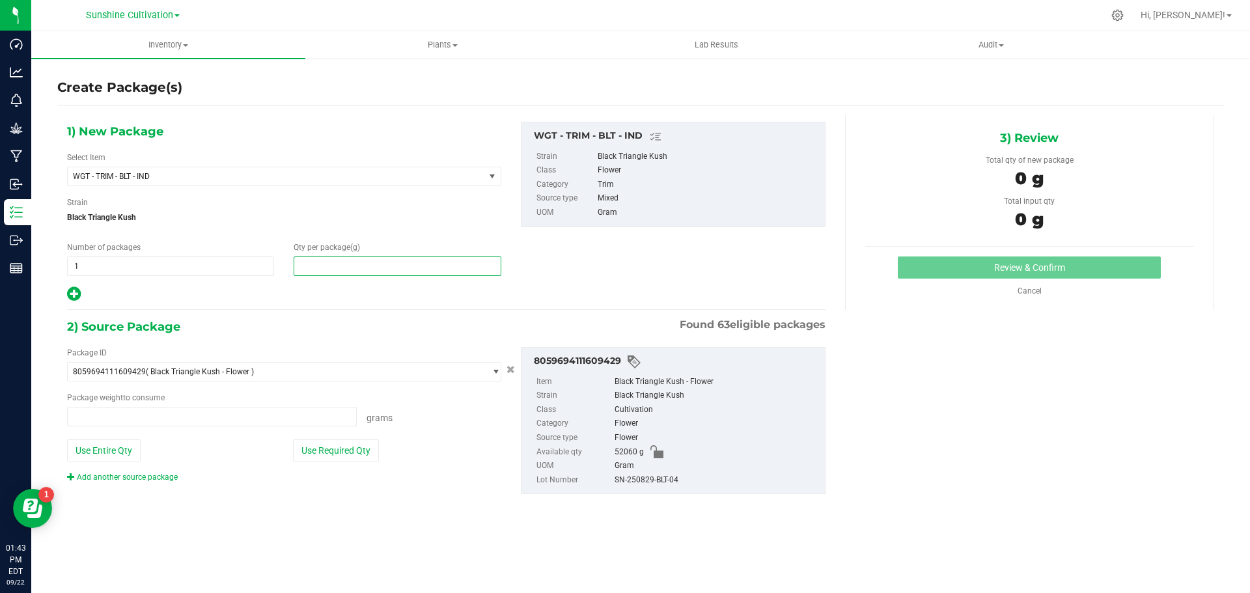
type input "0.0000 g"
type input "5"
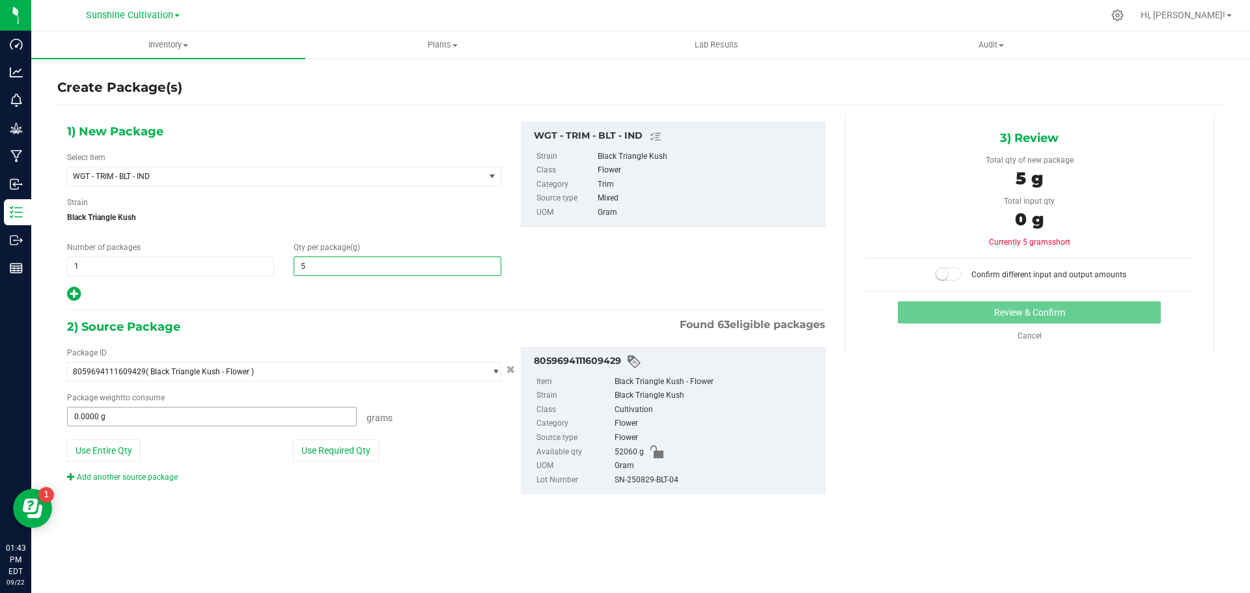
type input "5.0000"
click at [283, 415] on span at bounding box center [212, 417] width 290 height 20
type input "5"
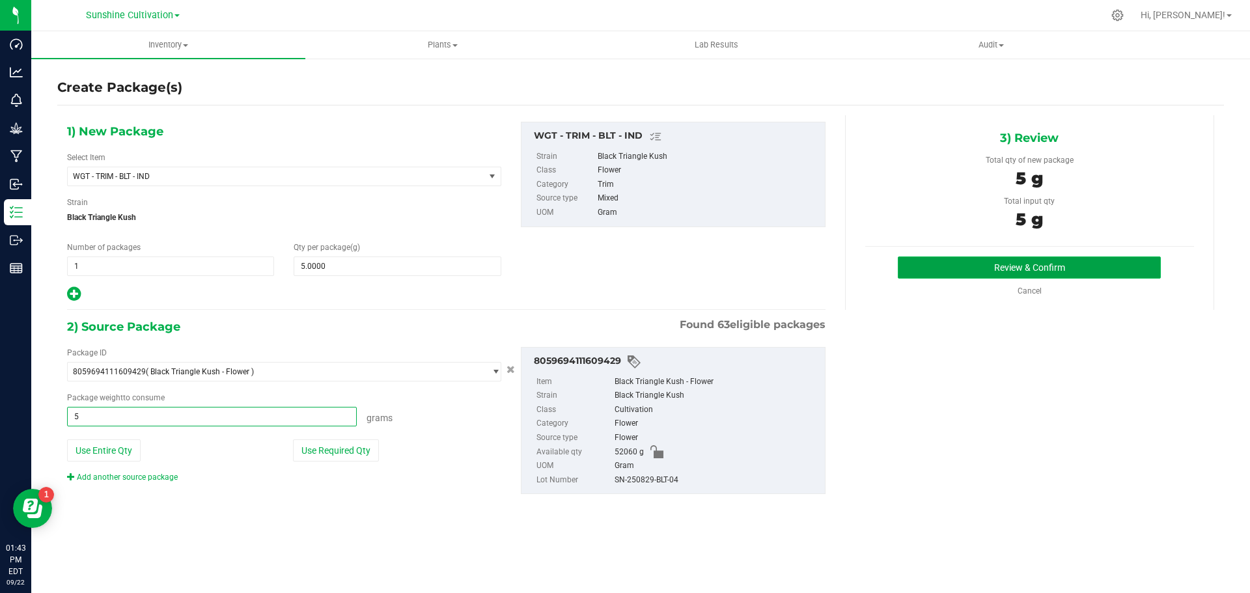
type input "5.0000 g"
click at [1048, 262] on button "Review & Confirm" at bounding box center [1029, 268] width 263 height 22
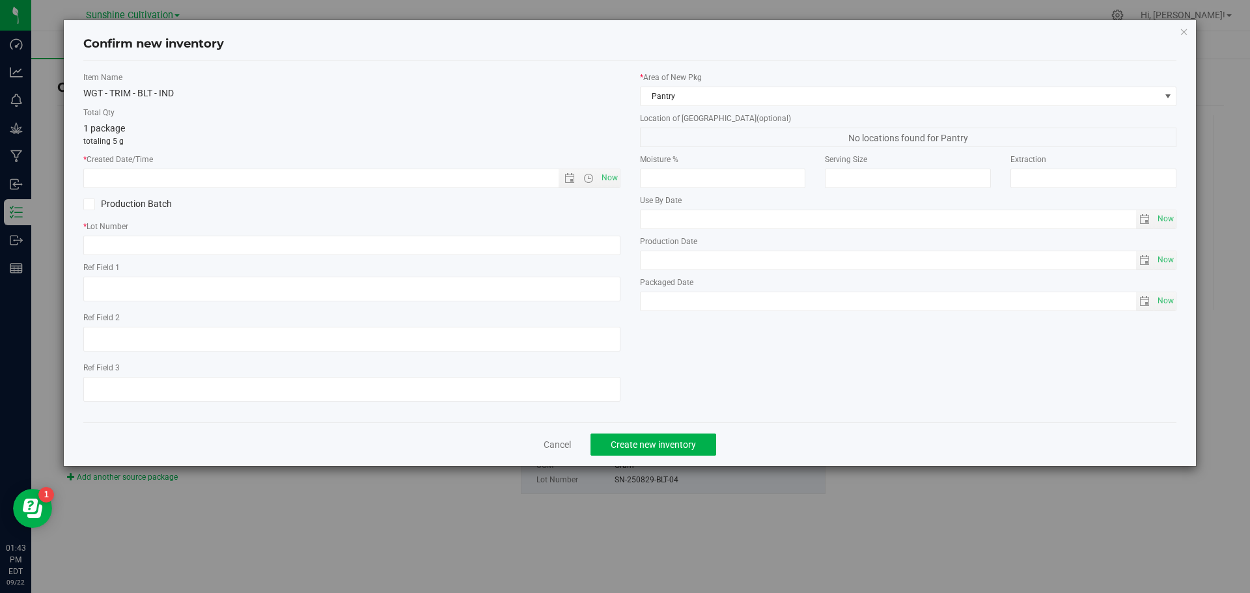
drag, startPoint x: 621, startPoint y: 177, endPoint x: 615, endPoint y: 178, distance: 6.5
click at [621, 177] on div "Item Name WGT - TRIM - BLT - IND Total Qty 1 package totaling 5 g * Created Dat…" at bounding box center [352, 242] width 557 height 341
click at [615, 178] on span "Now" at bounding box center [609, 178] width 22 height 19
type input "[DATE] 1:43 PM"
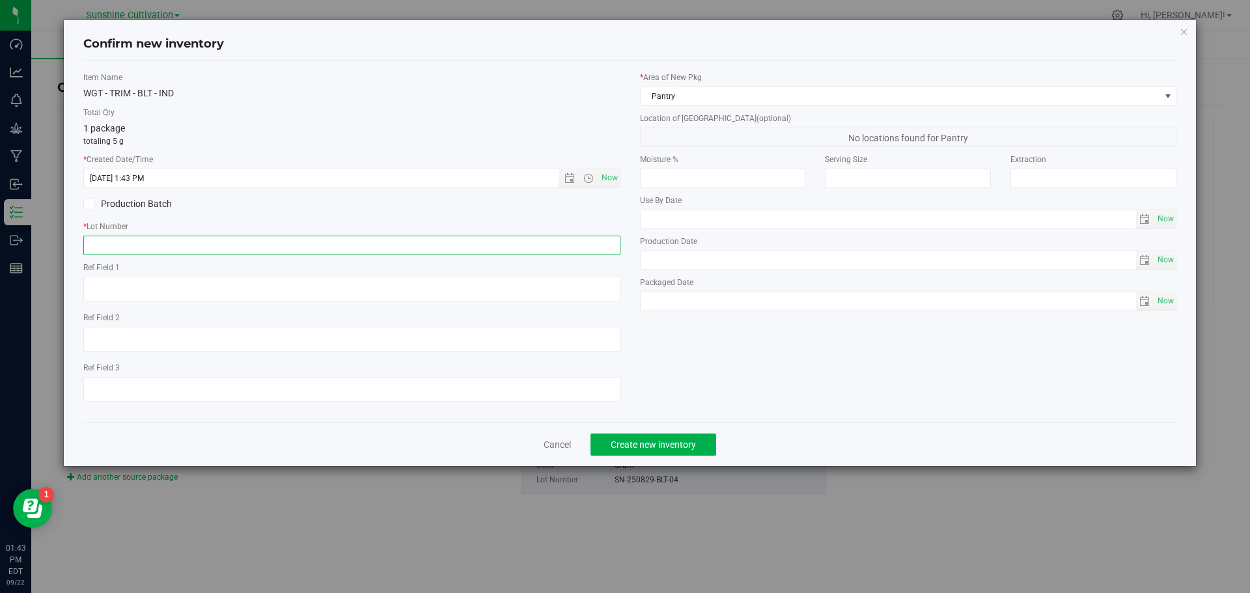
drag, startPoint x: 537, startPoint y: 235, endPoint x: 535, endPoint y: 242, distance: 6.8
click at [537, 238] on input "text" at bounding box center [351, 246] width 537 height 20
paste input "SN-250829-BLT-04"
type input "SN-250829-BLT-04"
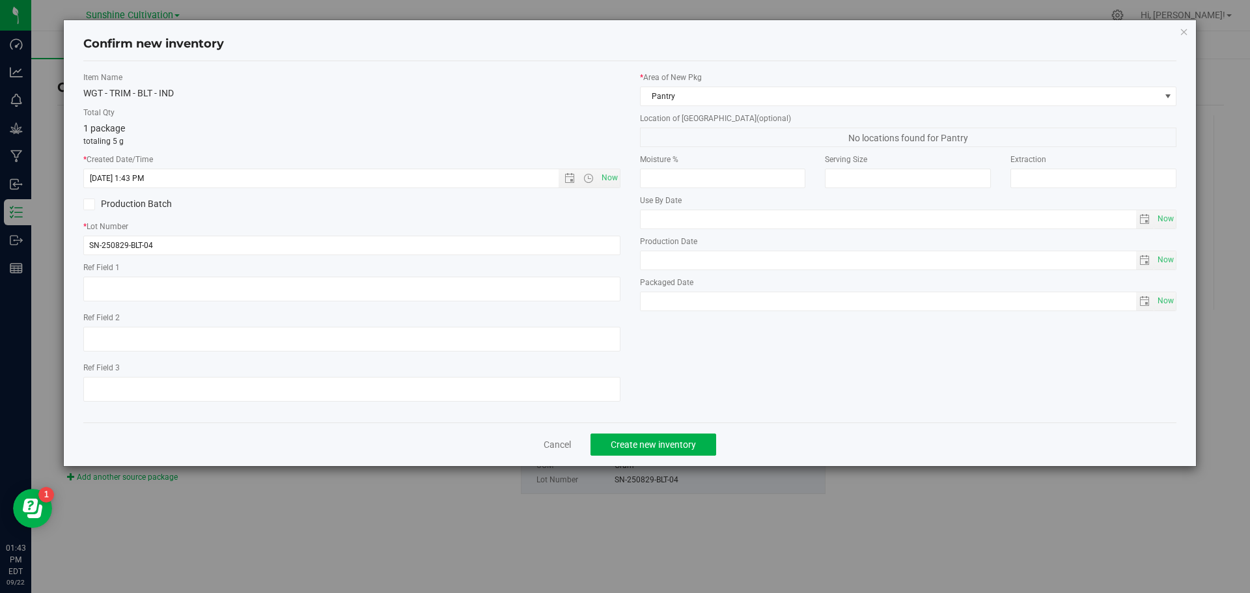
click at [636, 462] on div "Cancel Create new inventory" at bounding box center [630, 445] width 1094 height 44
click at [645, 444] on span "Create new inventory" at bounding box center [653, 445] width 85 height 10
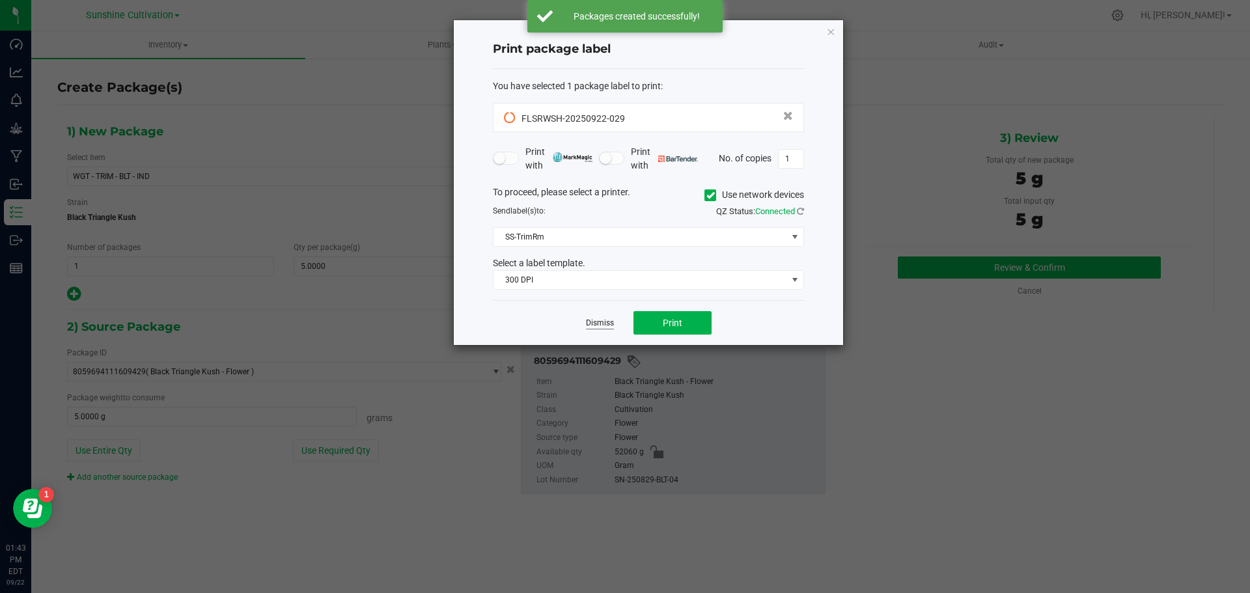
click at [600, 322] on link "Dismiss" at bounding box center [600, 323] width 28 height 11
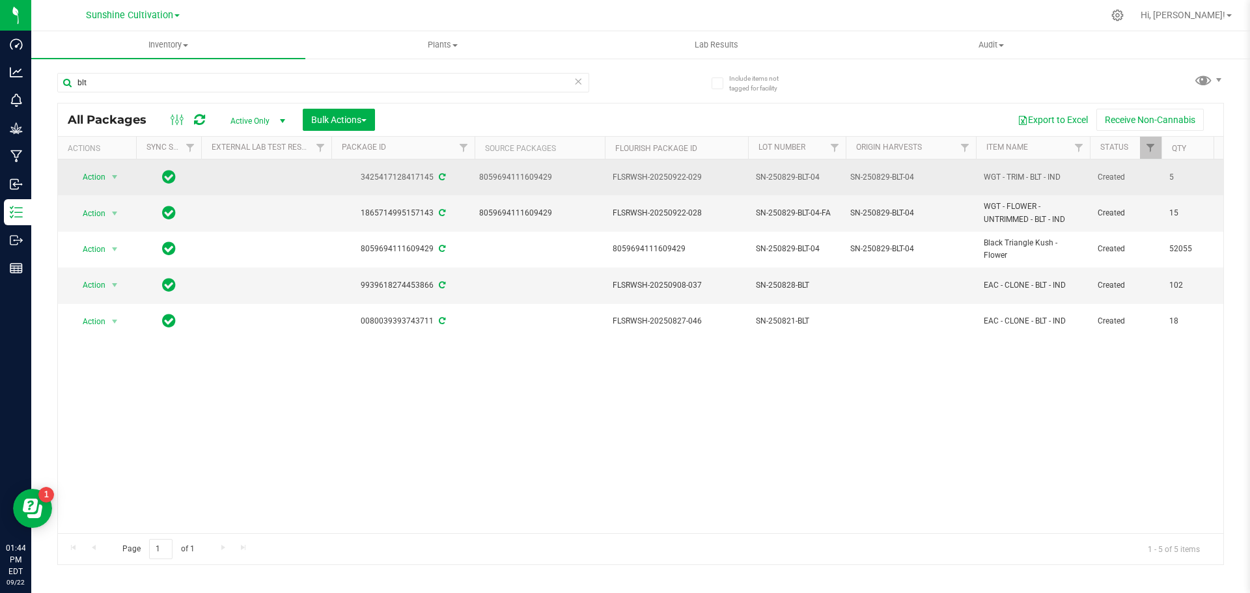
drag, startPoint x: 977, startPoint y: 178, endPoint x: 1078, endPoint y: 180, distance: 100.3
click at [1078, 180] on td "WGT - TRIM - BLT - IND" at bounding box center [1033, 178] width 114 height 36
copy span "WGT - TRIM - BLT - IND"
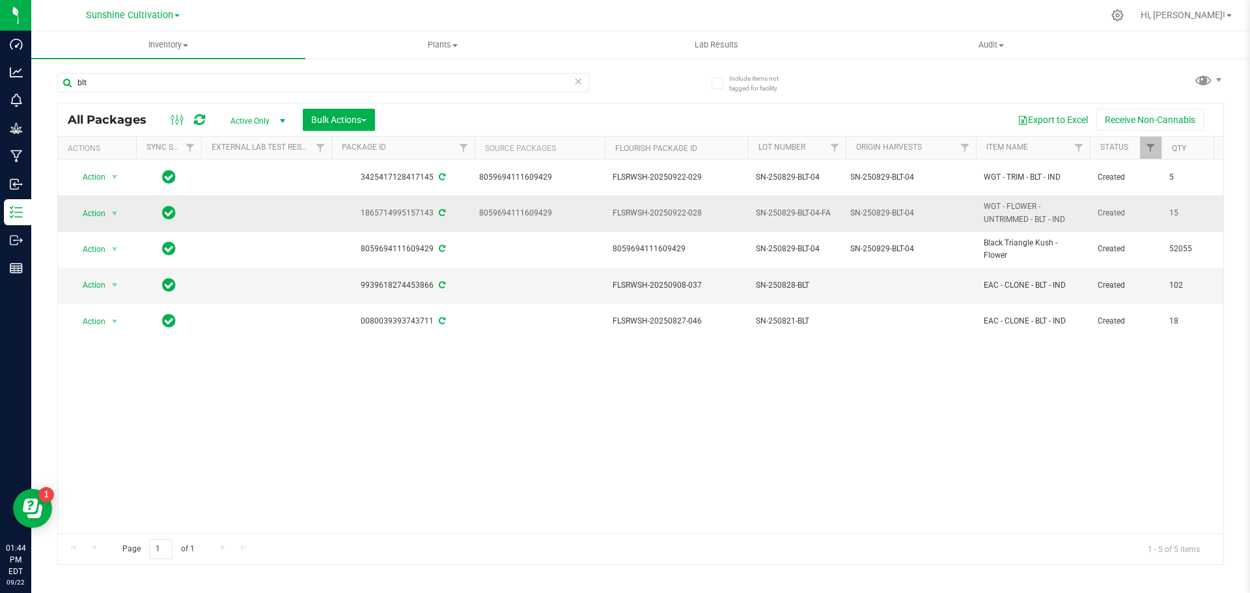
drag, startPoint x: 978, startPoint y: 206, endPoint x: 1049, endPoint y: 229, distance: 74.7
click at [1049, 229] on td "WGT - FLOWER - UNTRIMMED - BLT - IND" at bounding box center [1033, 213] width 114 height 36
copy span "WGT - FLOWER - UNTRIMMED - BLT - IND"
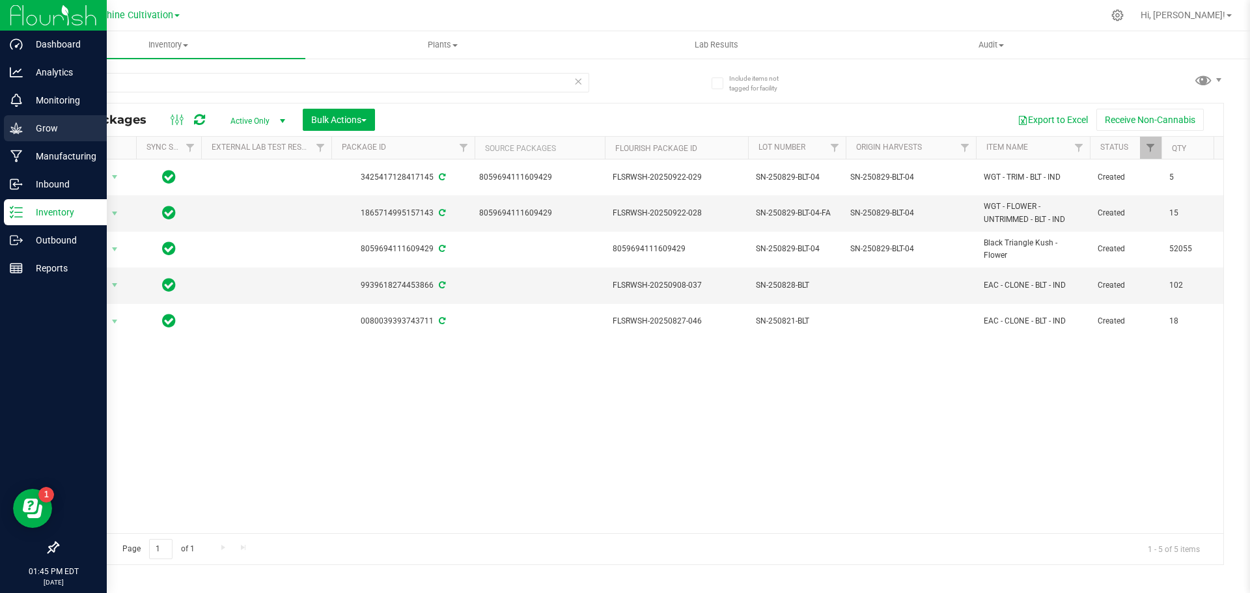
click at [56, 135] on p "Grow" at bounding box center [62, 128] width 78 height 16
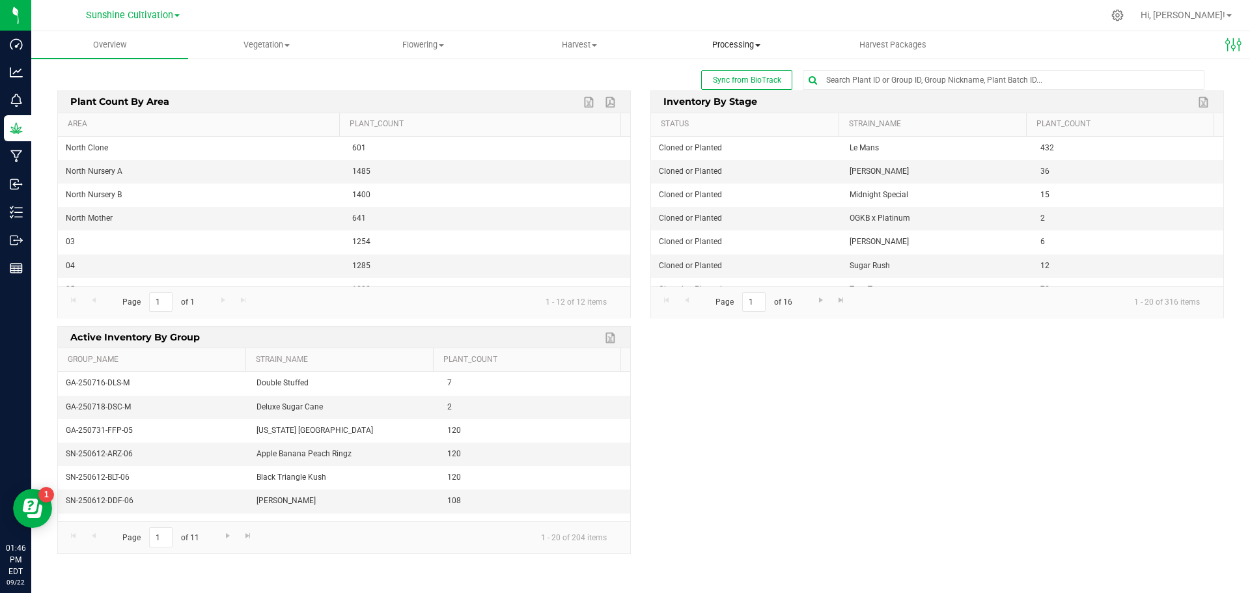
click at [759, 53] on uib-tab-heading "Processing Processing harvests Processing plants Completed harvests" at bounding box center [737, 45] width 156 height 26
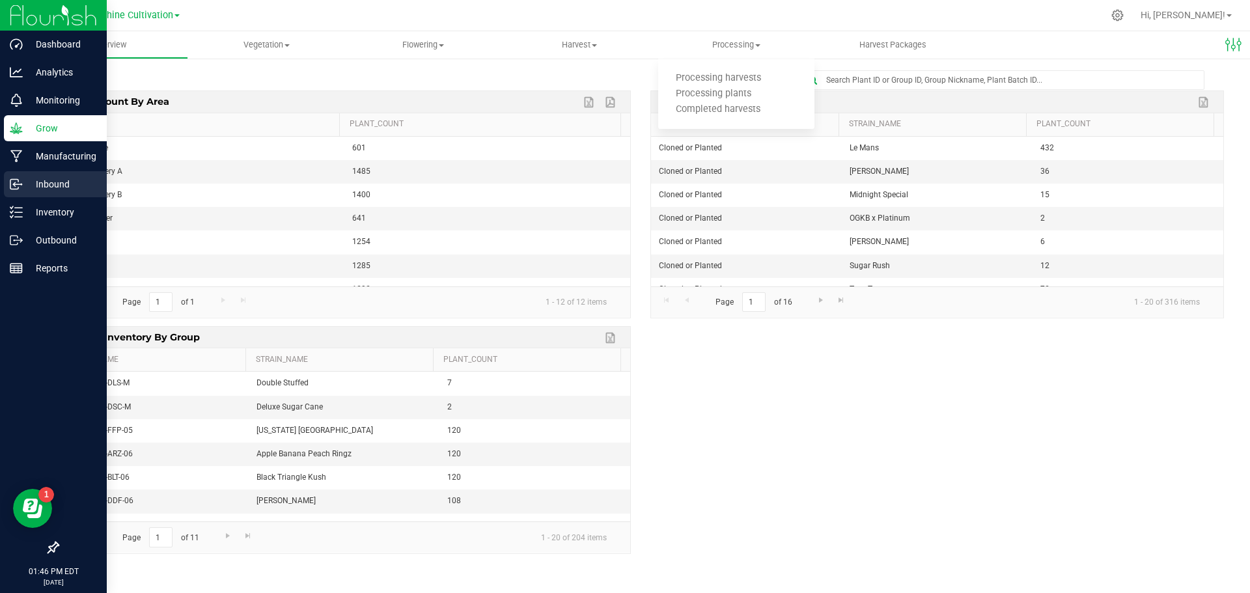
click at [35, 184] on p "Inbound" at bounding box center [62, 184] width 78 height 16
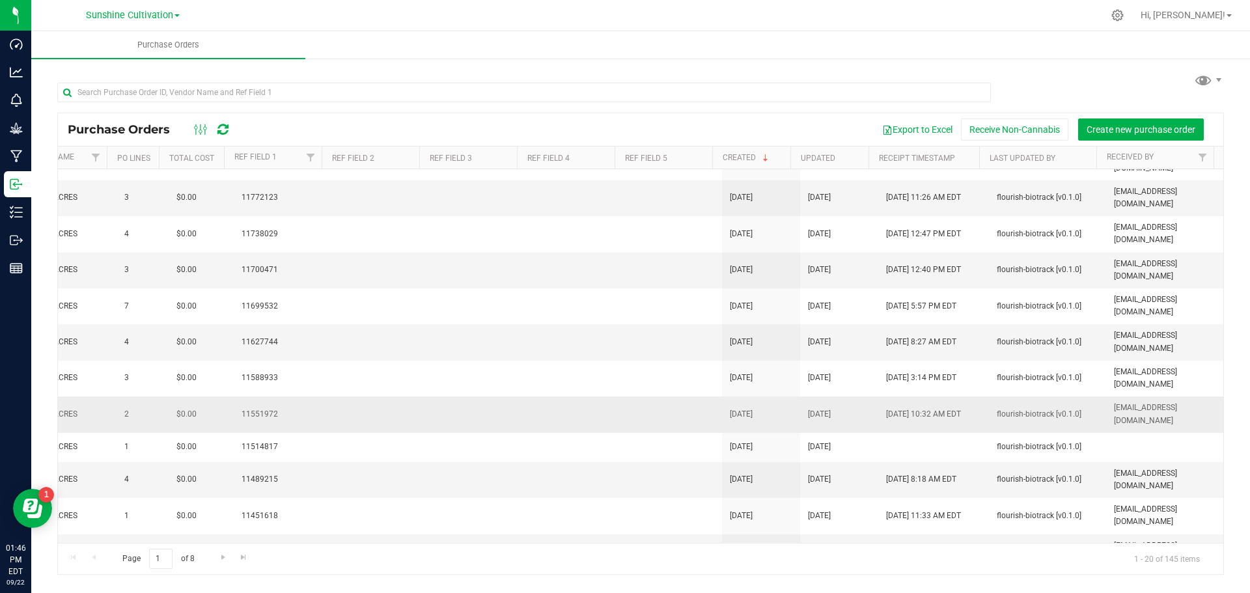
scroll to position [350, 257]
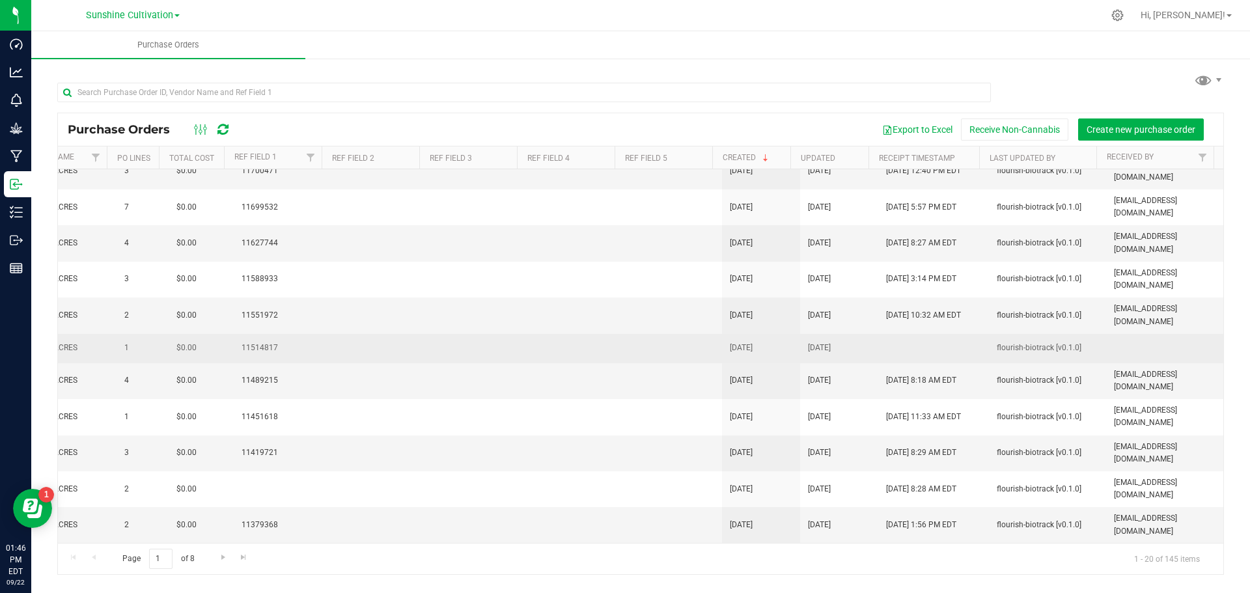
click at [1120, 339] on td at bounding box center [1164, 348] width 117 height 29
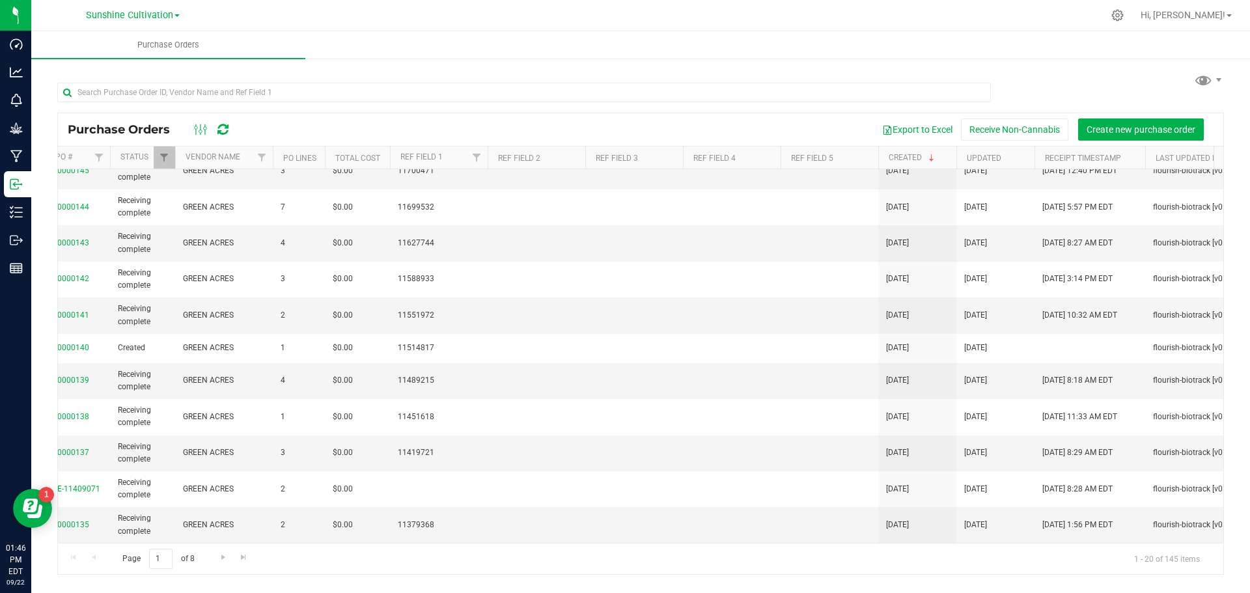
scroll to position [0, 0]
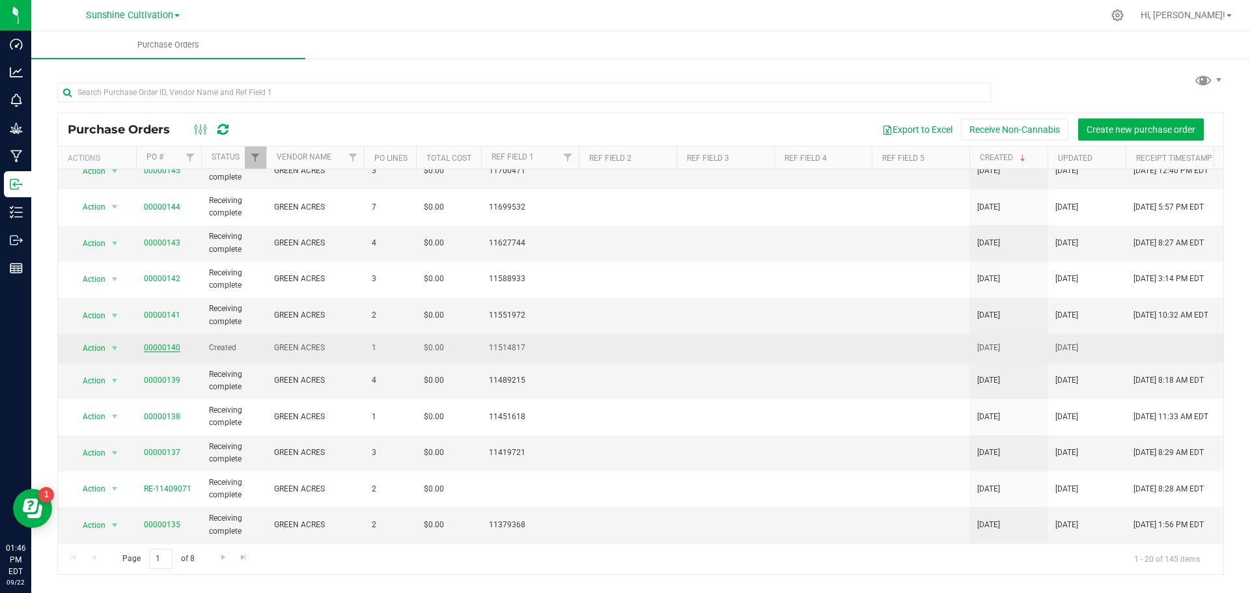
click at [168, 343] on link "00000140" at bounding box center [162, 347] width 36 height 9
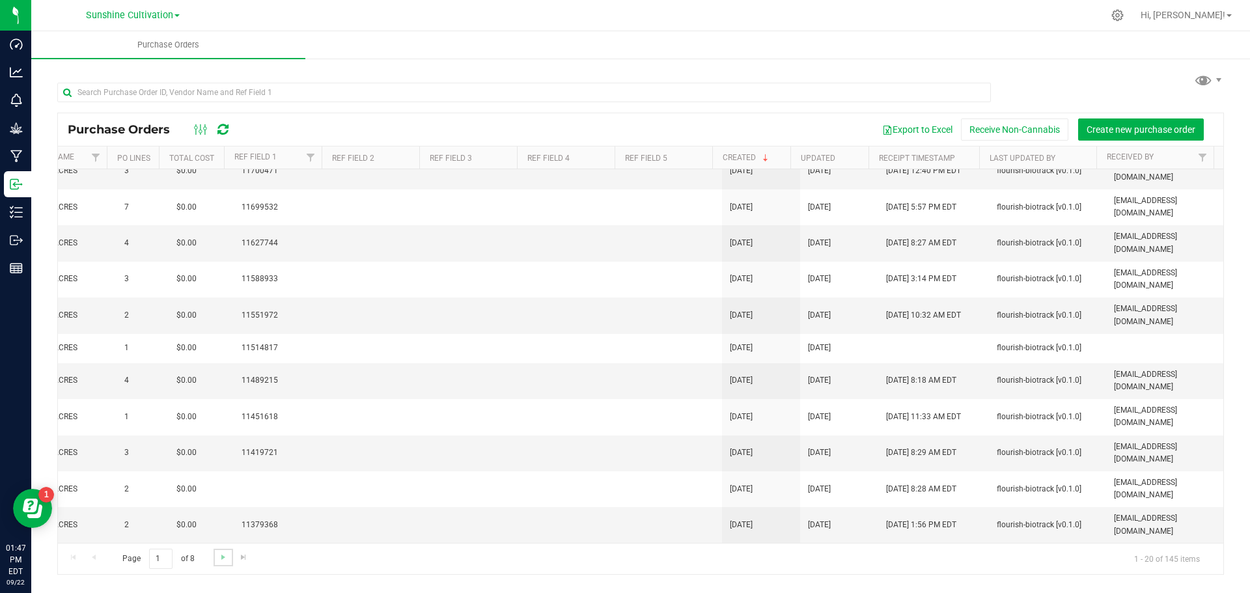
click at [223, 566] on link "Go to the next page" at bounding box center [223, 558] width 19 height 18
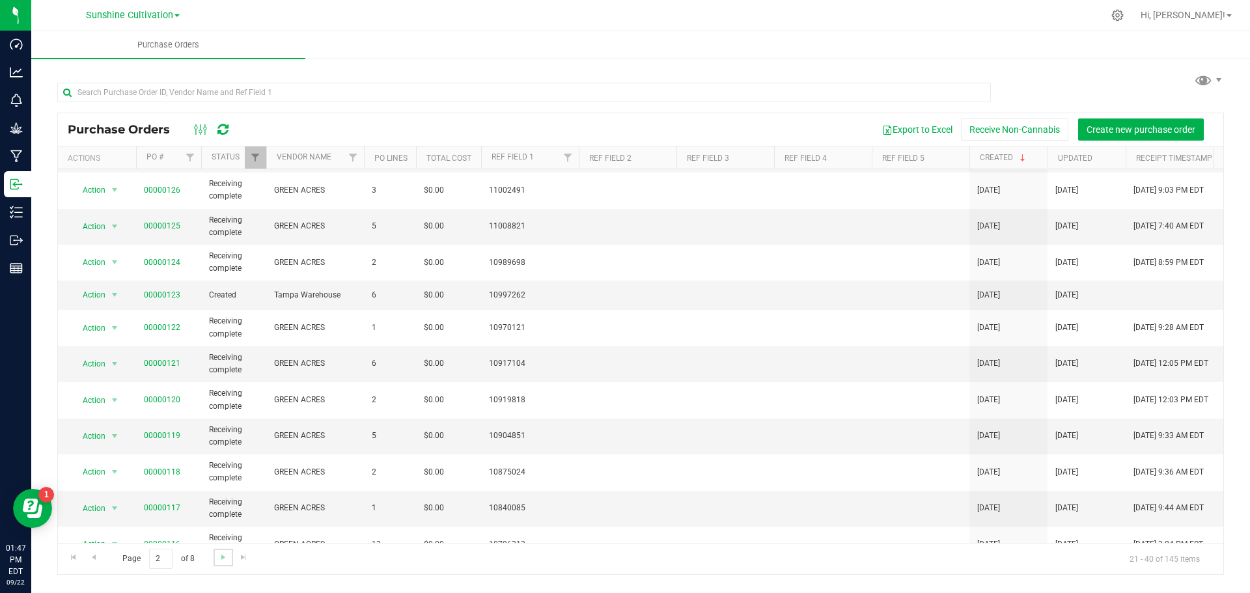
click at [215, 561] on link "Go to the next page" at bounding box center [223, 558] width 19 height 18
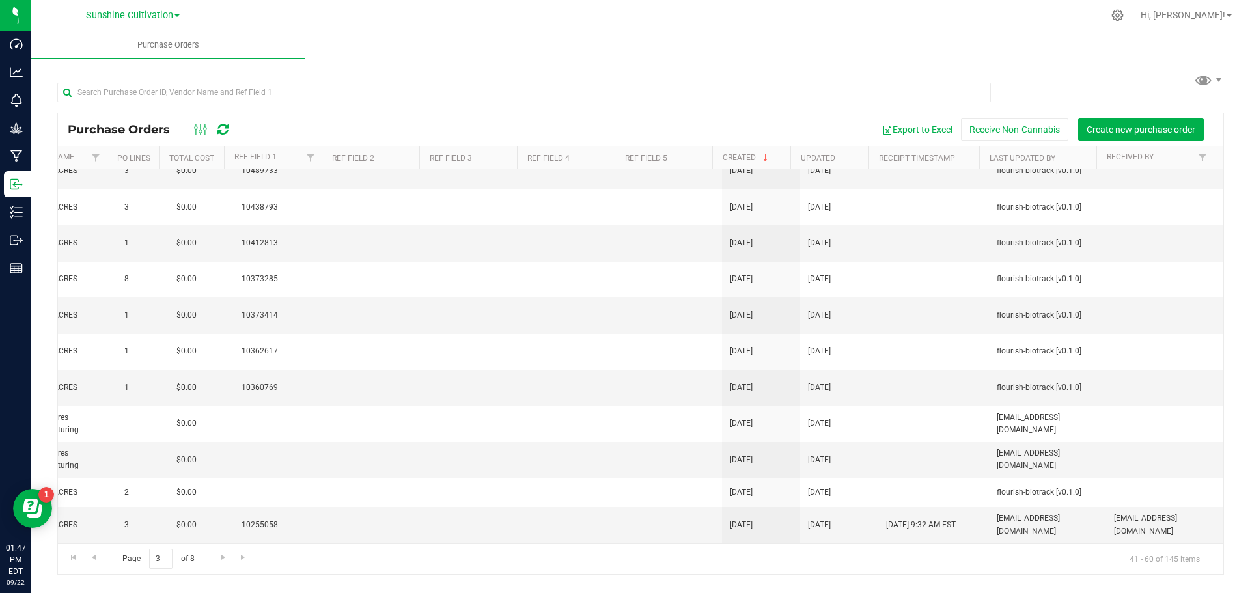
click at [744, 545] on div "Page 3 of 8 41 - 60 of 145 items" at bounding box center [641, 558] width 1166 height 31
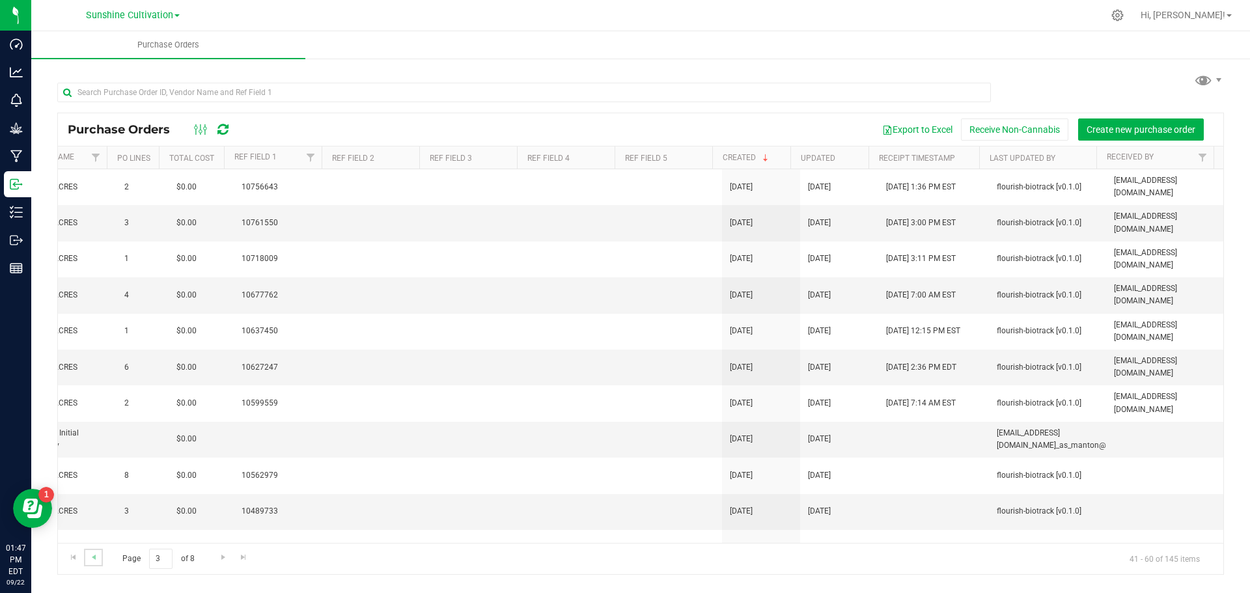
click at [90, 565] on link "Go to the previous page" at bounding box center [93, 558] width 19 height 18
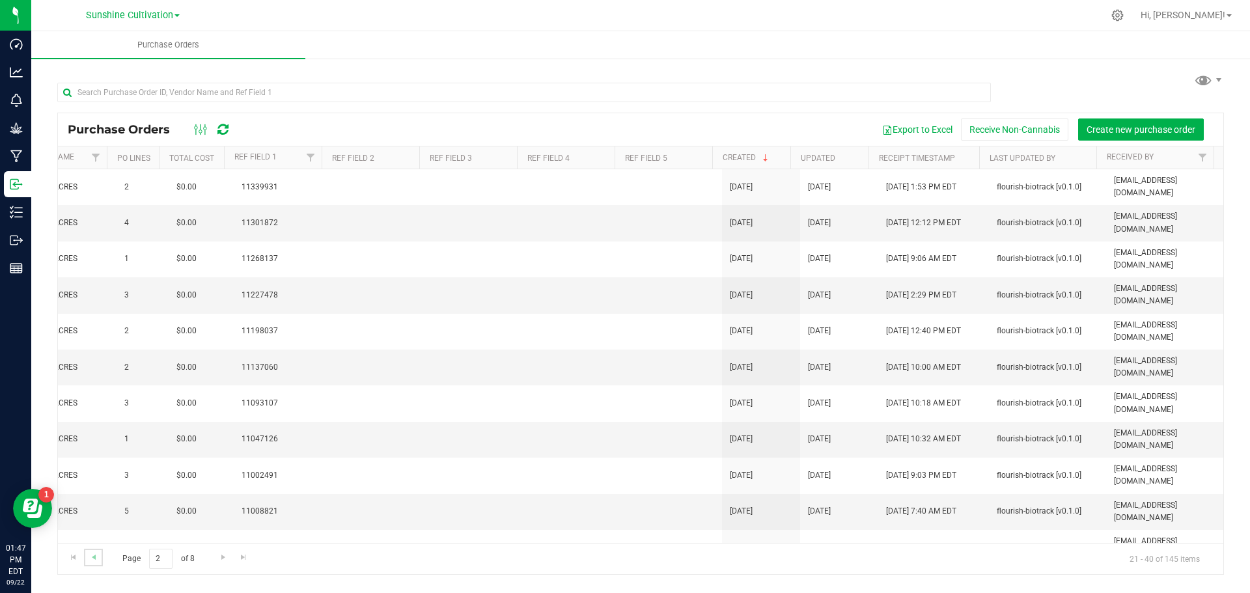
click at [90, 565] on link "Go to the previous page" at bounding box center [93, 558] width 19 height 18
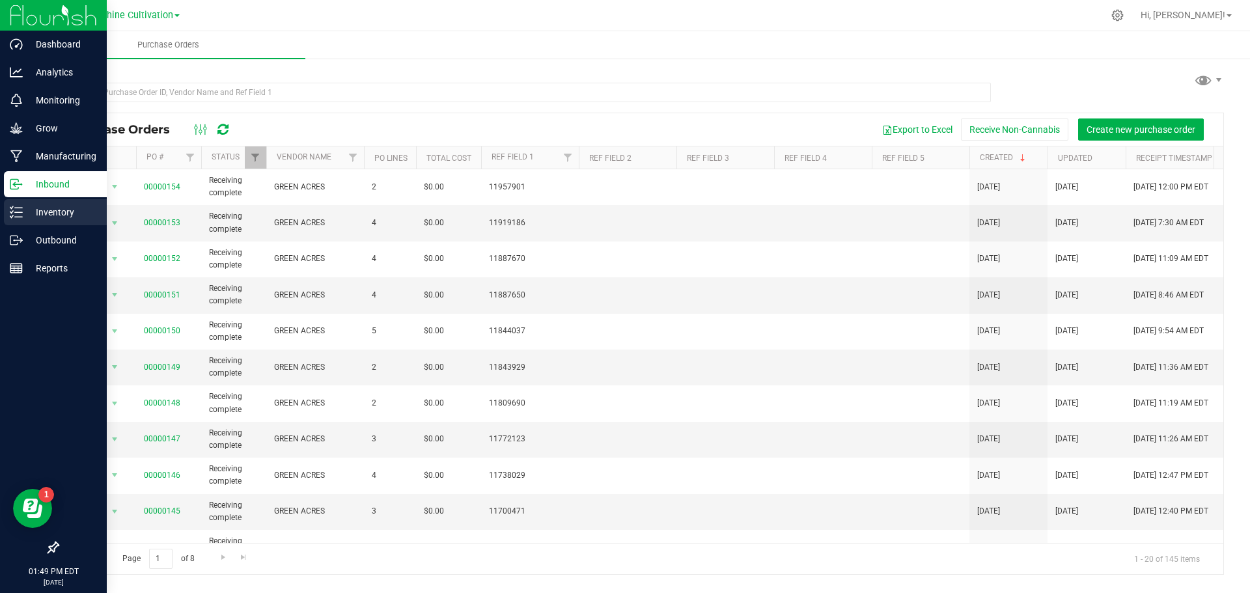
click at [16, 212] on icon at bounding box center [16, 212] width 13 height 13
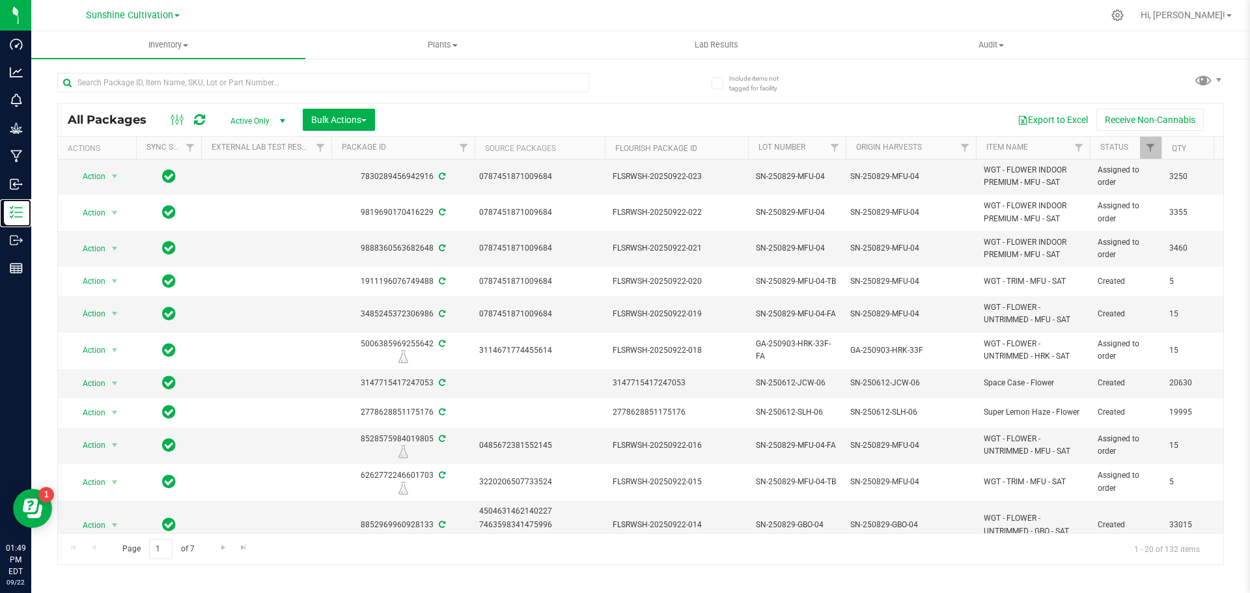
scroll to position [346, 0]
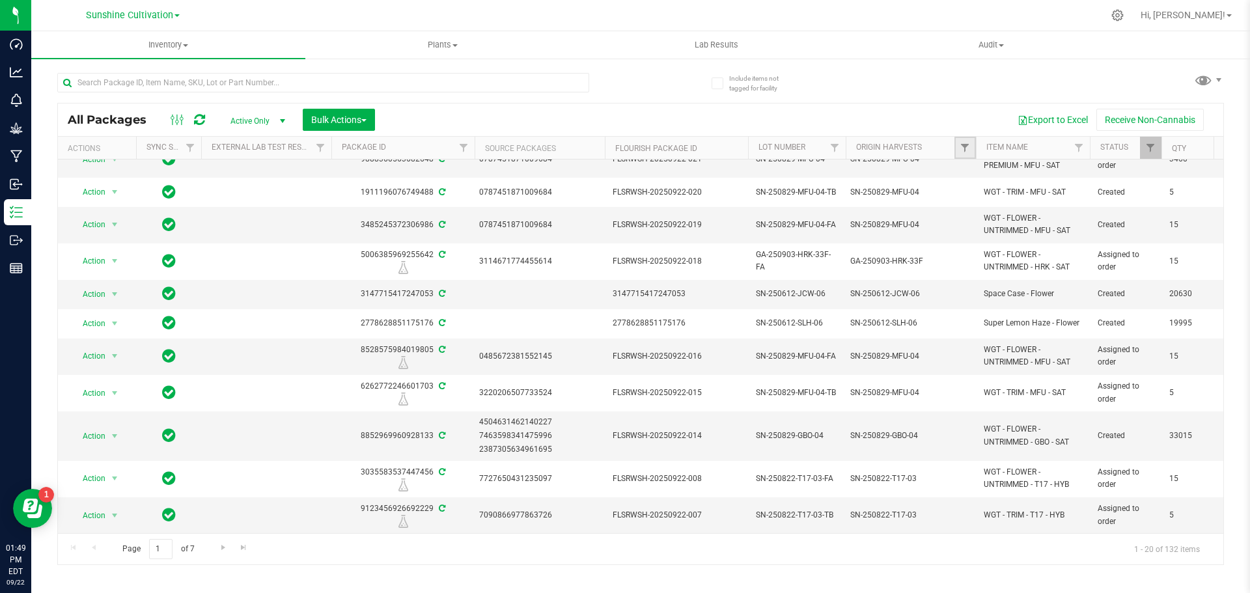
click at [958, 148] on link "Filter" at bounding box center [965, 148] width 21 height 22
click at [992, 178] on input at bounding box center [1022, 176] width 118 height 19
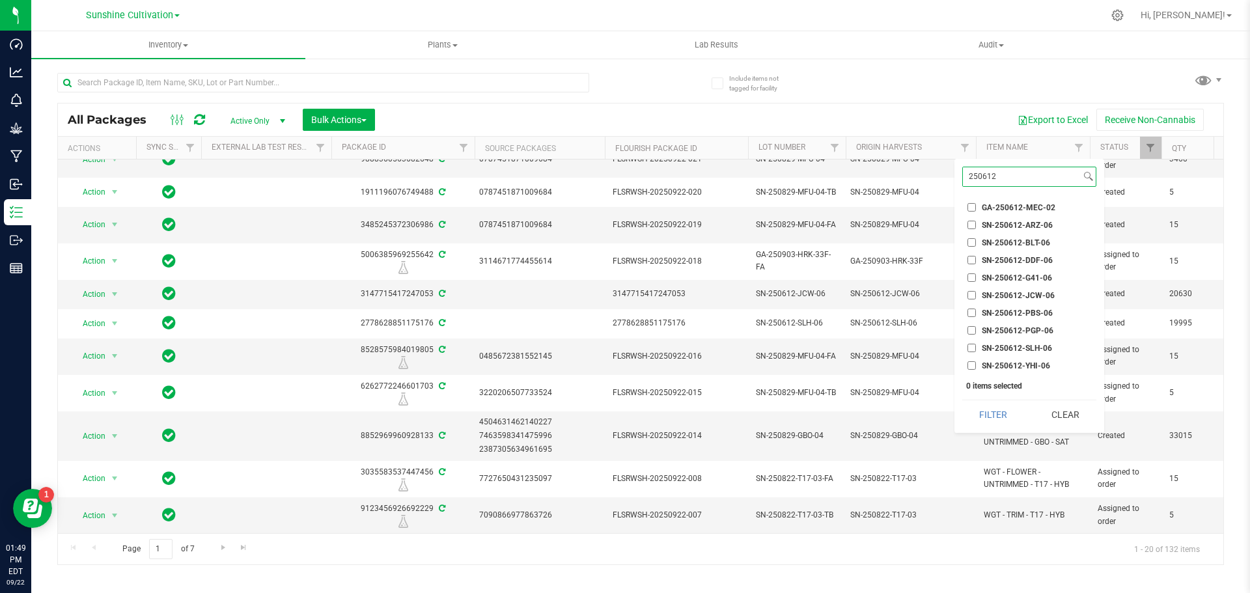
type input "250612"
click at [972, 227] on input "SN-250612-ARZ-06" at bounding box center [972, 225] width 8 height 8
checkbox input "true"
click at [968, 242] on input "SN-250612-BLT-06" at bounding box center [972, 242] width 8 height 8
checkbox input "true"
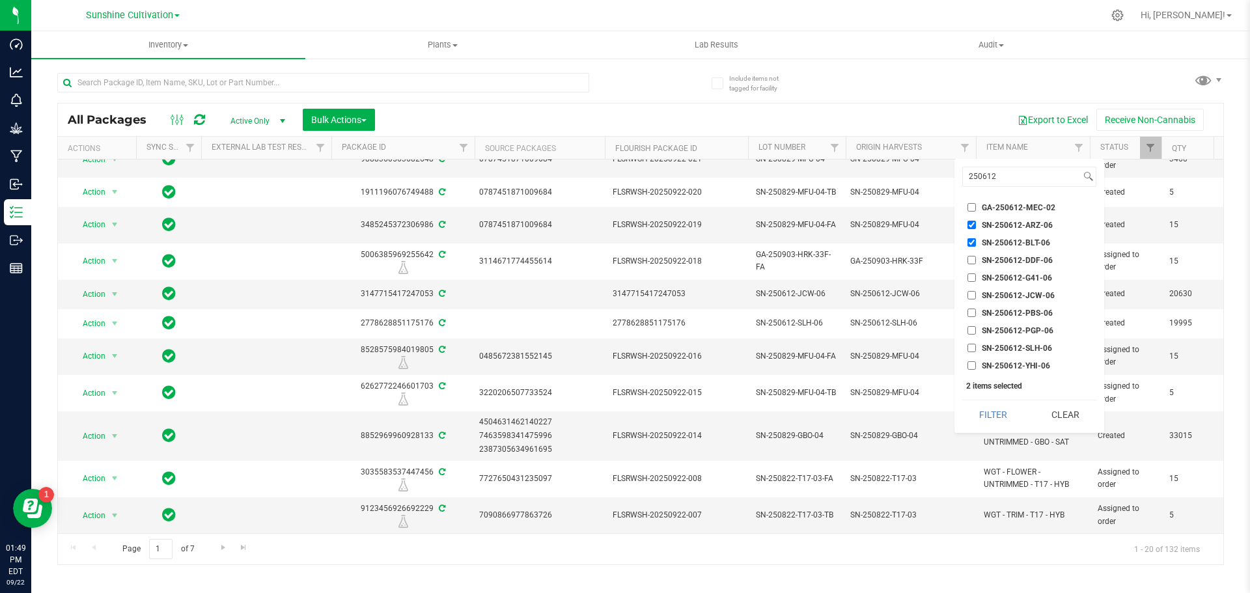
click at [969, 261] on input "SN-250612-DDF-06" at bounding box center [972, 260] width 8 height 8
checkbox input "true"
click at [969, 279] on input "SN-250612-G41-06" at bounding box center [972, 277] width 8 height 8
checkbox input "true"
click at [970, 295] on input "SN-250612-JCW-06" at bounding box center [972, 295] width 8 height 8
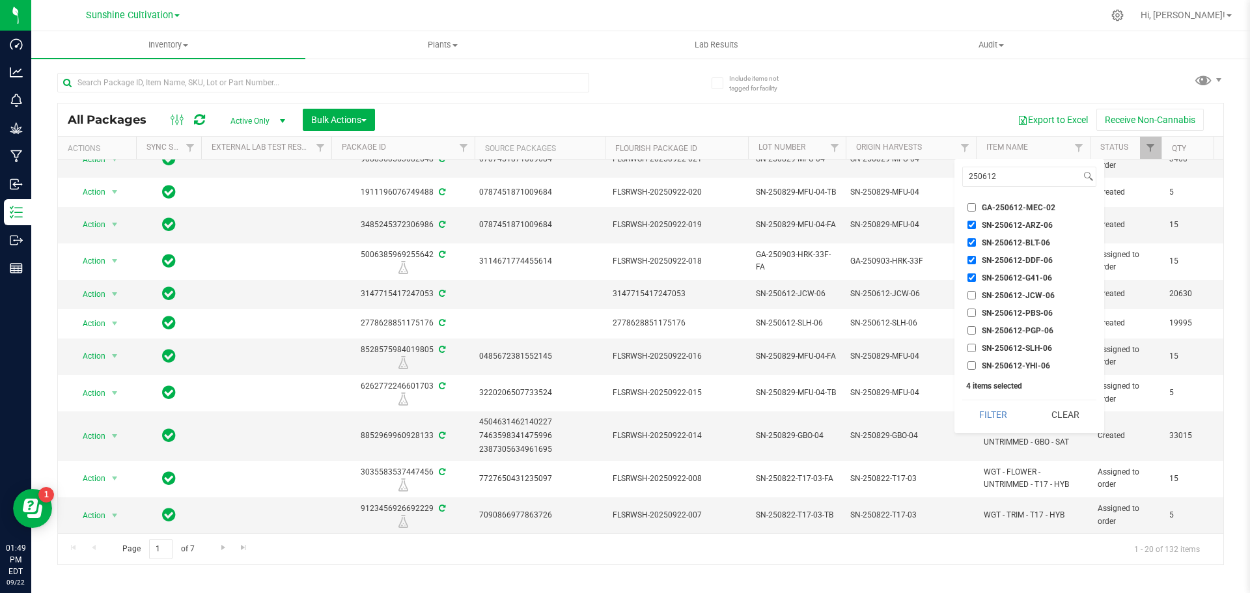
checkbox input "true"
click at [971, 314] on input "SN-250612-PBS-06" at bounding box center [972, 313] width 8 height 8
checkbox input "true"
click at [969, 331] on input "SN-250612-PGP-06" at bounding box center [972, 330] width 8 height 8
checkbox input "true"
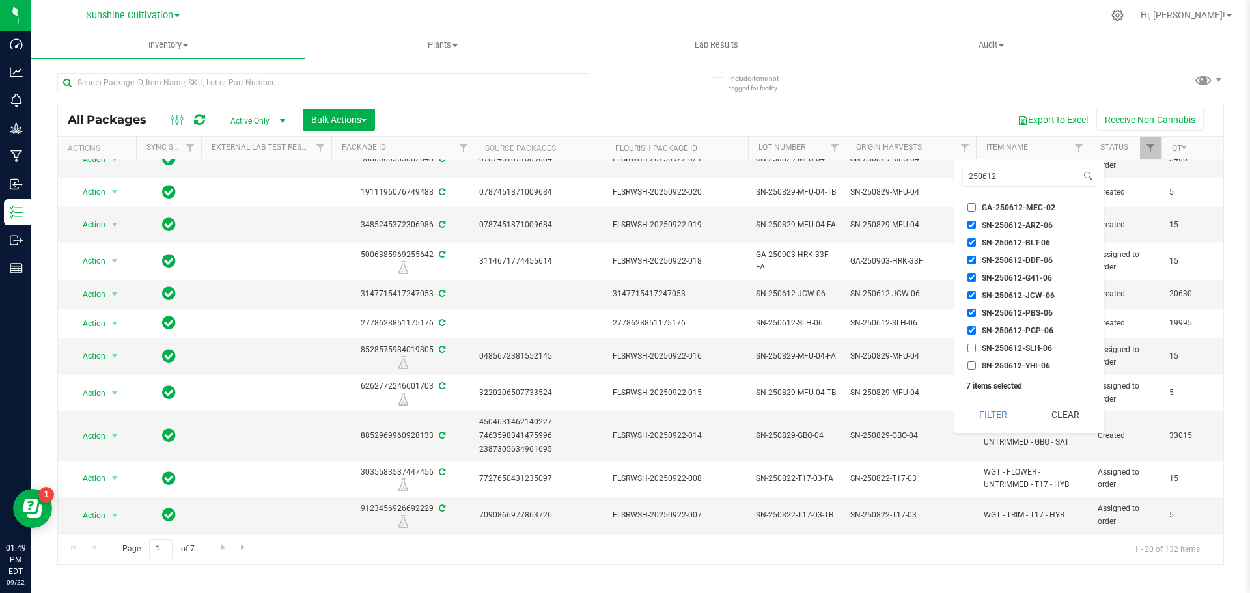
click at [970, 346] on input "SN-250612-SLH-06" at bounding box center [972, 348] width 8 height 8
checkbox input "true"
click at [971, 368] on input "SN-250612-YHI-06" at bounding box center [972, 365] width 8 height 8
checkbox input "true"
click at [989, 402] on button "Filter" at bounding box center [993, 414] width 63 height 29
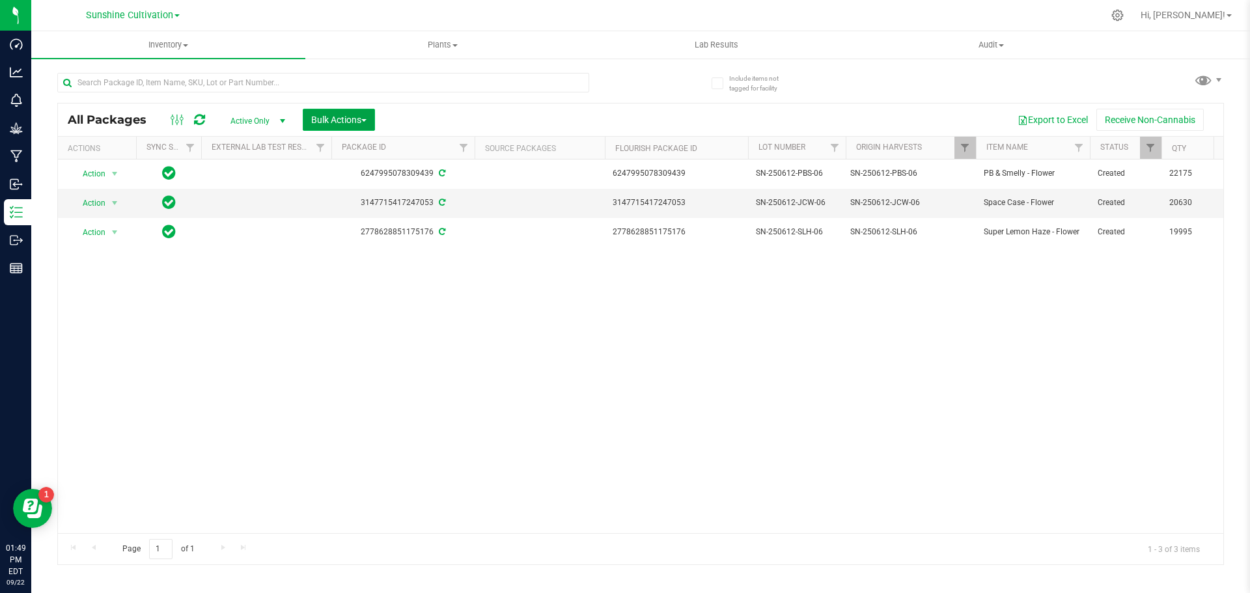
click at [354, 123] on span "Bulk Actions" at bounding box center [338, 120] width 55 height 10
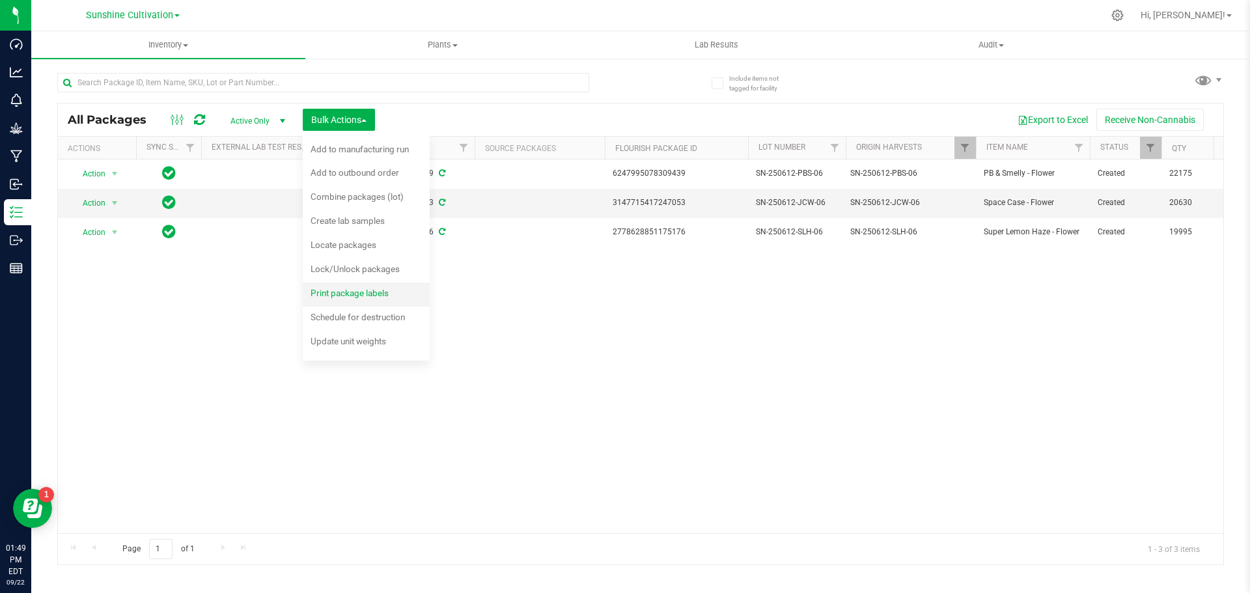
click at [388, 300] on div "Print package labels" at bounding box center [359, 295] width 96 height 21
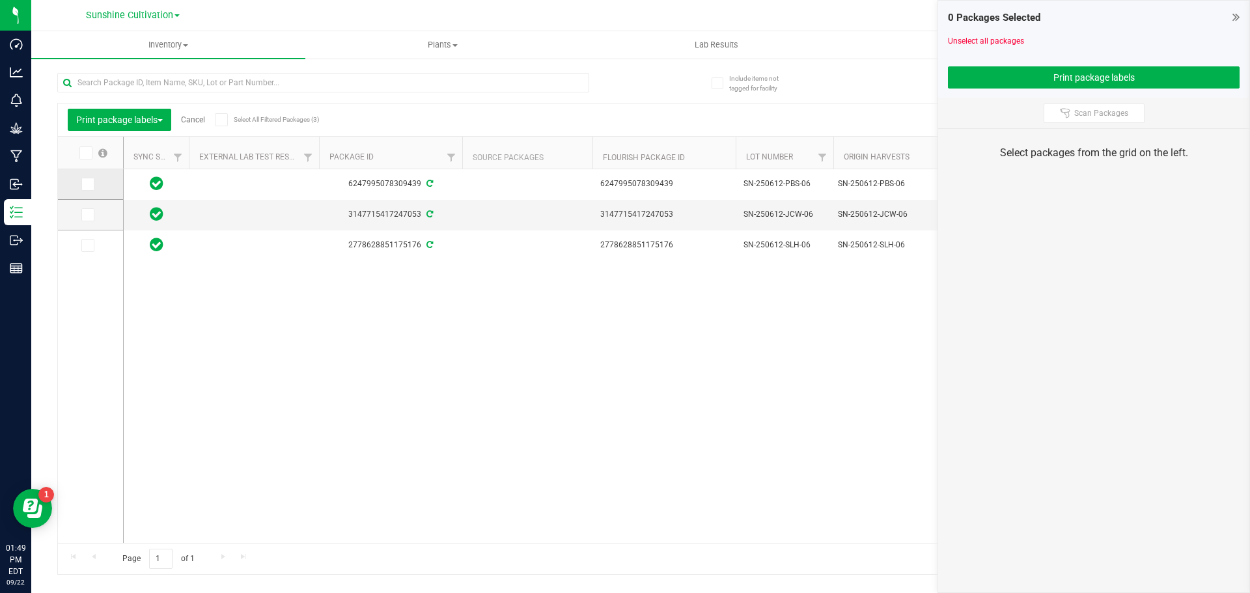
click at [91, 191] on td at bounding box center [90, 184] width 65 height 31
click at [88, 184] on icon at bounding box center [87, 184] width 8 height 0
click at [0, 0] on input "checkbox" at bounding box center [0, 0] width 0 height 0
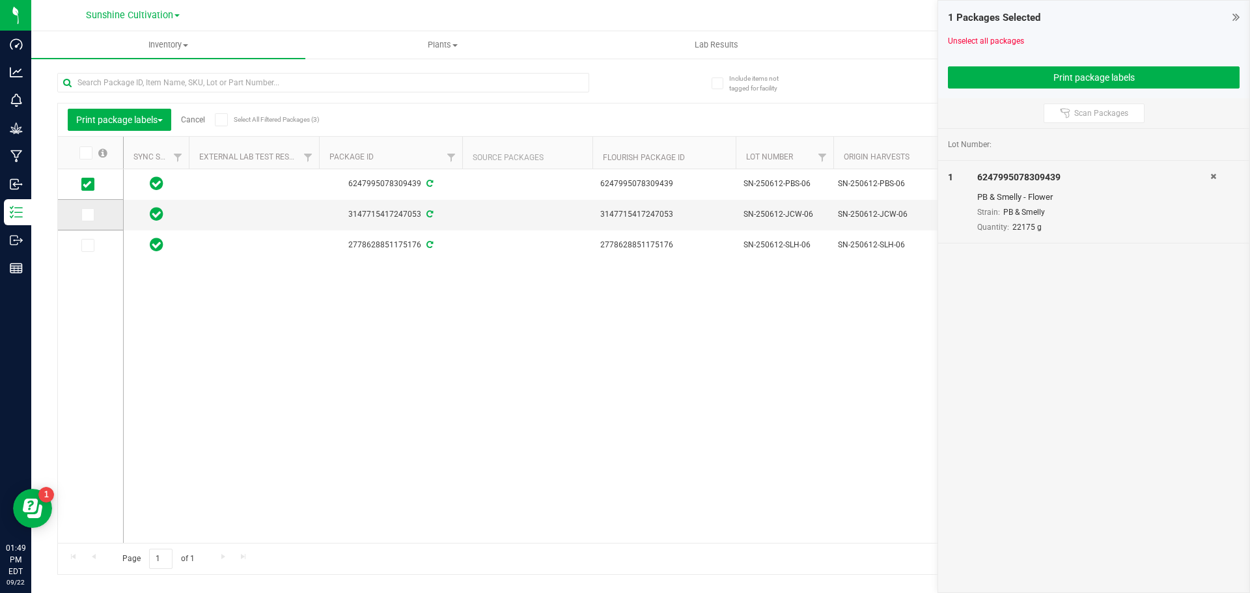
click at [84, 215] on icon at bounding box center [87, 215] width 8 height 0
click at [0, 0] on input "checkbox" at bounding box center [0, 0] width 0 height 0
click at [91, 245] on icon at bounding box center [87, 245] width 8 height 0
click at [0, 0] on input "checkbox" at bounding box center [0, 0] width 0 height 0
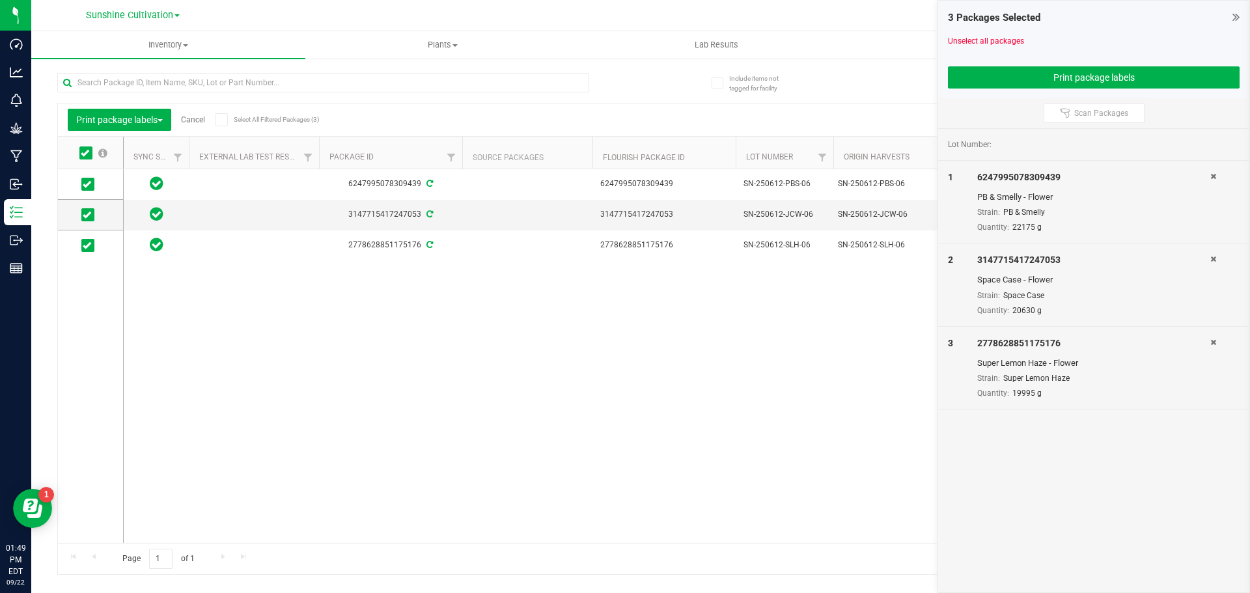
click at [436, 401] on div "6247995078309439 6247995078309439 SN-250612-PBS-06 SN-250612-PBS-06 PB & Smelly…" at bounding box center [673, 356] width 1099 height 374
drag, startPoint x: 690, startPoint y: 104, endPoint x: 723, endPoint y: 154, distance: 61.0
drag, startPoint x: 723, startPoint y: 154, endPoint x: 1069, endPoint y: 40, distance: 364.3
click at [1069, 40] on div "Unselect all packages" at bounding box center [1094, 41] width 292 height 12
click at [1159, 68] on button "Print package labels" at bounding box center [1094, 77] width 292 height 22
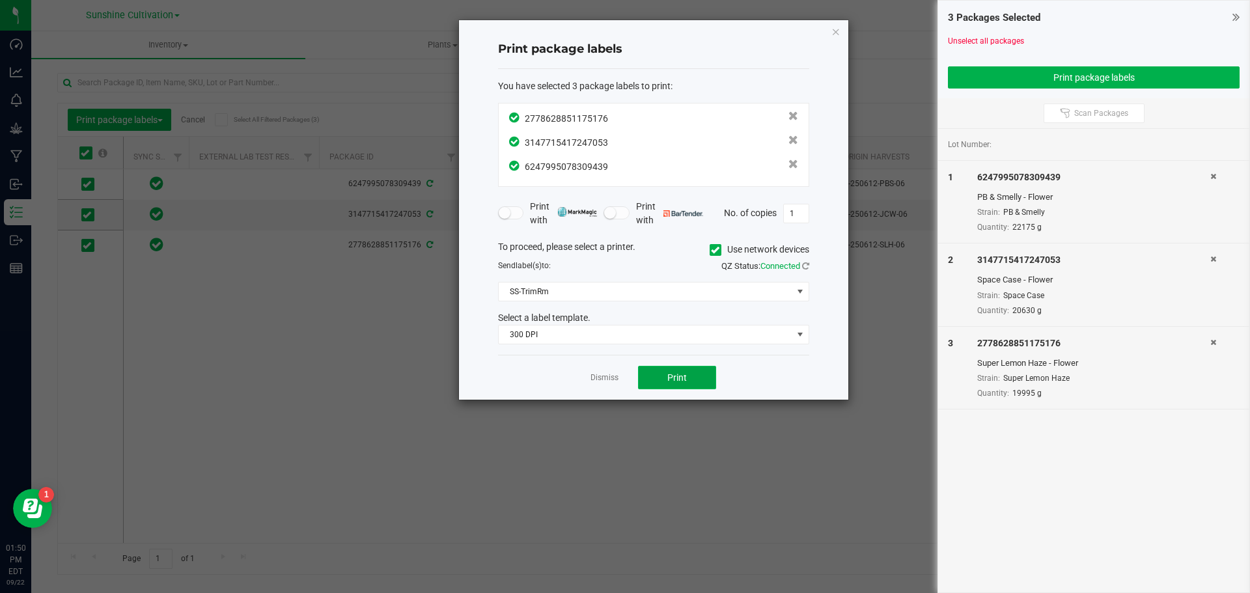
click at [690, 382] on button "Print" at bounding box center [677, 377] width 78 height 23
click at [829, 35] on div "Print package labels You have selected 3 package labels to print : 277862885117…" at bounding box center [653, 210] width 389 height 380
click at [835, 31] on icon "button" at bounding box center [836, 31] width 9 height 16
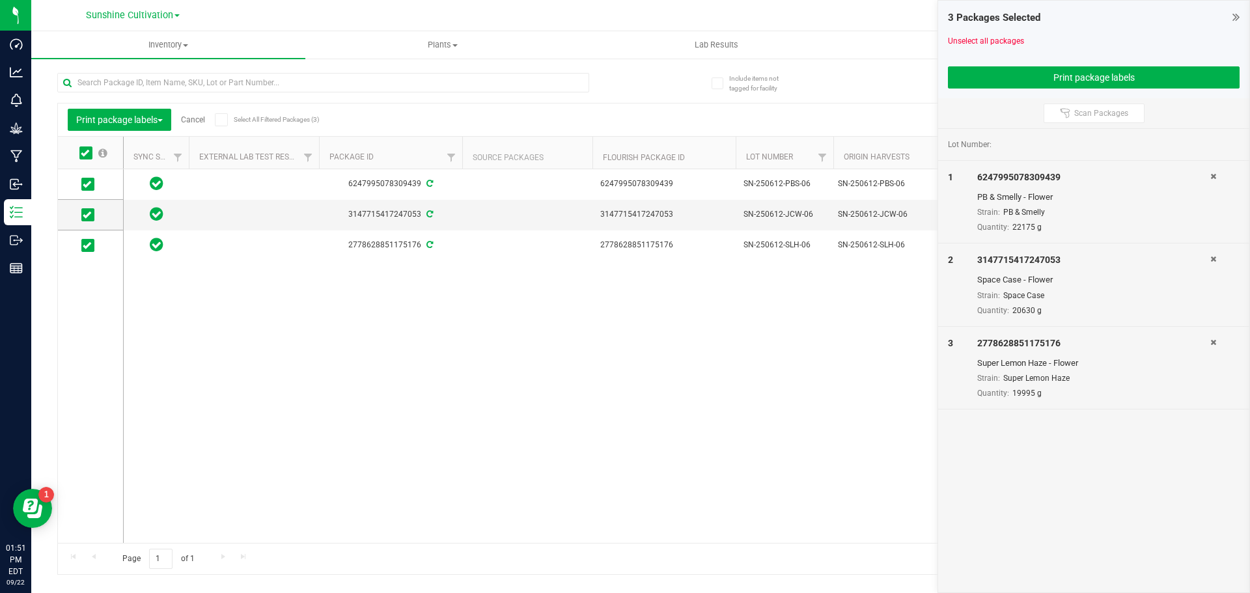
click at [633, 109] on div "Export to Excel Receive Non-Cannabis" at bounding box center [756, 120] width 915 height 22
click at [1214, 174] on icon at bounding box center [1213, 177] width 6 height 8
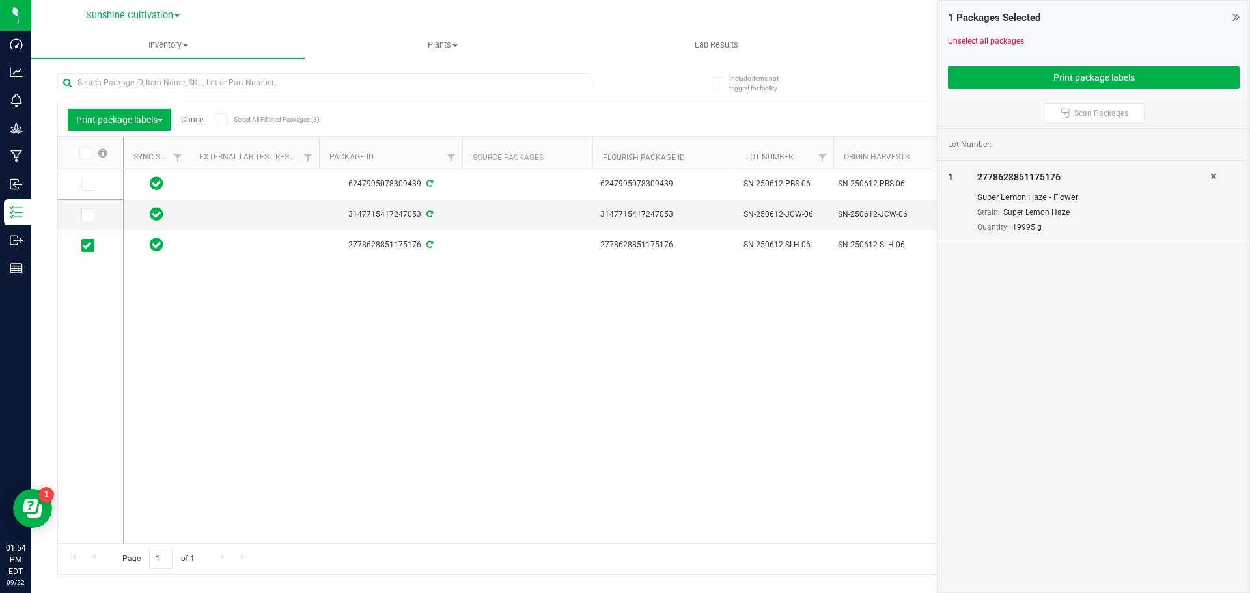
click at [1214, 174] on icon at bounding box center [1213, 177] width 6 height 8
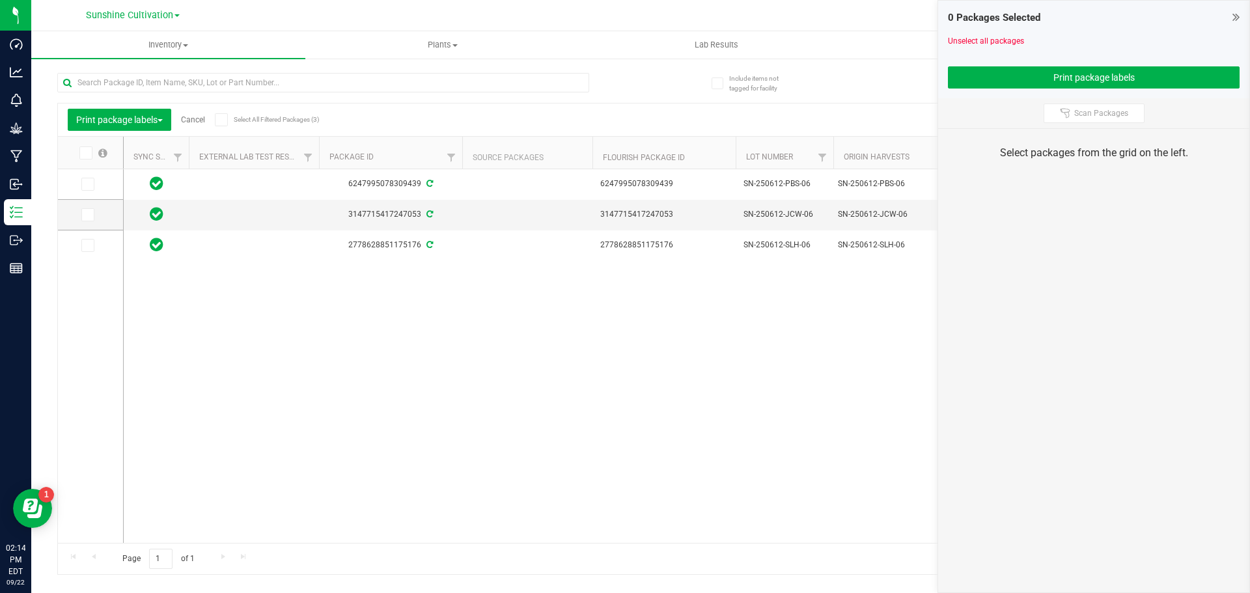
click at [525, 381] on div "6247995078309439 6247995078309439 SN-250612-PBS-06 SN-250612-PBS-06 PB & Smelly…" at bounding box center [673, 356] width 1099 height 374
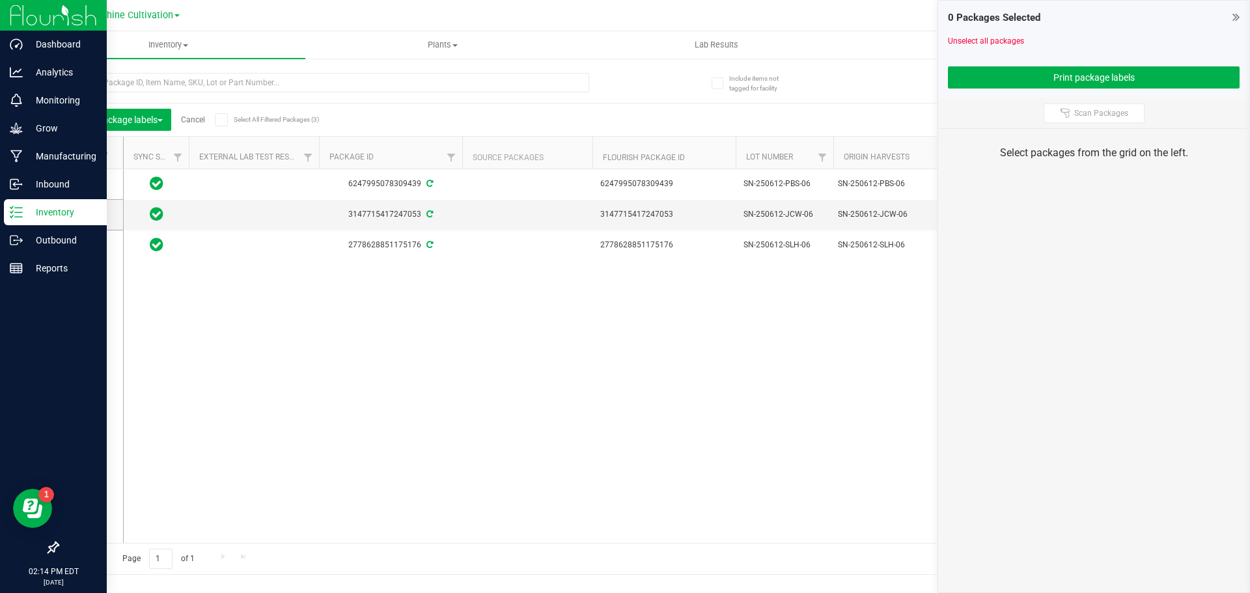
click at [16, 215] on icon at bounding box center [16, 212] width 13 height 13
